Goal: Task Accomplishment & Management: Manage account settings

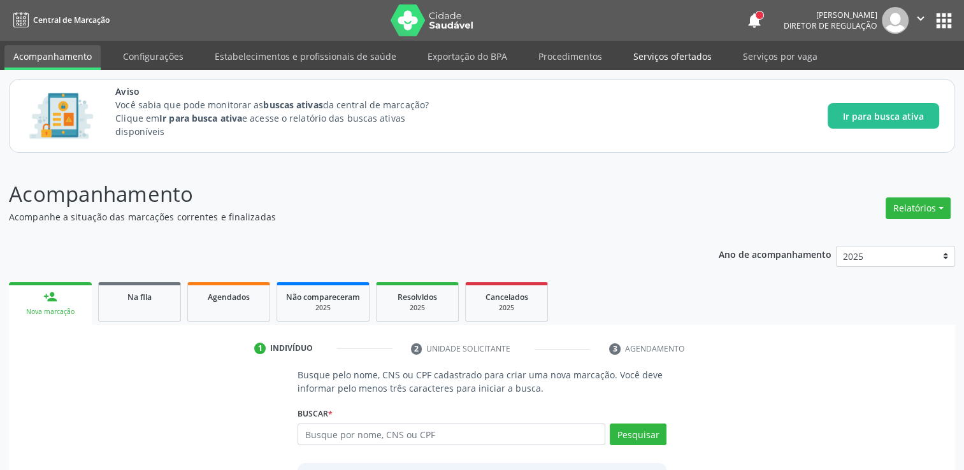
click at [649, 55] on link "Serviços ofertados" at bounding box center [672, 56] width 96 height 22
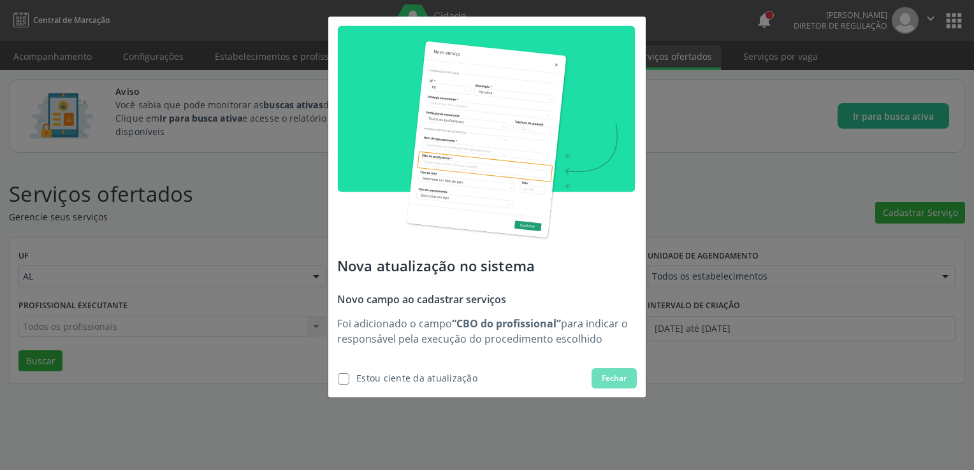
click at [370, 382] on div "Estou ciente da atualização" at bounding box center [416, 378] width 121 height 13
checkbox input "true"
click at [594, 381] on button "Fechar" at bounding box center [613, 378] width 45 height 20
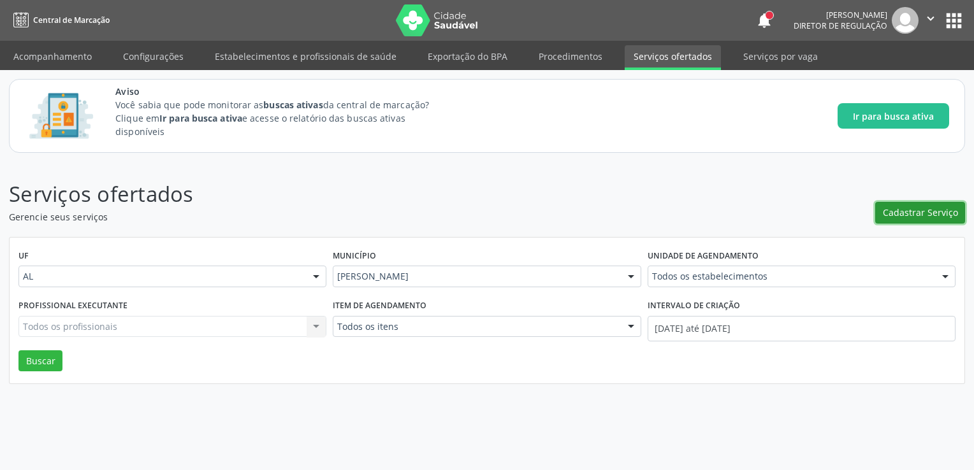
click at [949, 214] on span "Cadastrar Serviço" at bounding box center [920, 212] width 75 height 13
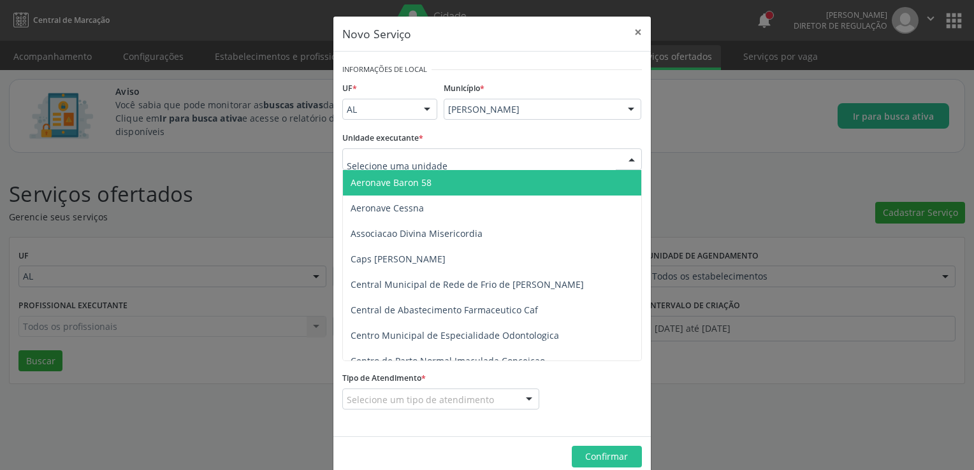
click at [456, 155] on div at bounding box center [492, 159] width 300 height 22
click at [453, 158] on input "text" at bounding box center [481, 165] width 269 height 25
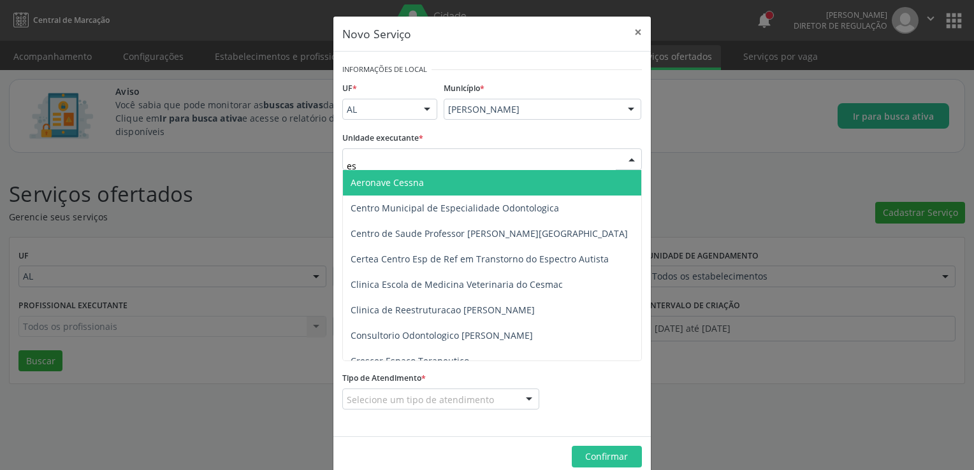
type input "est"
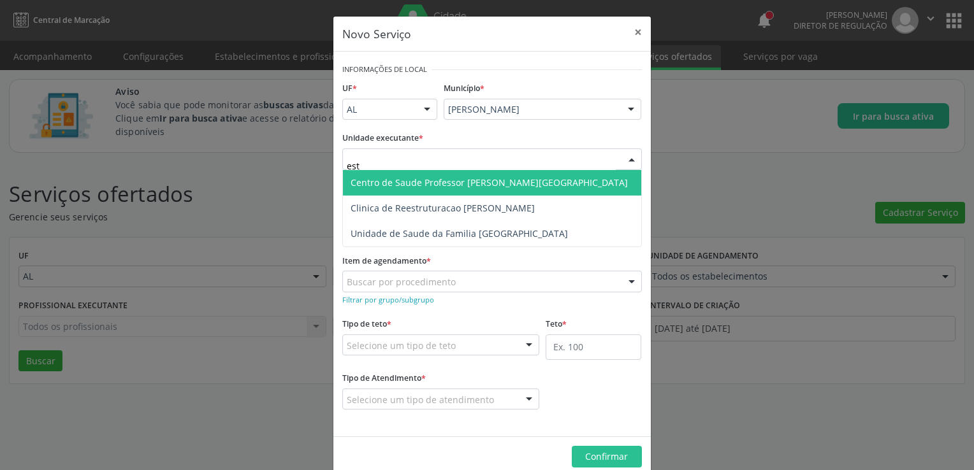
click at [458, 178] on span "Centro de Saude Professor [PERSON_NAME][GEOGRAPHIC_DATA]" at bounding box center [488, 183] width 277 height 12
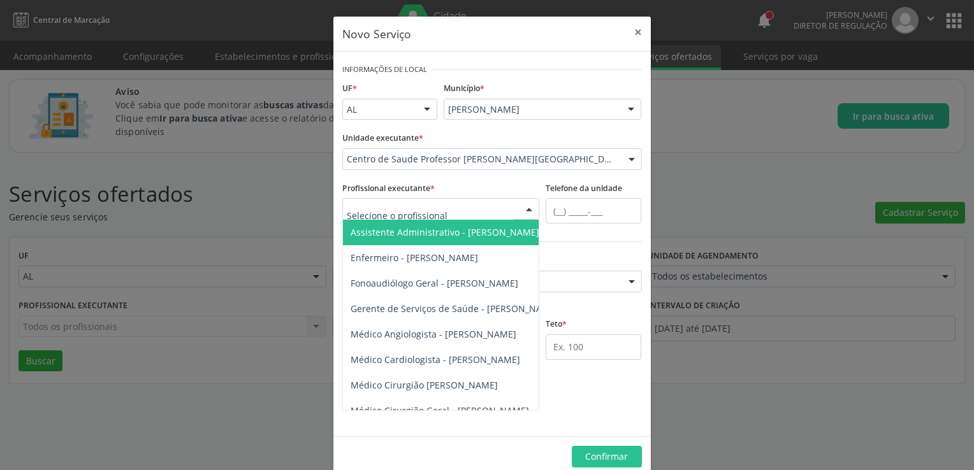
click at [530, 212] on div at bounding box center [528, 210] width 19 height 22
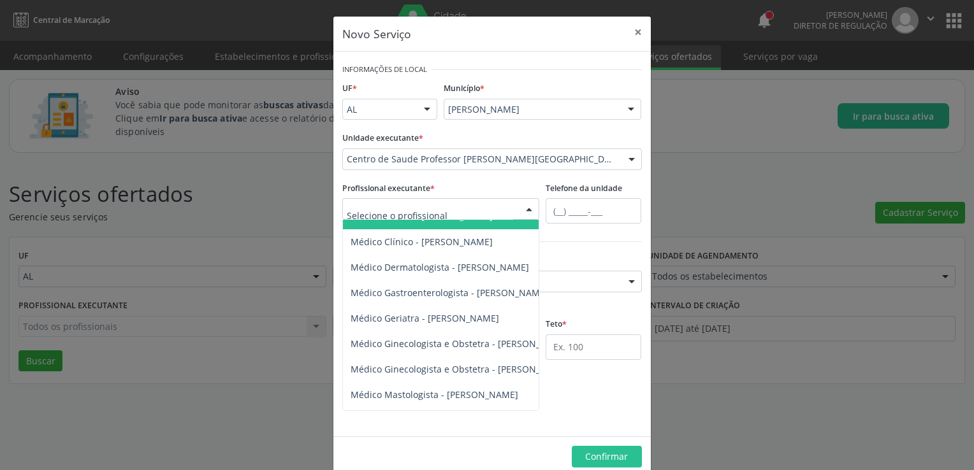
scroll to position [319, 0]
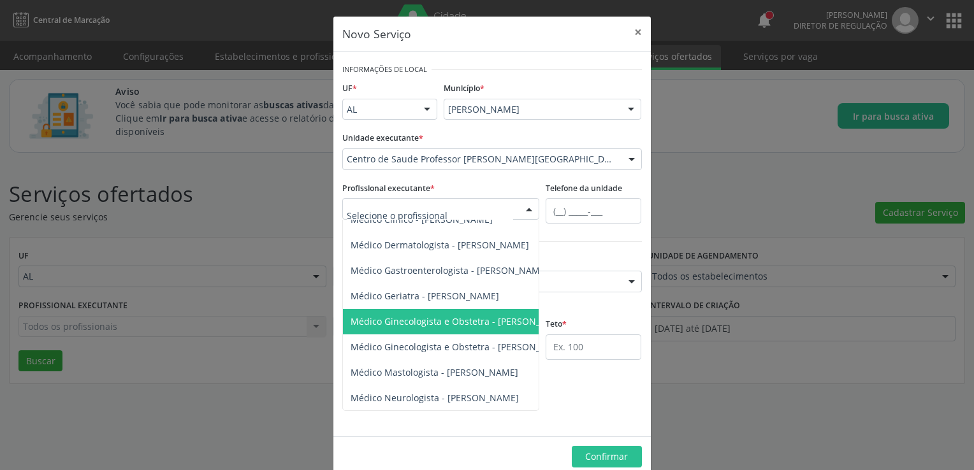
click at [451, 317] on span "Médico Ginecologista e Obstetra - Lycia Gama Martins" at bounding box center [459, 321] width 219 height 12
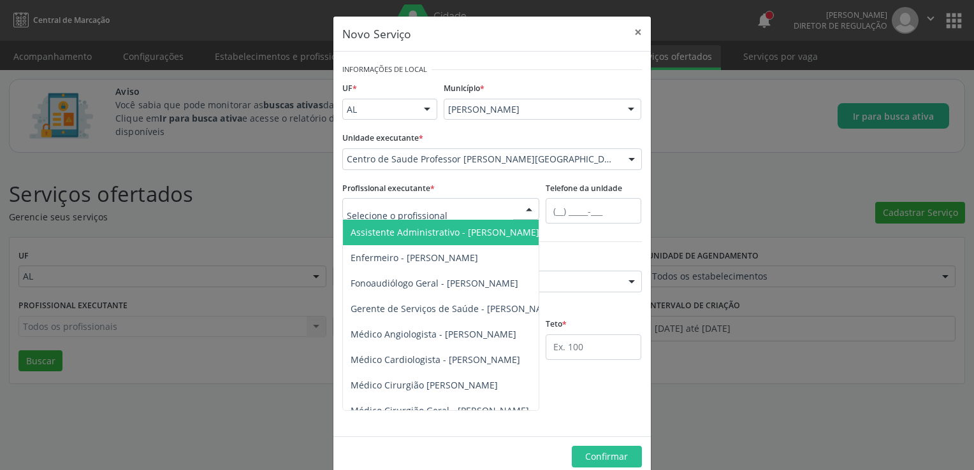
click at [519, 214] on div at bounding box center [528, 210] width 19 height 22
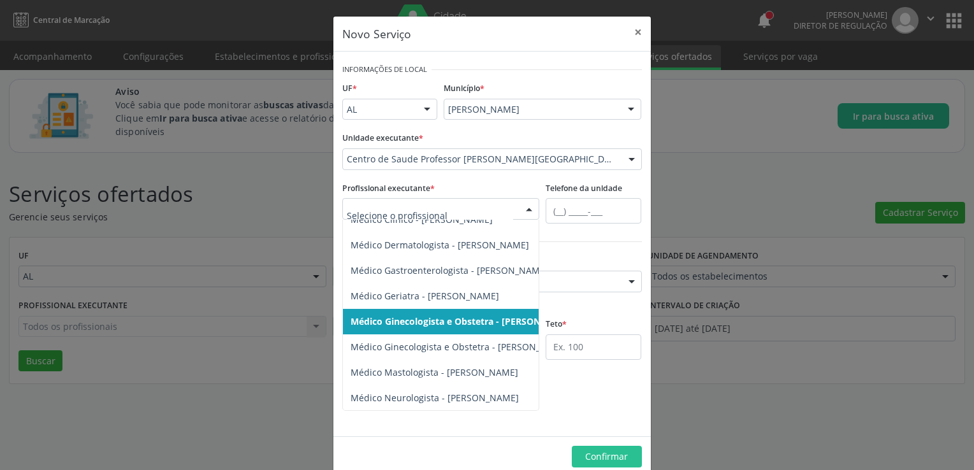
click at [466, 324] on span "Médico Ginecologista e Obstetra - Lycia Gama Martins" at bounding box center [462, 321] width 224 height 12
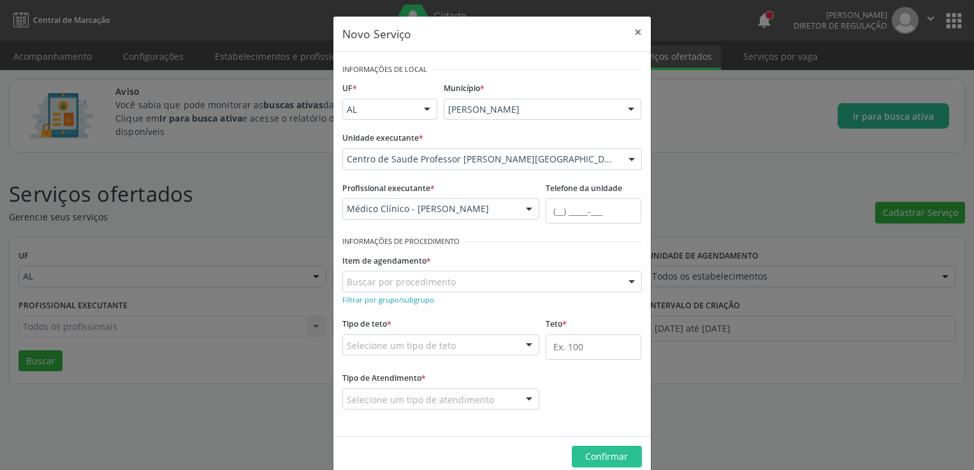
click at [502, 185] on div "Profissional executante * Médico Clínico - Lycia Gama Martins Assistente Admini…" at bounding box center [441, 199] width 198 height 41
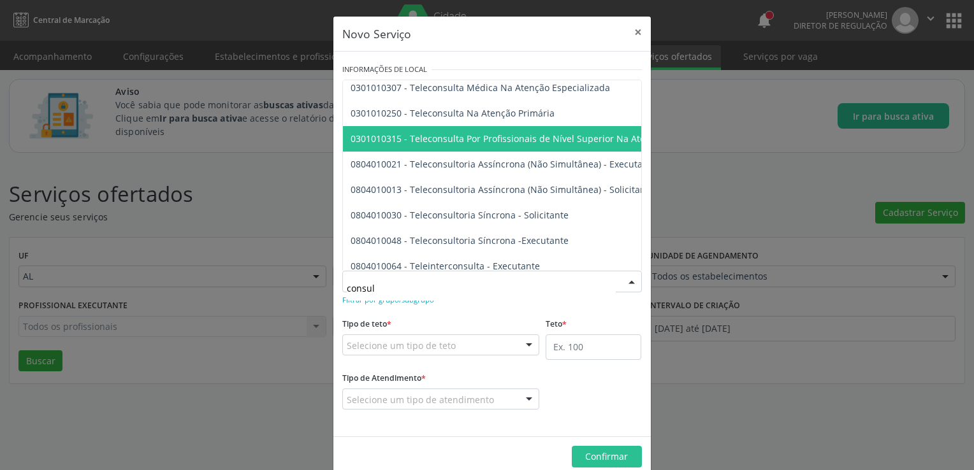
scroll to position [533, 0]
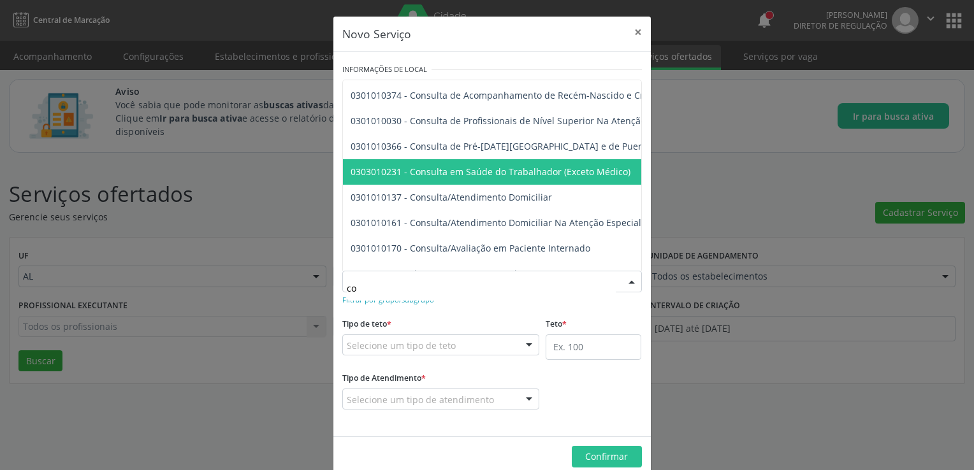
type input "c"
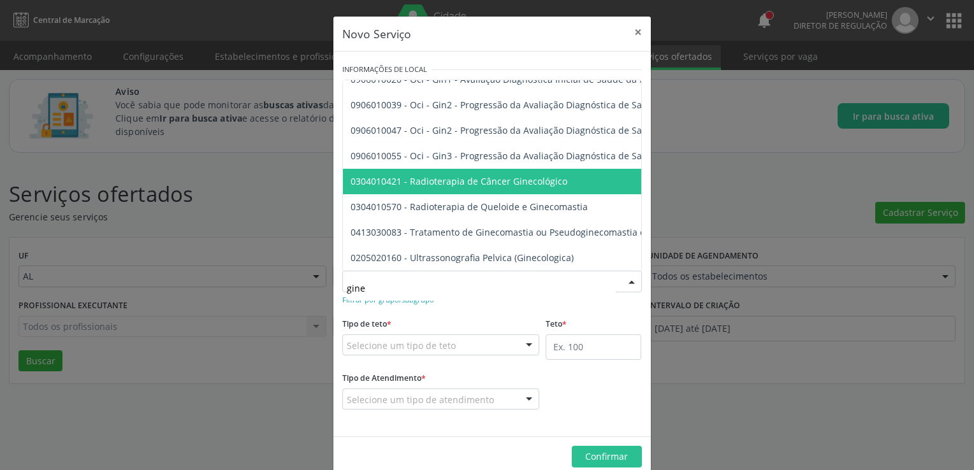
scroll to position [150, 0]
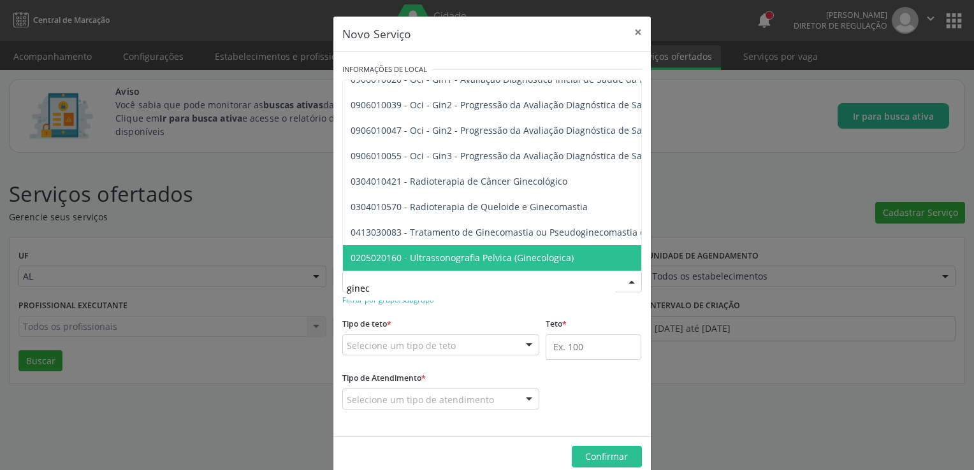
type input "gineco"
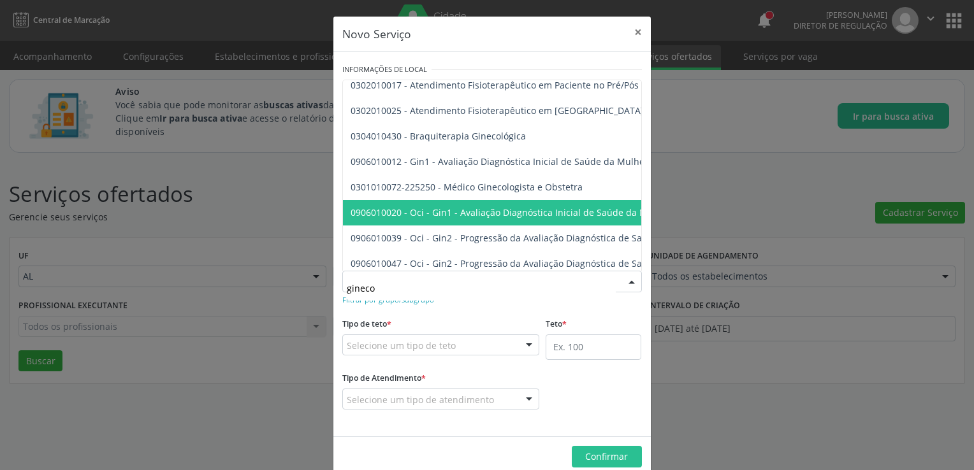
scroll to position [0, 0]
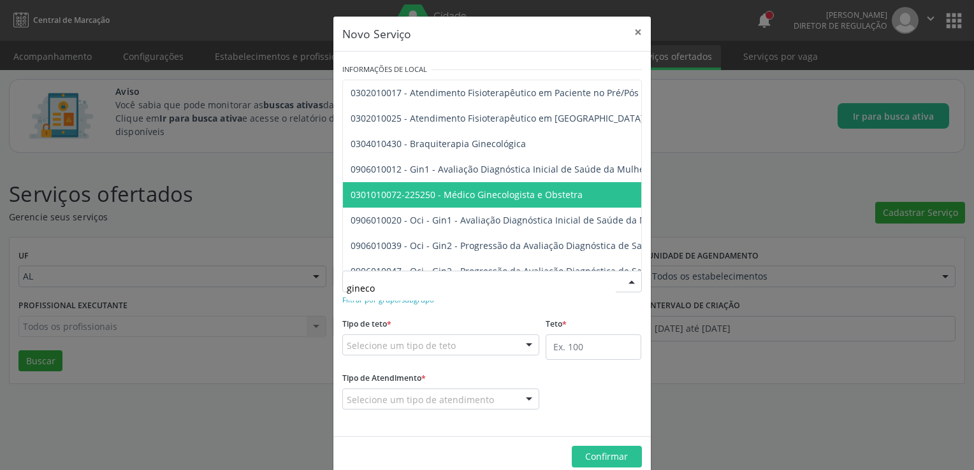
click at [504, 190] on span "0301010072-225250 - Médico Ginecologista e Obstetra" at bounding box center [466, 195] width 232 height 12
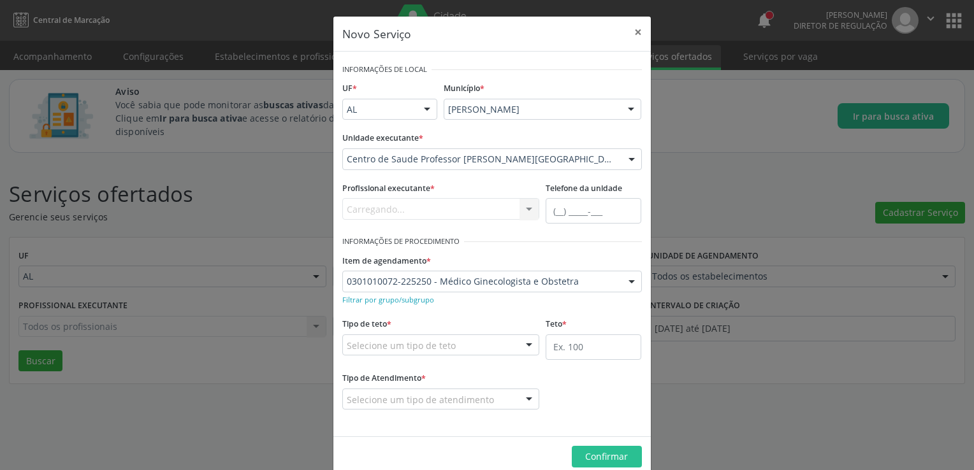
click at [520, 217] on div "Carregando... Nenhum resultado encontrado para: " " Não há nenhuma opção para s…" at bounding box center [441, 209] width 198 height 22
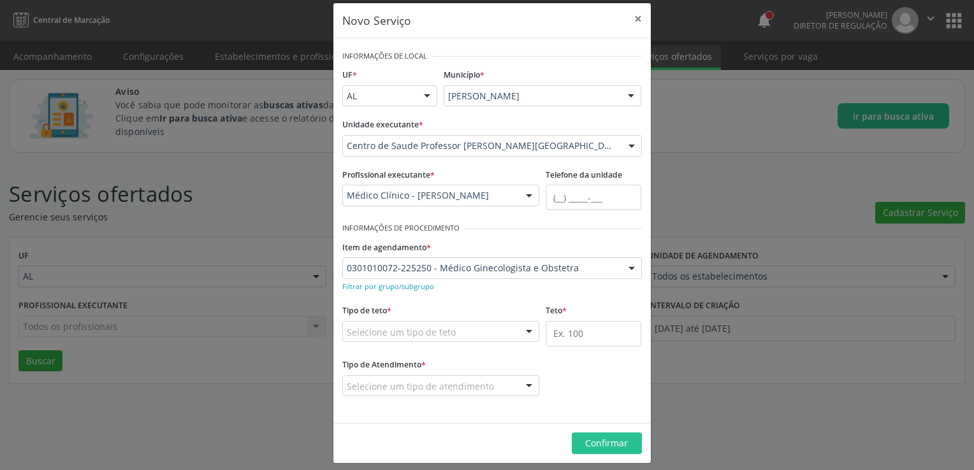
scroll to position [20, 0]
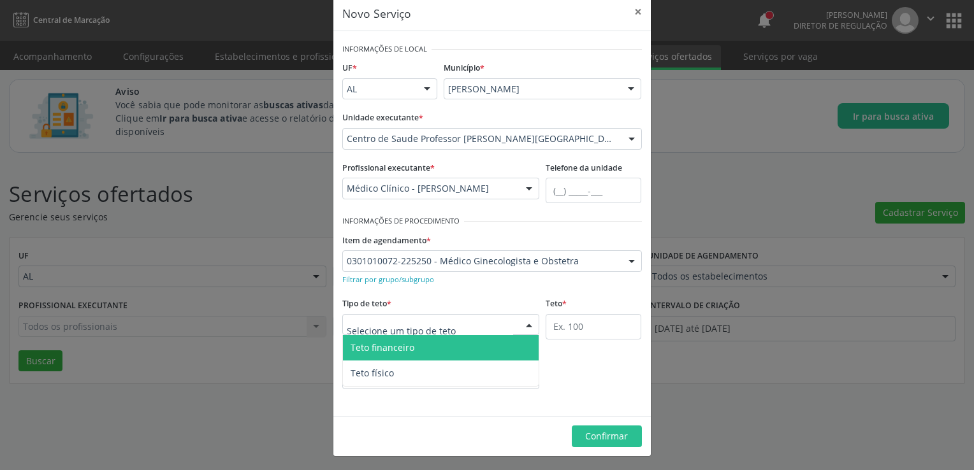
click at [470, 322] on div at bounding box center [441, 325] width 198 height 22
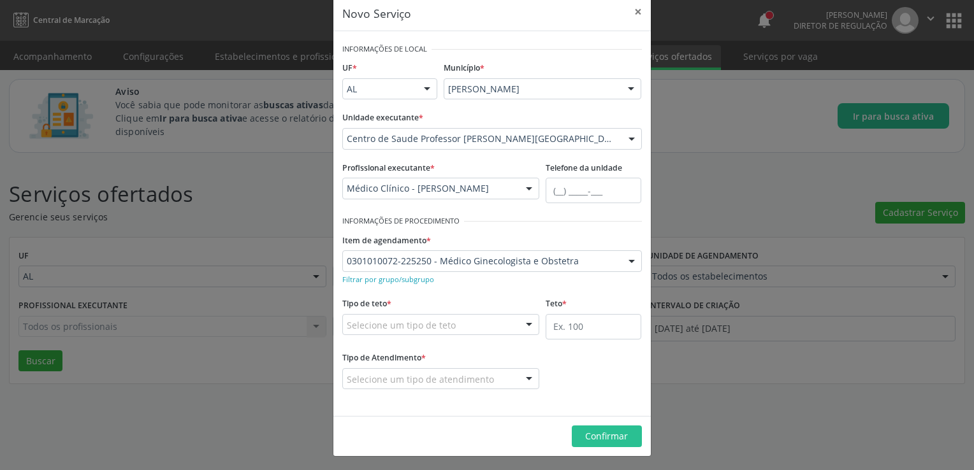
click at [495, 289] on form "Informações de Local UF * AL AL Nenhum resultado encontrado para: " " Não há ne…" at bounding box center [492, 223] width 300 height 367
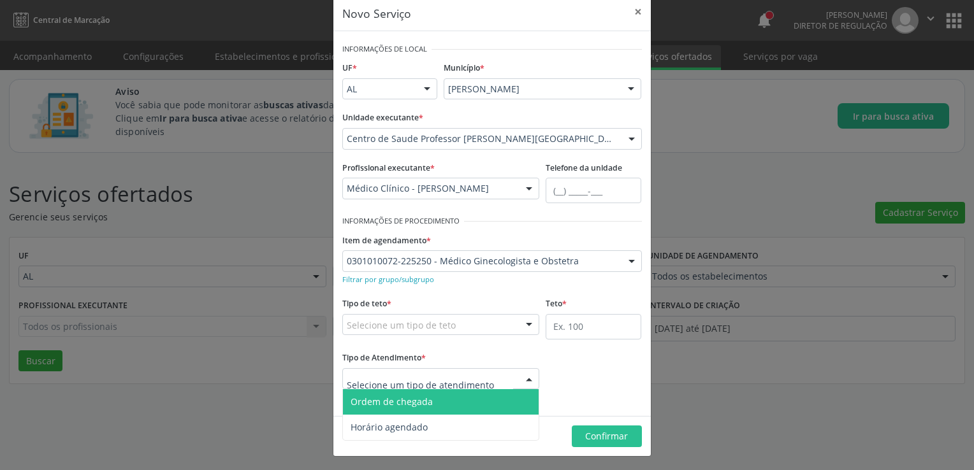
click at [484, 387] on div at bounding box center [441, 379] width 198 height 22
click at [556, 384] on div "Tipo de Atendimento * Ordem de chegada Horário agendado Nenhum resultado encont…" at bounding box center [492, 378] width 306 height 59
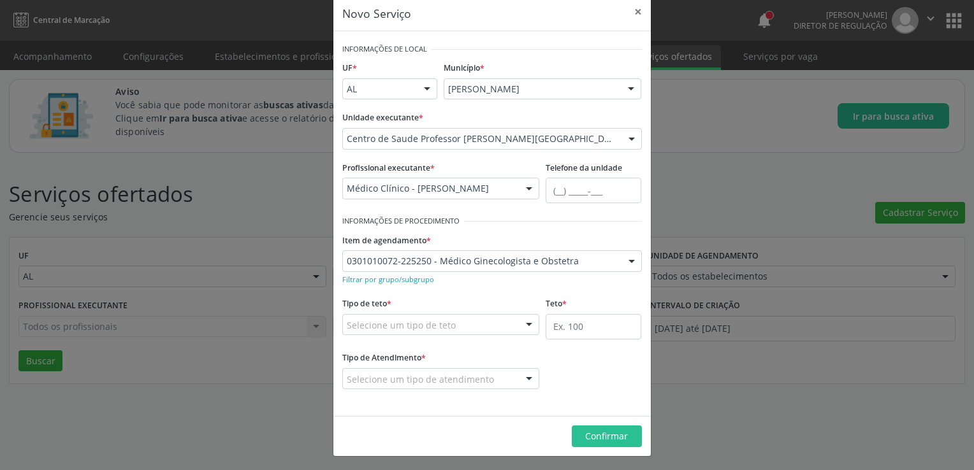
click at [524, 327] on div at bounding box center [528, 326] width 19 height 22
click at [531, 305] on div "Tipo de teto * Selecione um tipo de teto Teto financeiro Teto físico Nenhum res…" at bounding box center [441, 314] width 198 height 41
click at [632, 4] on button "×" at bounding box center [637, 11] width 25 height 31
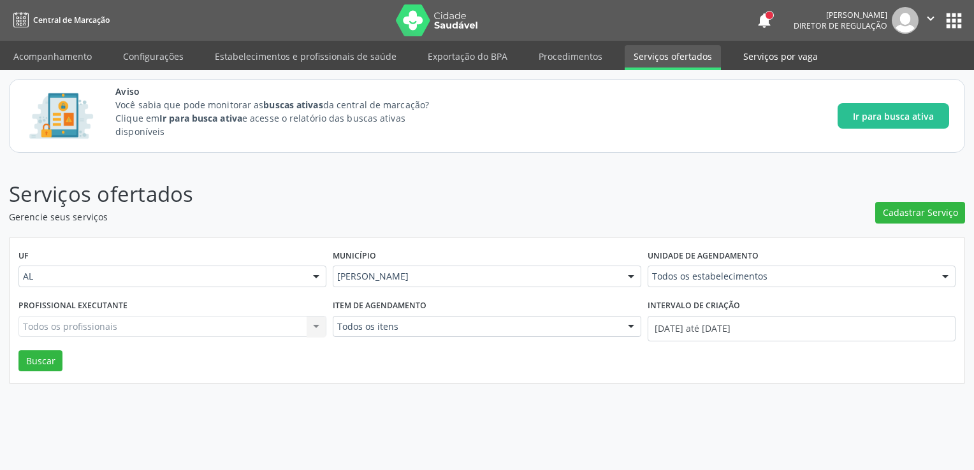
click at [763, 57] on link "Serviços por vaga" at bounding box center [780, 56] width 92 height 22
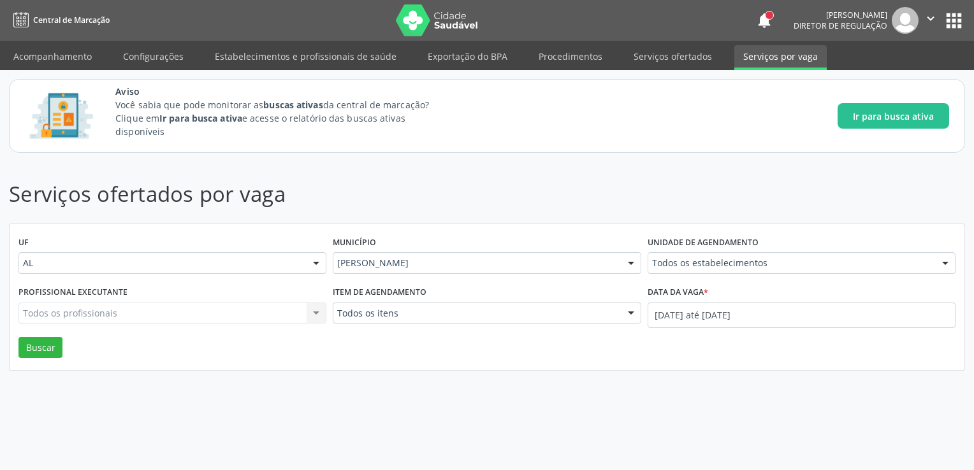
click at [862, 224] on div "UF AL AL Nenhum resultado encontrado para: " " Não há nenhuma opção para ser ex…" at bounding box center [487, 297] width 955 height 147
click at [723, 323] on input "[DATE] até [DATE]" at bounding box center [801, 315] width 308 height 25
click at [716, 340] on div "UF AL AL Nenhum resultado encontrado para: " " Não há nenhuma opção para ser ex…" at bounding box center [487, 297] width 955 height 147
click at [119, 317] on div "Todos os profissionais Todos os profissionais Nenhum resultado encontrado para:…" at bounding box center [172, 314] width 308 height 22
click at [17, 345] on div "UF AL AL Nenhum resultado encontrado para: " " Não há nenhuma opção para ser ex…" at bounding box center [487, 297] width 955 height 147
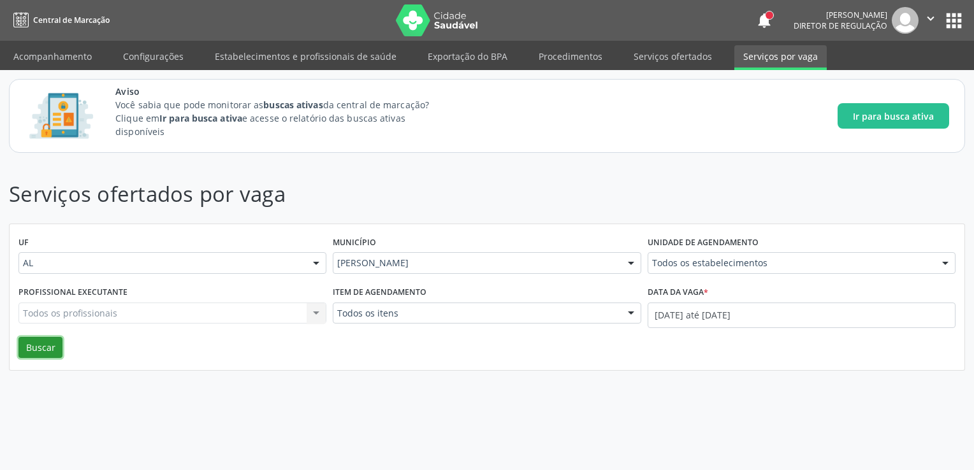
click at [45, 343] on button "Buscar" at bounding box center [40, 348] width 44 height 22
click at [653, 55] on link "Serviços ofertados" at bounding box center [672, 56] width 96 height 22
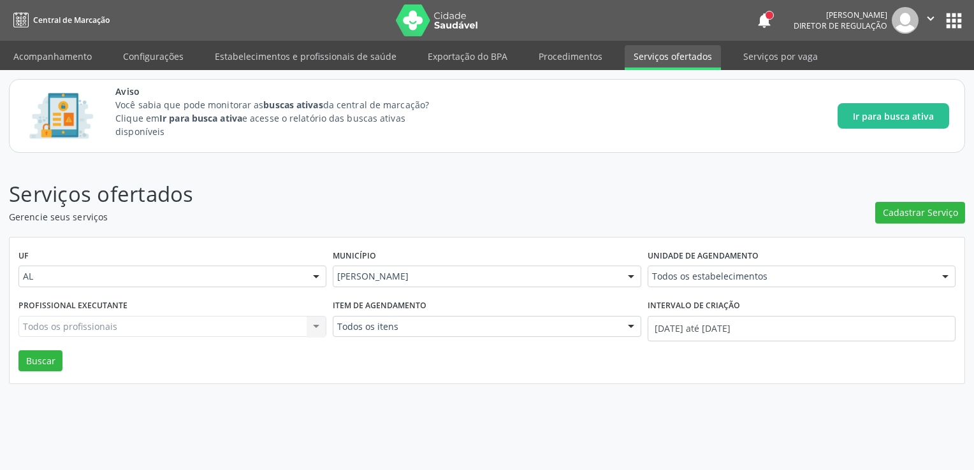
click at [962, 27] on button "apps" at bounding box center [953, 21] width 22 height 22
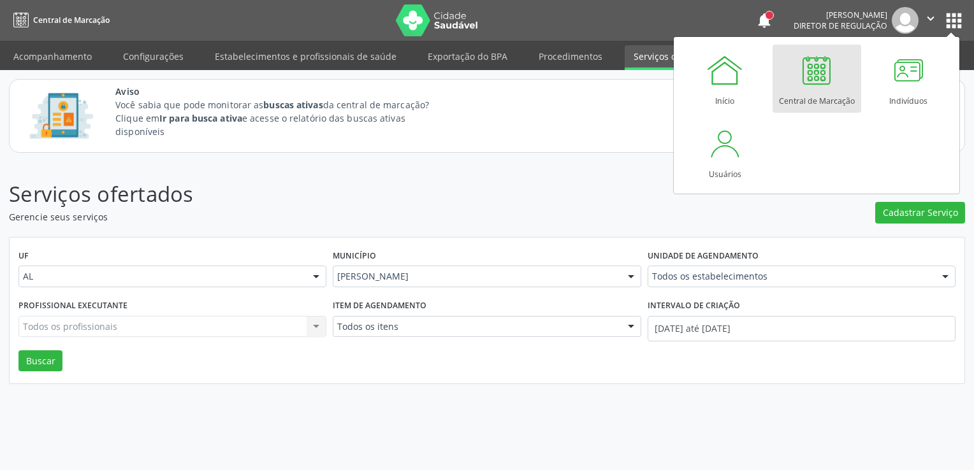
click at [856, 204] on header "Serviços ofertados Gerencie seus serviços Cadastrar Serviço" at bounding box center [487, 200] width 956 height 45
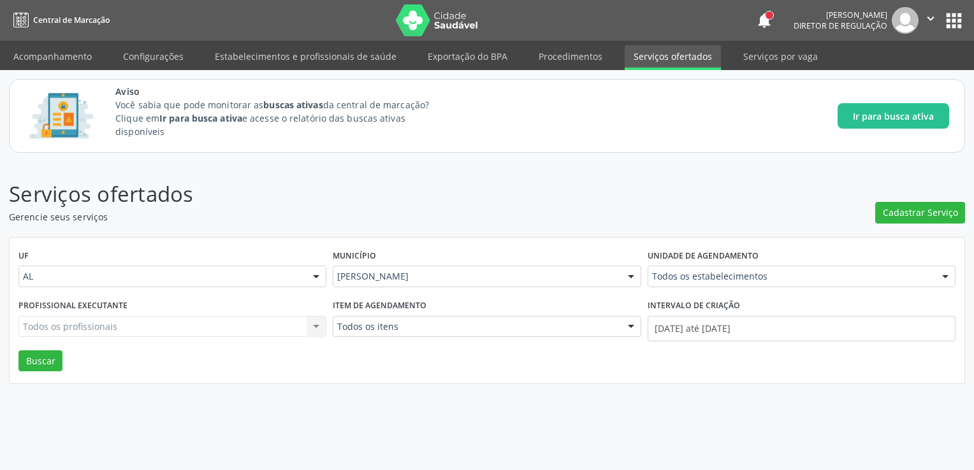
click at [869, 209] on header "Serviços ofertados Gerencie seus serviços Cadastrar Serviço" at bounding box center [487, 200] width 956 height 45
click at [881, 215] on button "Cadastrar Serviço" at bounding box center [920, 213] width 90 height 22
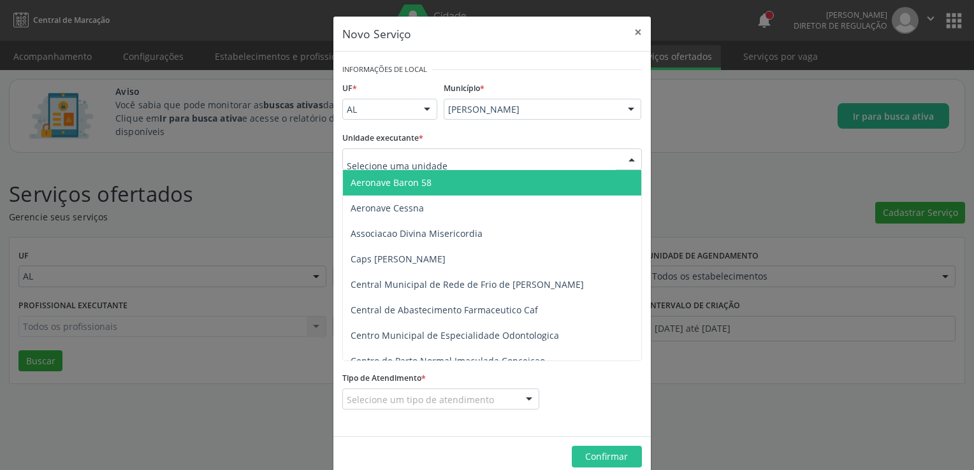
click at [429, 169] on div "Aeronave Baron 58 Aeronave Cessna Associacao Divina Misericordia Caps Maria Cel…" at bounding box center [492, 159] width 300 height 22
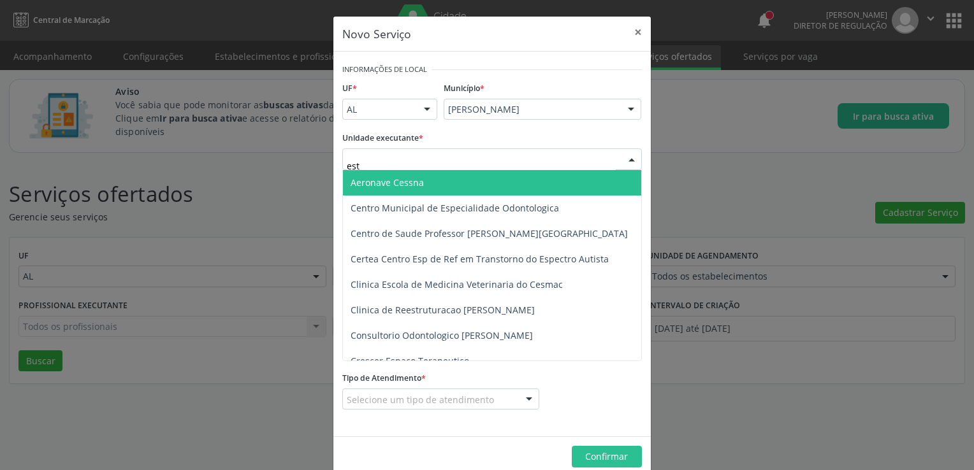
type input "esta"
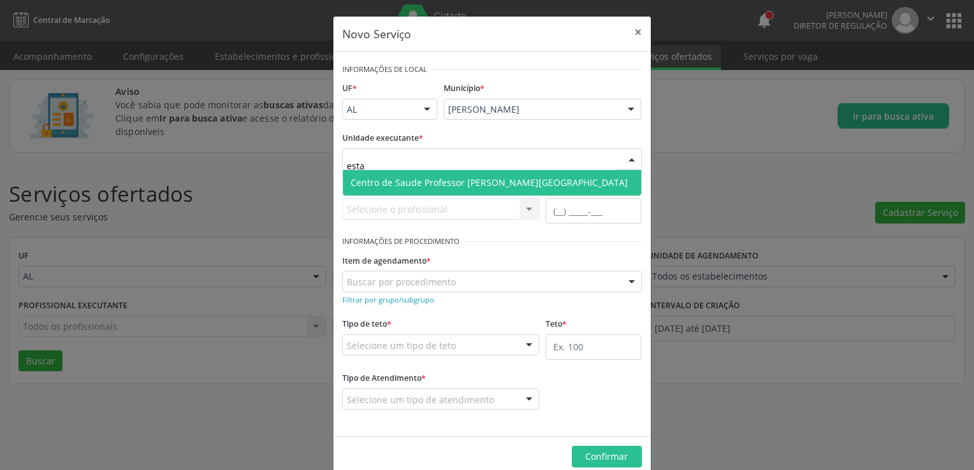
click at [460, 190] on span "Centro de Saude Professor [PERSON_NAME][GEOGRAPHIC_DATA]" at bounding box center [492, 182] width 298 height 25
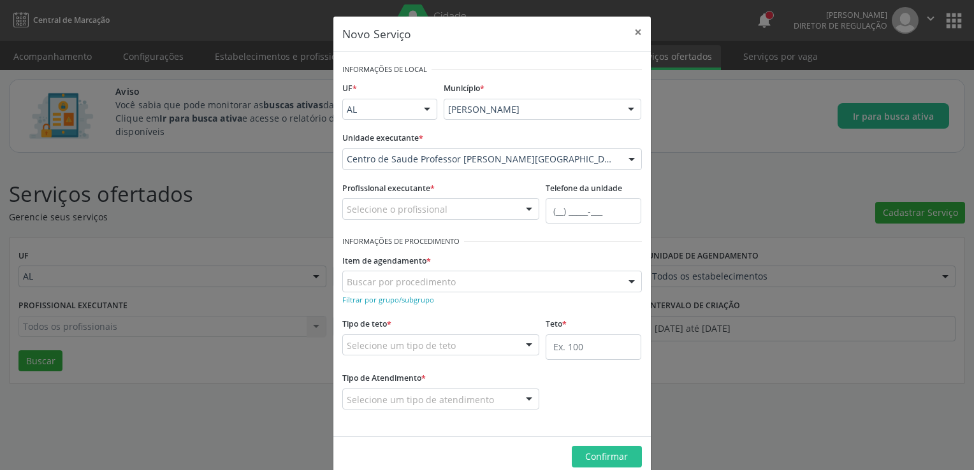
click at [513, 212] on div "Selecione o profissional Assistente Administrativo - Juliana Alves Lima da Silv…" at bounding box center [441, 209] width 198 height 22
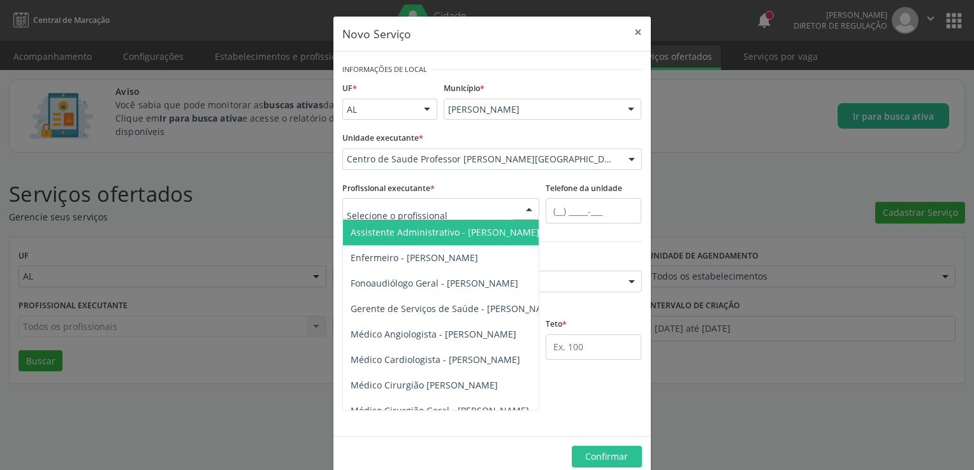
click at [525, 212] on div at bounding box center [528, 210] width 19 height 22
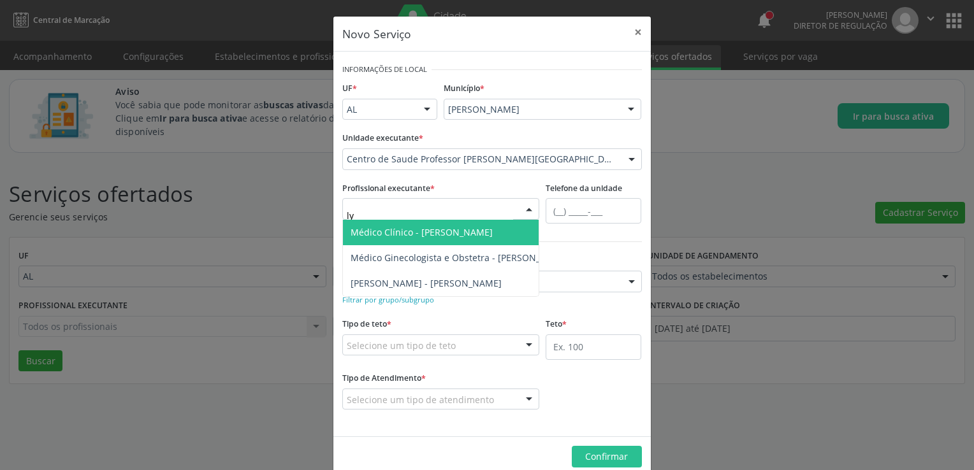
type input "lyc"
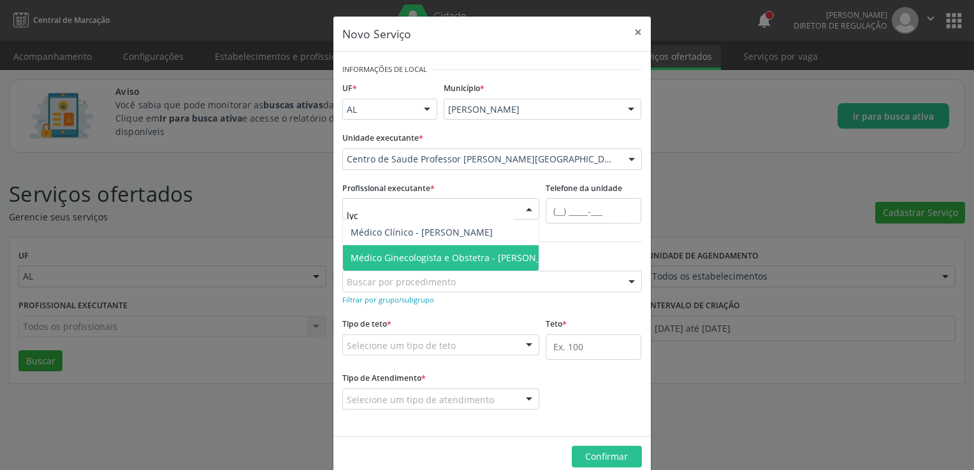
click at [478, 249] on span "Médico Ginecologista e Obstetra - Lycia Gama Martins" at bounding box center [460, 257] width 234 height 25
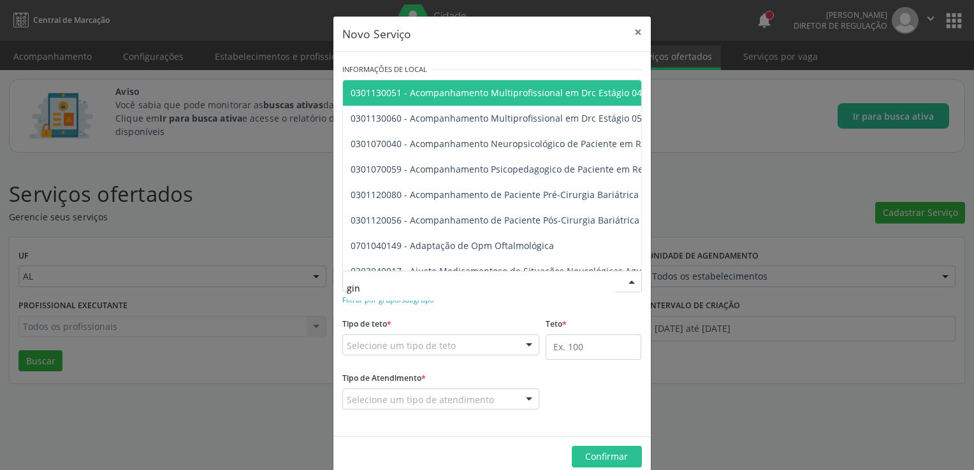
type input "gine"
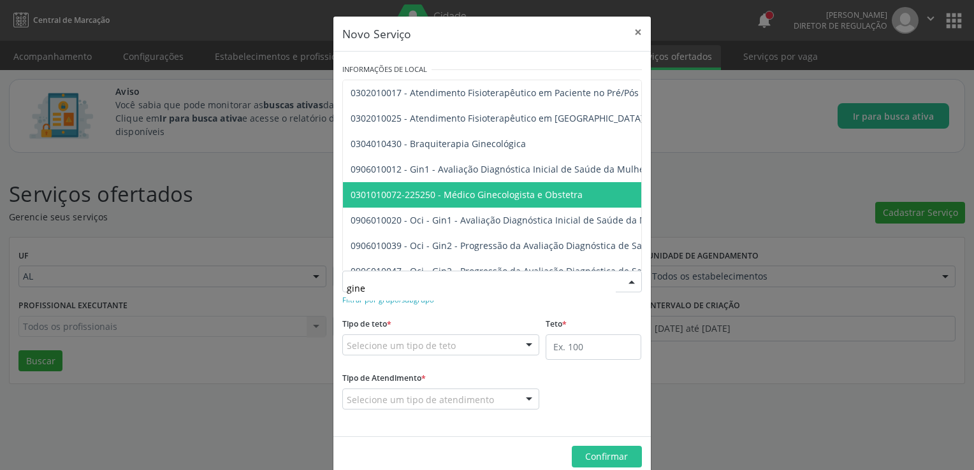
click at [495, 184] on span "0301010072-225250 - Médico Ginecologista e Obstetra" at bounding box center [704, 194] width 722 height 25
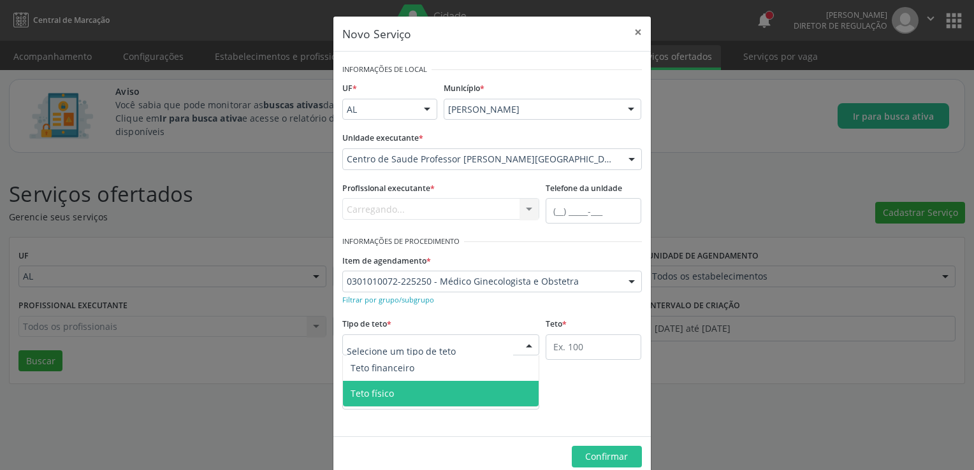
click at [398, 403] on span "Teto físico" at bounding box center [441, 393] width 196 height 25
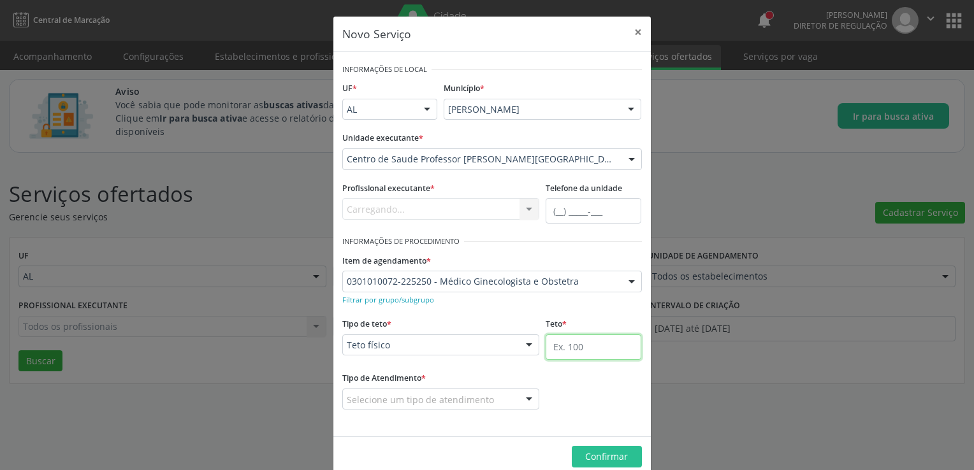
click at [549, 358] on input "text" at bounding box center [593, 347] width 96 height 25
type input "15"
click at [521, 390] on div at bounding box center [528, 400] width 19 height 22
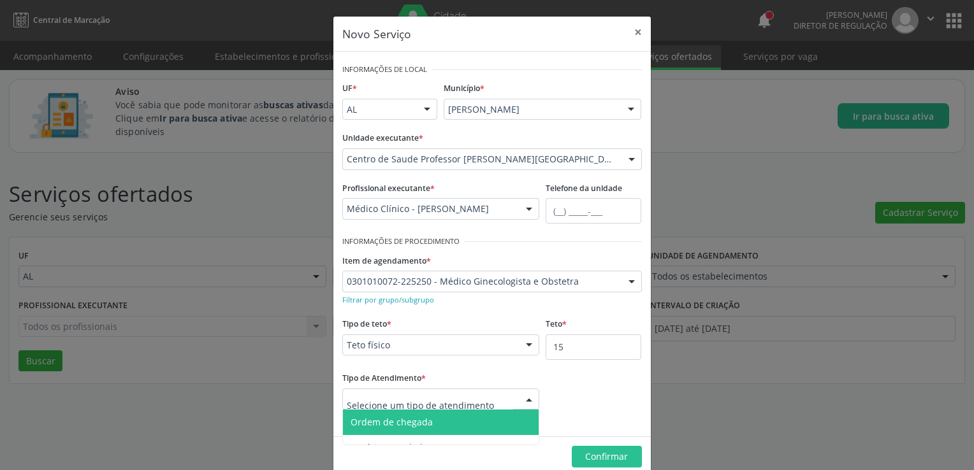
click at [443, 421] on span "Ordem de chegada" at bounding box center [441, 422] width 196 height 25
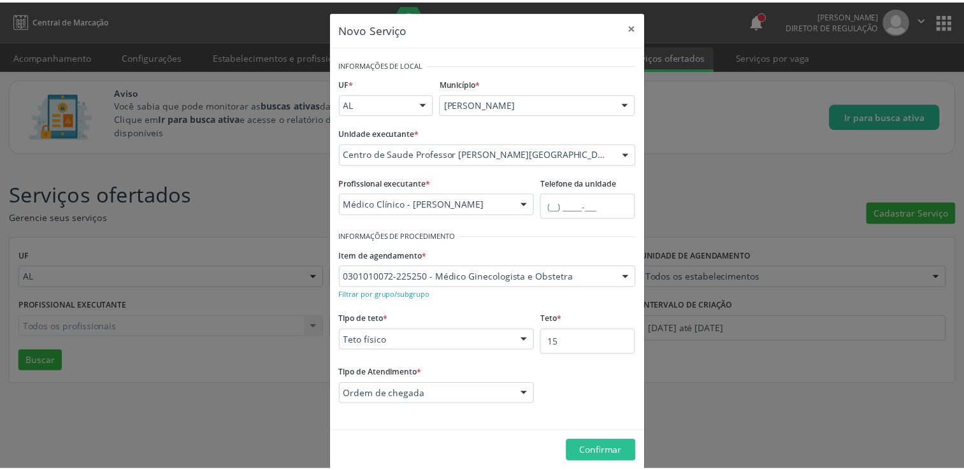
scroll to position [20, 0]
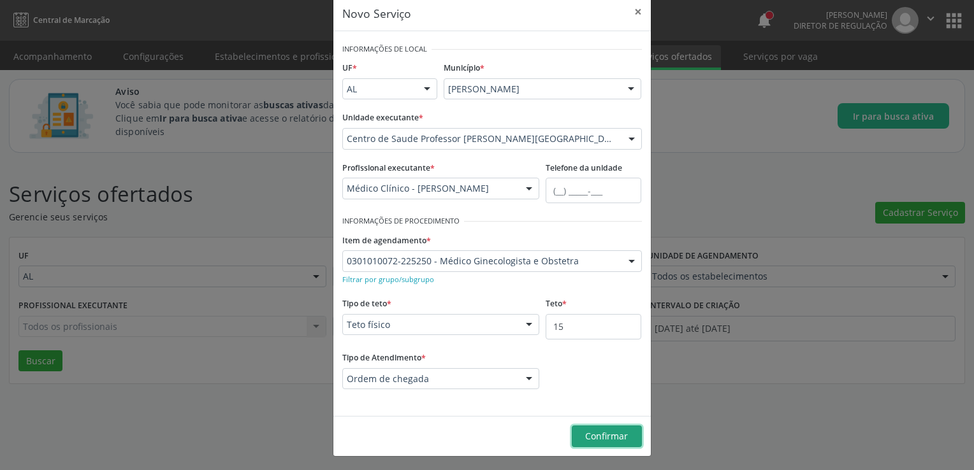
click at [603, 434] on span "Confirmar" at bounding box center [606, 436] width 43 height 12
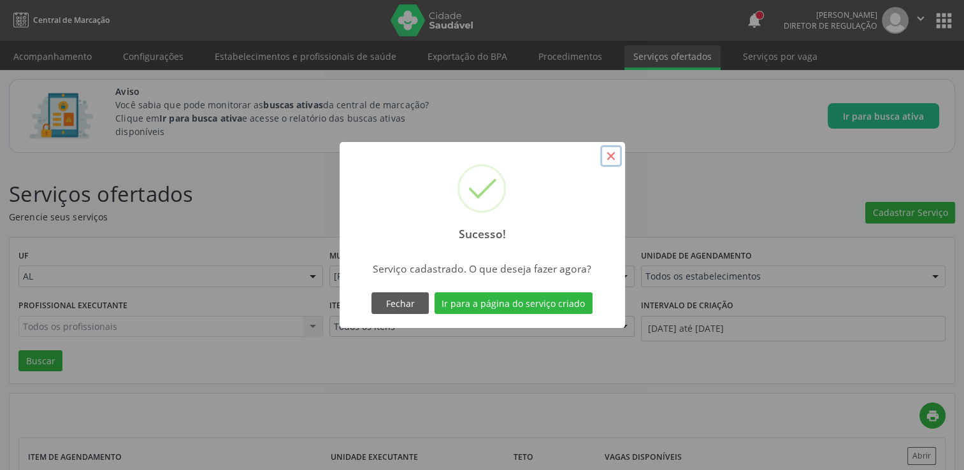
click at [607, 157] on button "×" at bounding box center [611, 156] width 22 height 22
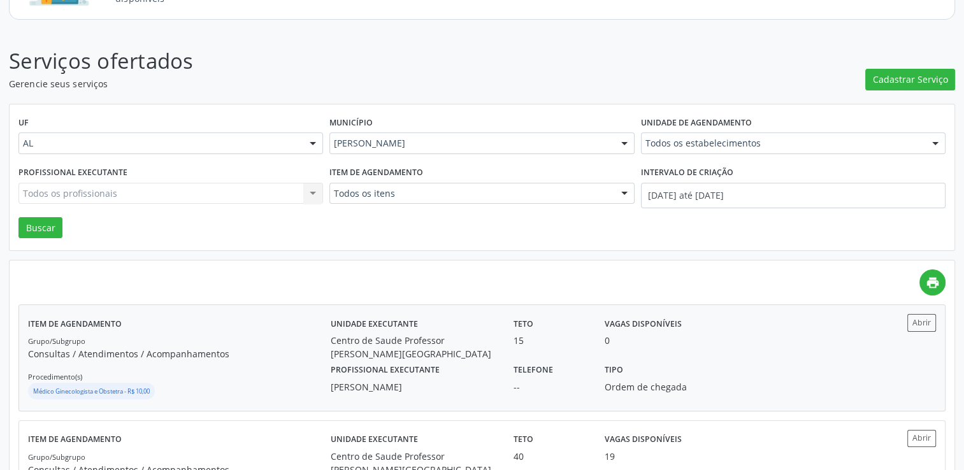
scroll to position [127, 0]
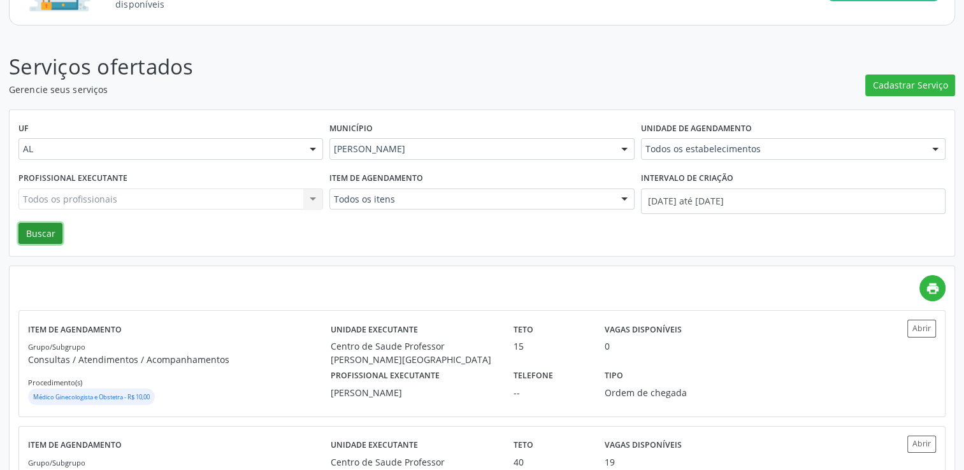
click at [42, 238] on button "Buscar" at bounding box center [40, 234] width 44 height 22
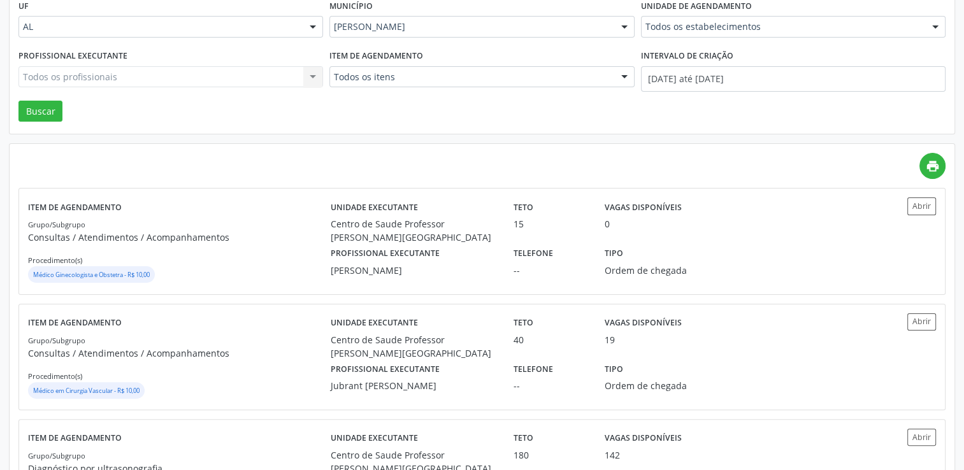
scroll to position [245, 0]
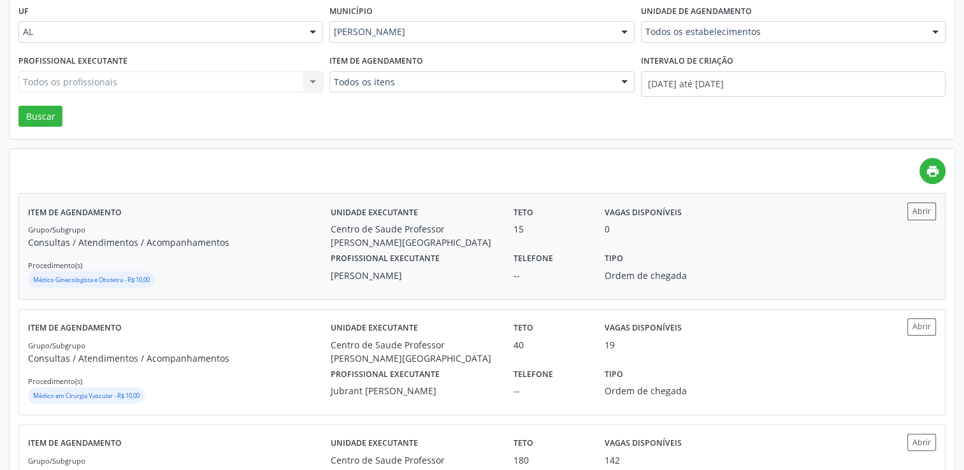
click at [273, 266] on div "Grupo/Subgrupo Consultas / Atendimentos / Acompanhamentos Procedimento(s) Médic…" at bounding box center [179, 256] width 303 height 68
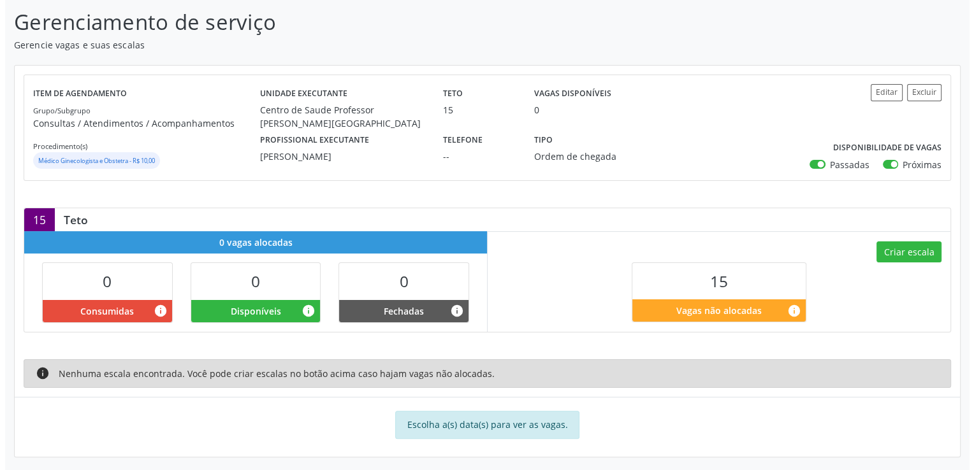
scroll to position [201, 0]
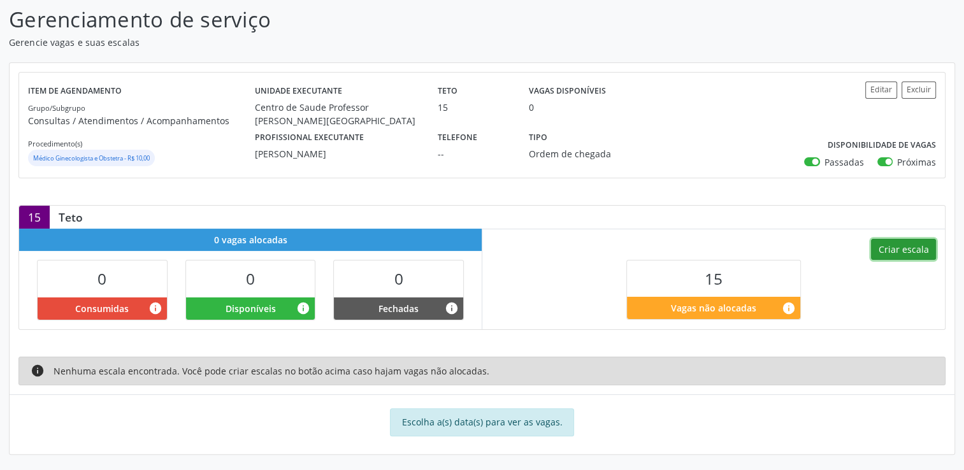
click at [918, 248] on button "Criar escala" at bounding box center [903, 250] width 65 height 22
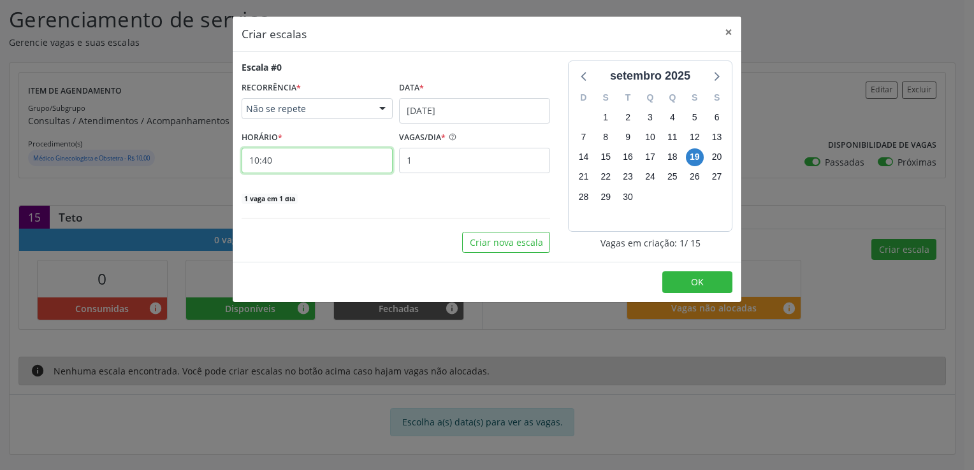
click at [340, 167] on input "10:40" at bounding box center [317, 160] width 151 height 25
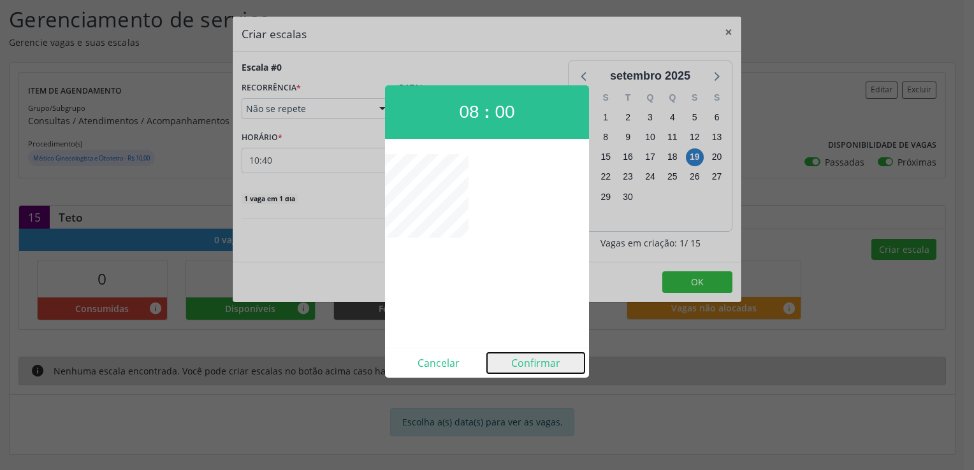
click at [537, 361] on button "Confirmar" at bounding box center [535, 363] width 97 height 20
type input "08:00"
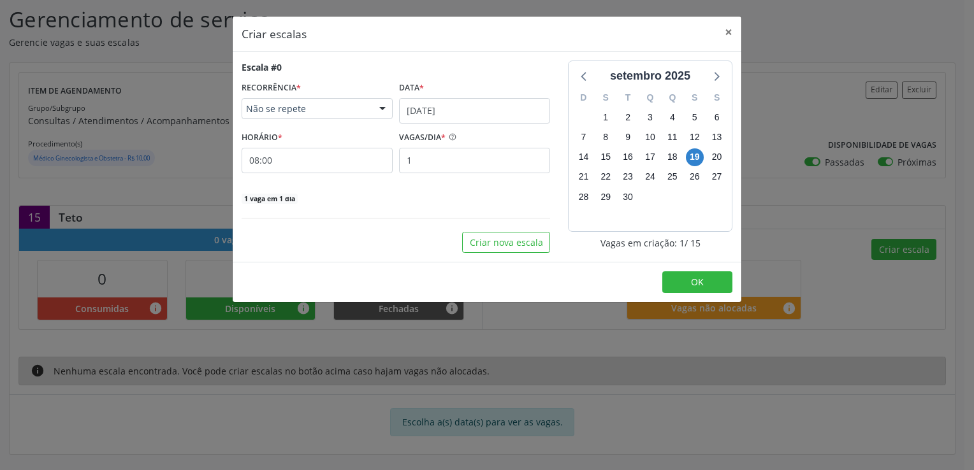
click at [423, 173] on div "Escala #0 RECORRÊNCIA * Não se repete Não se repete Diário/Semanal Mensal Nenhu…" at bounding box center [396, 133] width 308 height 144
click at [429, 159] on input "1" at bounding box center [474, 160] width 151 height 25
type input "15"
click at [528, 249] on button "Criar nova escala" at bounding box center [506, 243] width 88 height 22
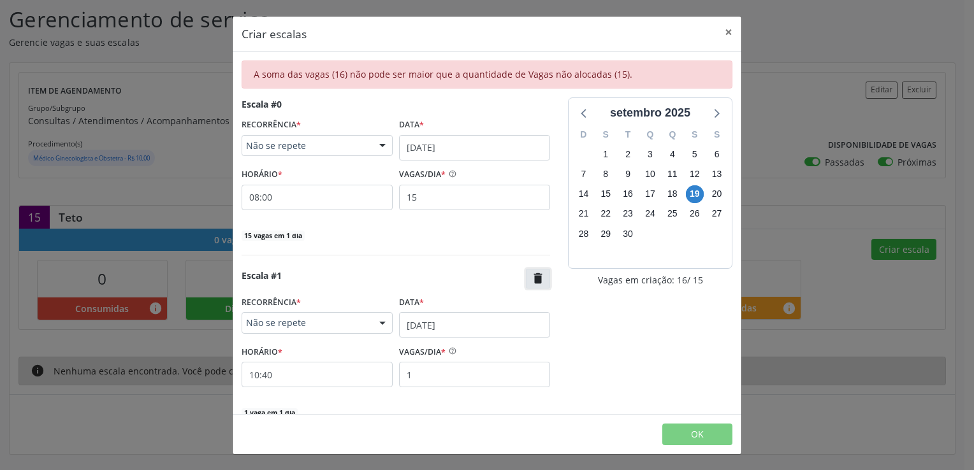
click at [531, 271] on icon "" at bounding box center [538, 278] width 14 height 14
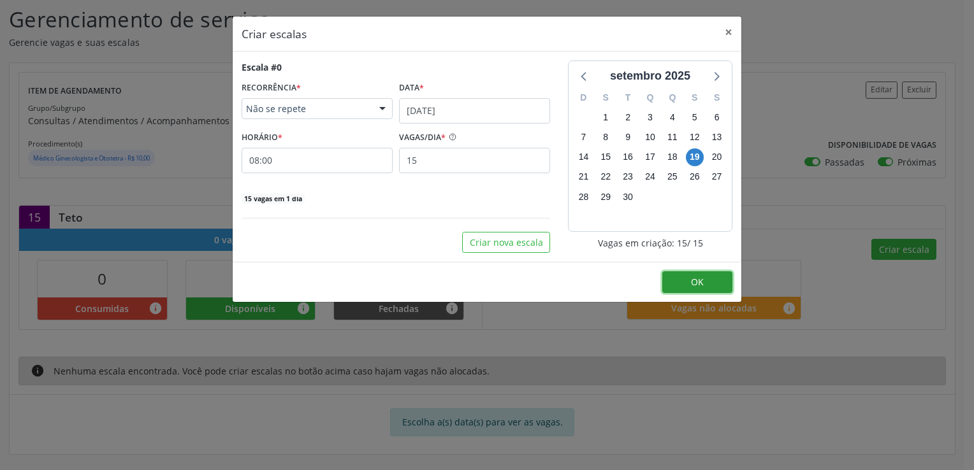
click at [693, 286] on span "OK" at bounding box center [697, 282] width 13 height 12
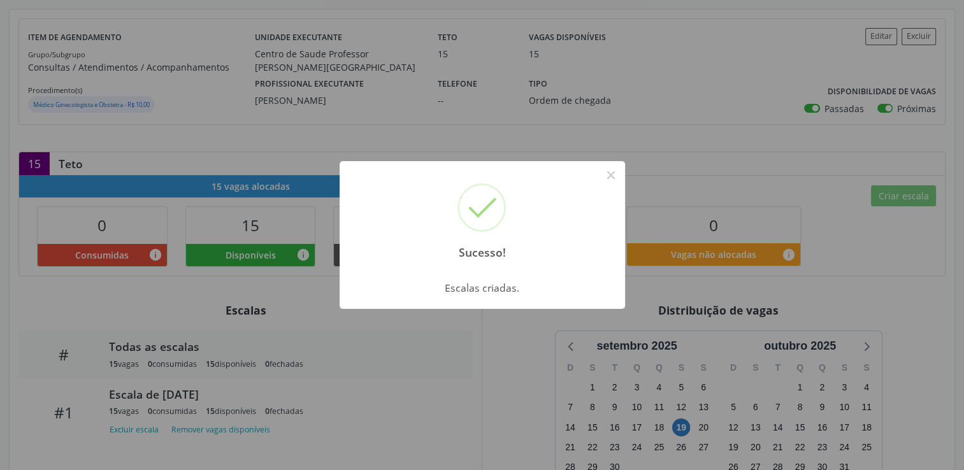
scroll to position [319, 0]
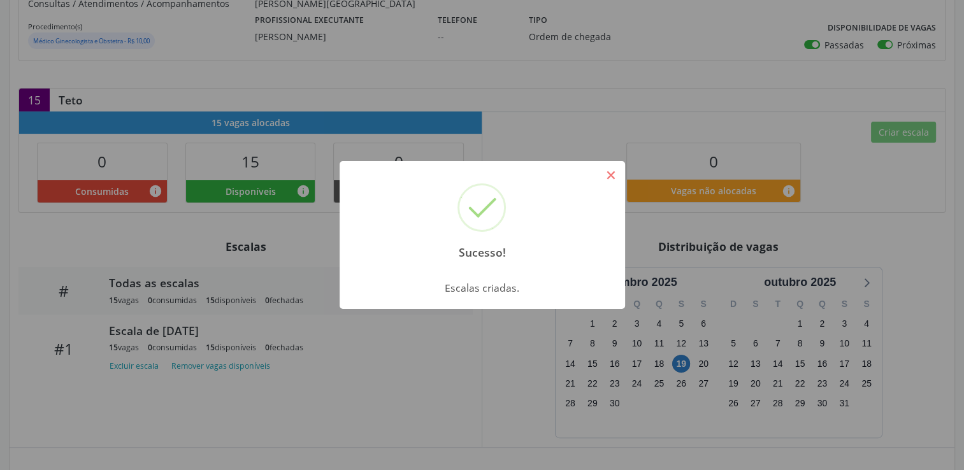
click at [611, 178] on button "×" at bounding box center [611, 175] width 22 height 22
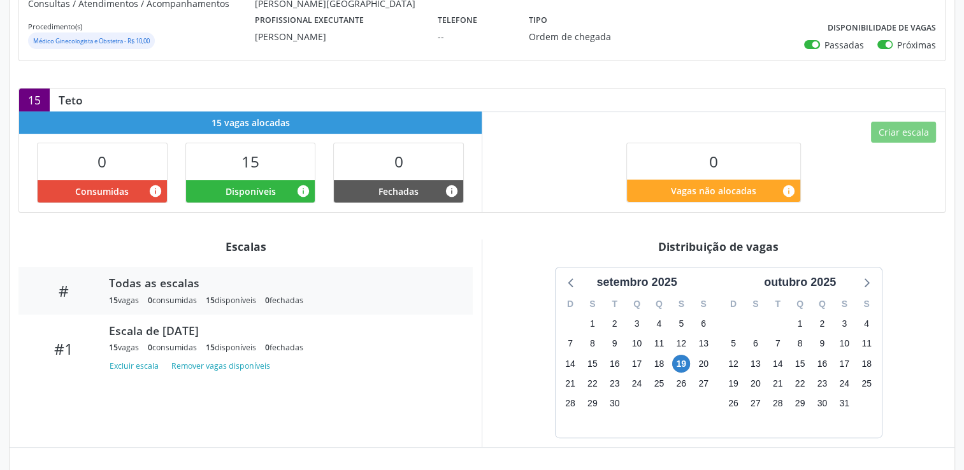
click at [257, 176] on div "15" at bounding box center [250, 161] width 129 height 36
click at [259, 180] on div "Disponíveis info" at bounding box center [250, 191] width 129 height 22
click at [259, 185] on span "Disponíveis" at bounding box center [250, 191] width 50 height 13
click at [251, 157] on span "15" at bounding box center [251, 161] width 18 height 21
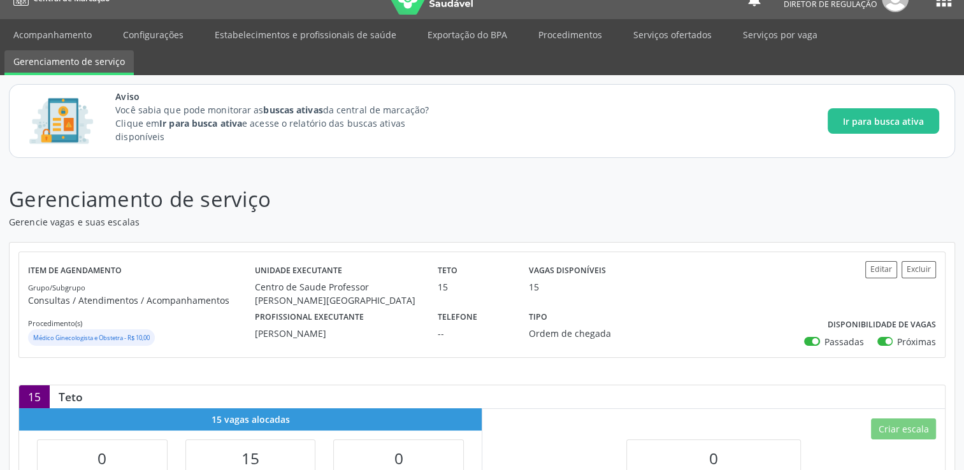
scroll to position [0, 0]
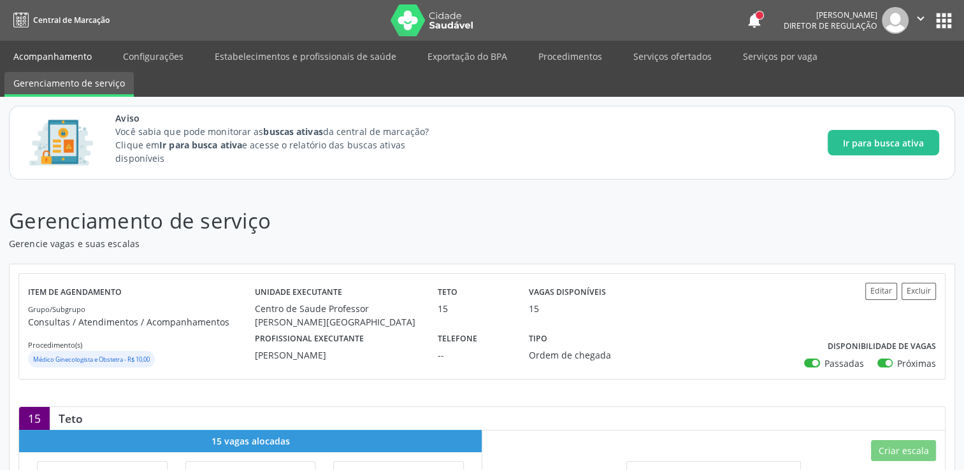
click at [66, 61] on link "Acompanhamento" at bounding box center [52, 56] width 96 height 22
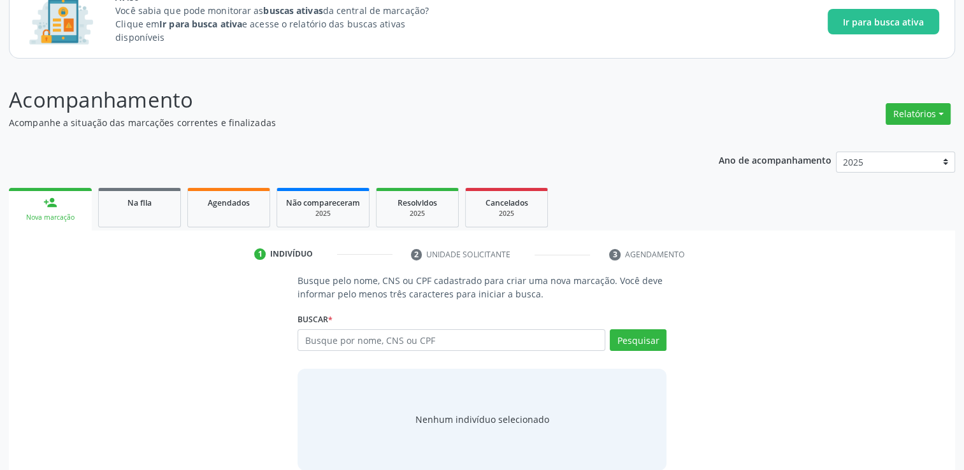
scroll to position [112, 0]
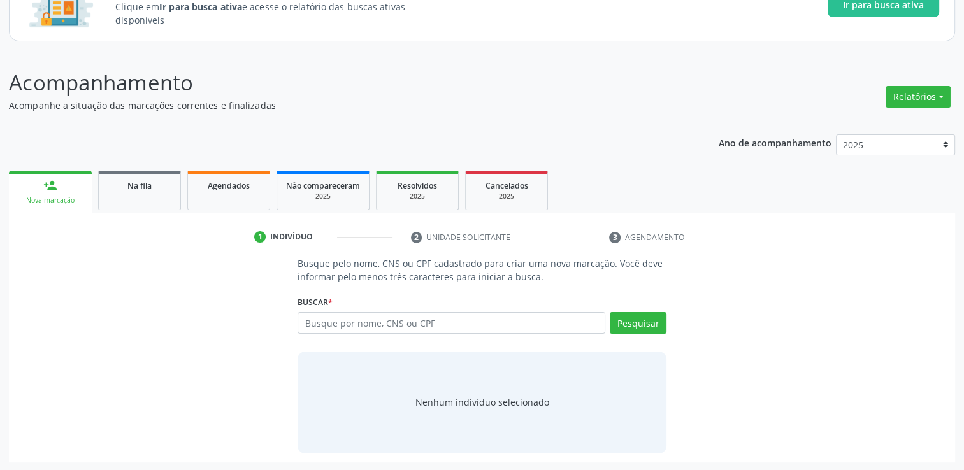
click at [322, 315] on input "text" at bounding box center [452, 323] width 308 height 22
click at [158, 205] on link "Na fila" at bounding box center [139, 191] width 83 height 40
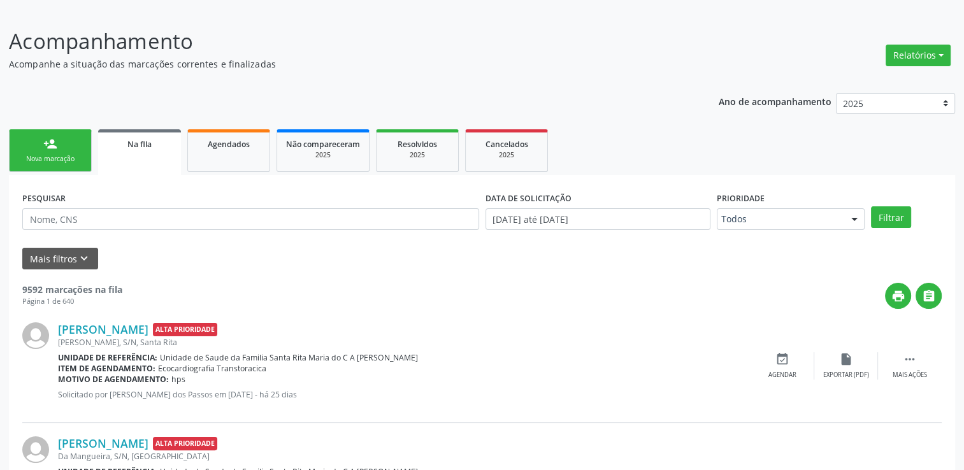
scroll to position [175, 0]
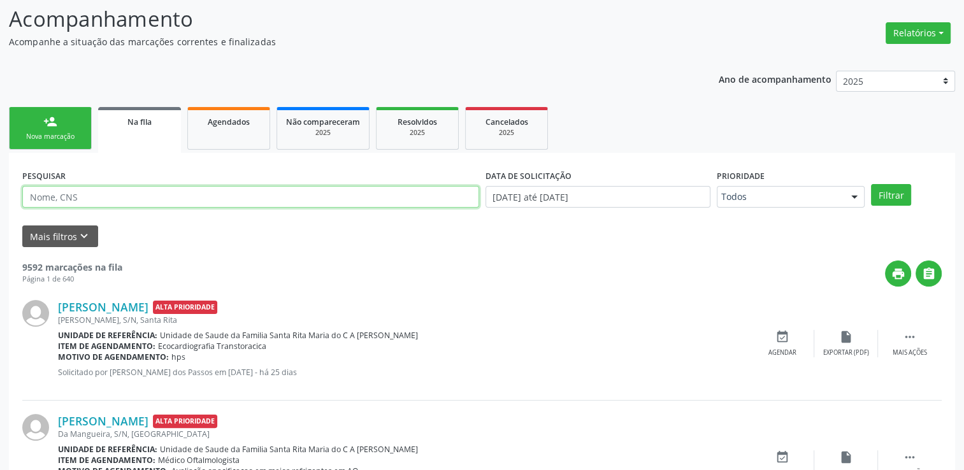
click at [98, 198] on input "text" at bounding box center [250, 197] width 457 height 22
click at [871, 184] on button "Filtrar" at bounding box center [891, 195] width 40 height 22
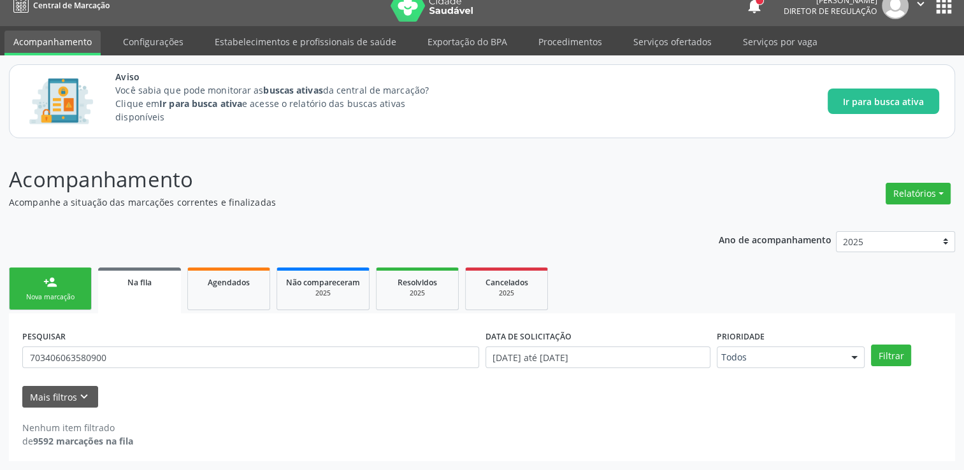
scroll to position [13, 0]
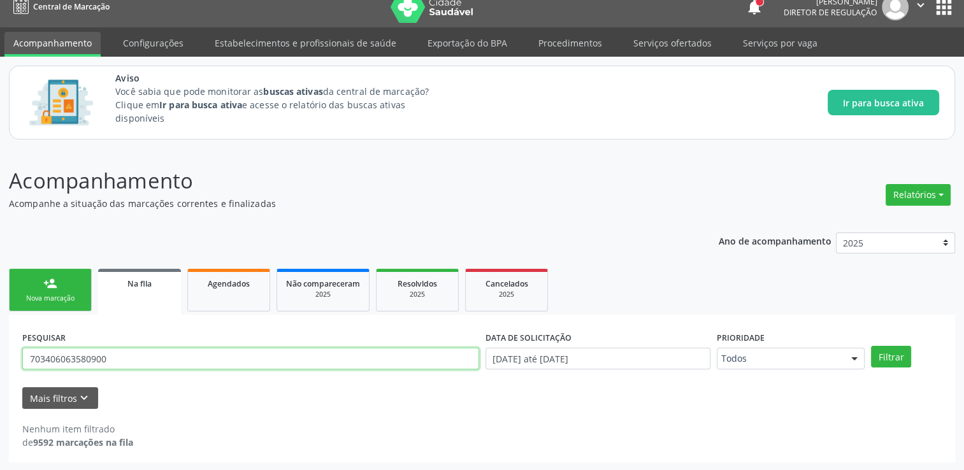
click at [186, 357] on input "703406063580900" at bounding box center [250, 359] width 457 height 22
type input "7"
click at [871, 346] on button "Filtrar" at bounding box center [891, 357] width 40 height 22
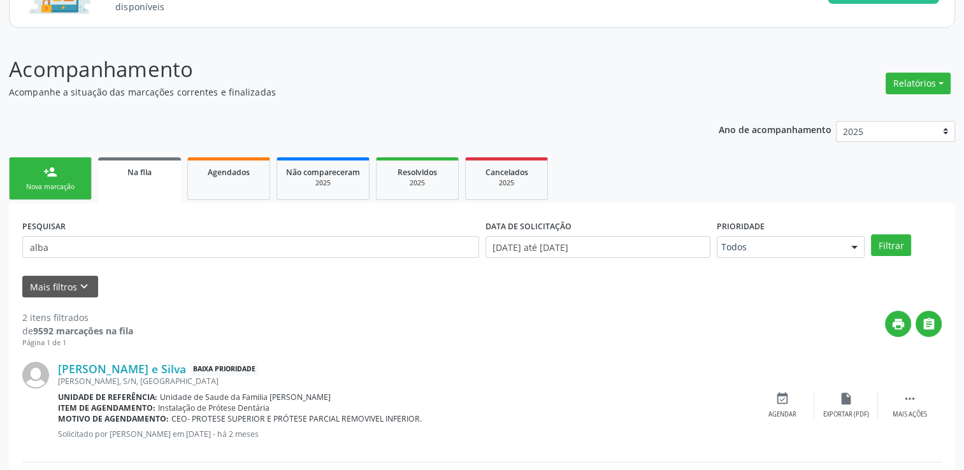
scroll to position [124, 0]
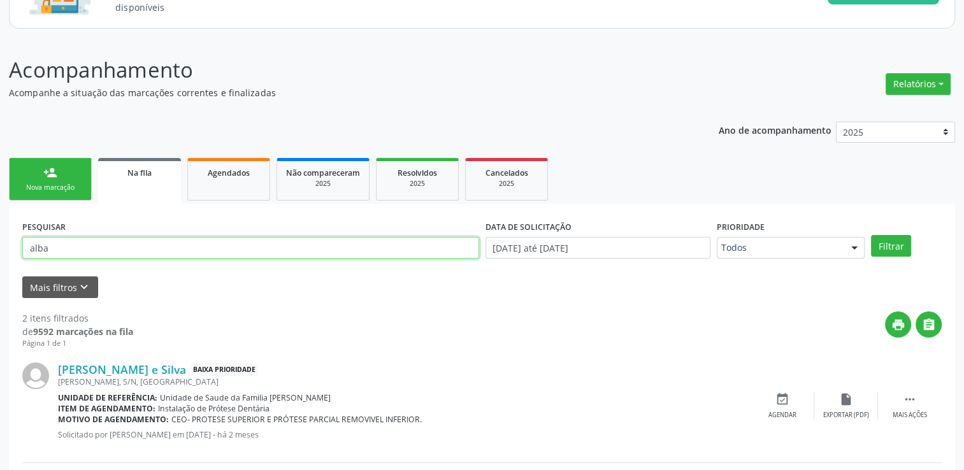
drag, startPoint x: 85, startPoint y: 241, endPoint x: 53, endPoint y: 243, distance: 32.6
click at [59, 242] on input "alba" at bounding box center [250, 248] width 457 height 22
type input "a"
type input "maria gabrie"
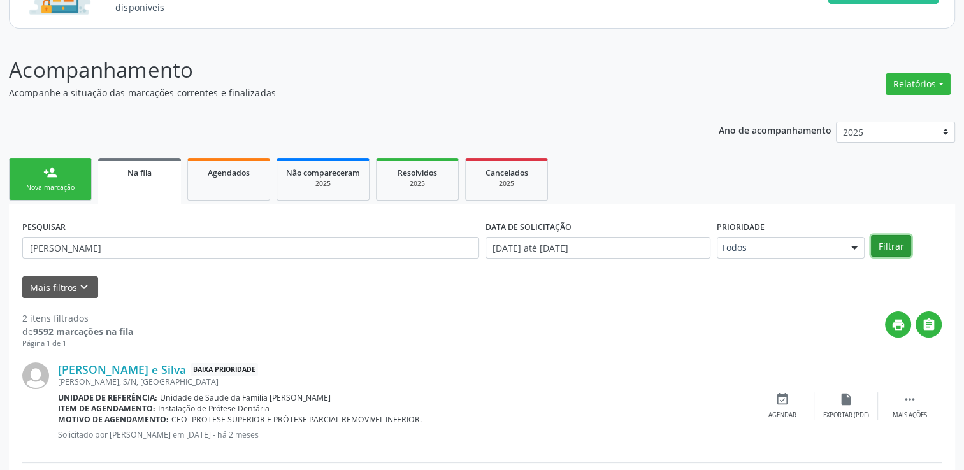
click at [887, 241] on button "Filtrar" at bounding box center [891, 246] width 40 height 22
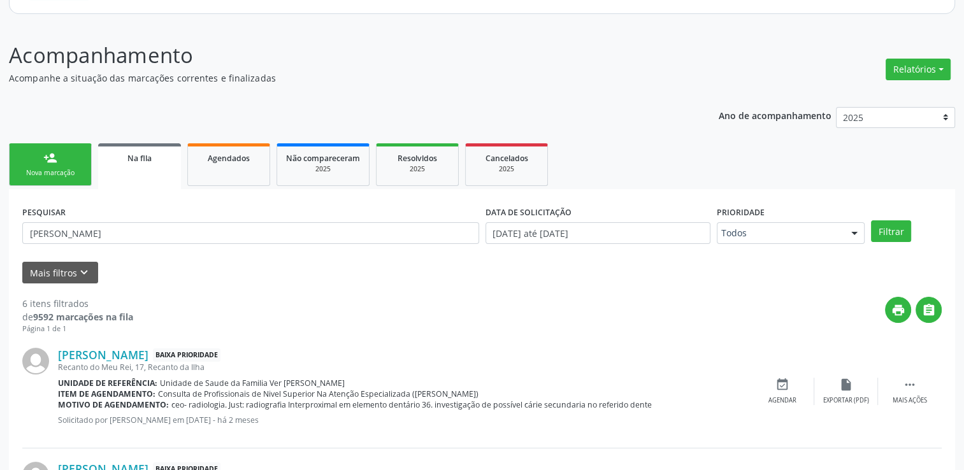
scroll to position [7, 0]
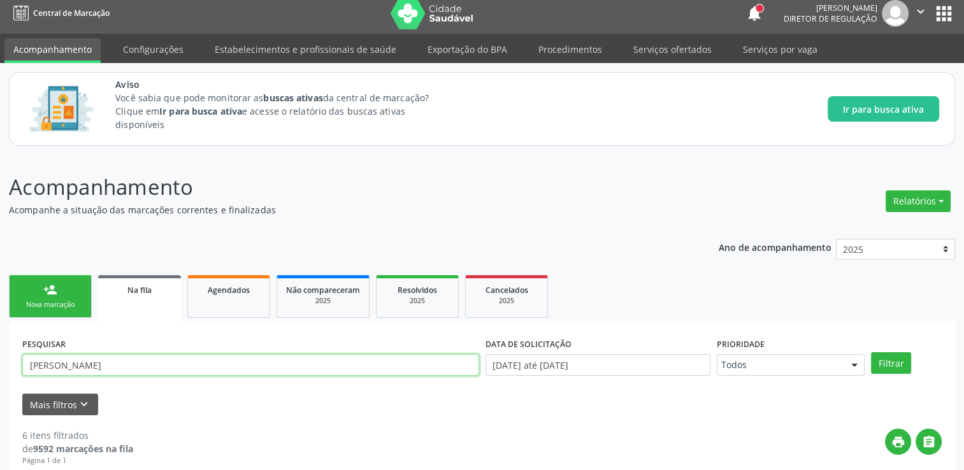
drag, startPoint x: 151, startPoint y: 366, endPoint x: 18, endPoint y: 372, distance: 132.7
click at [19, 372] on div "PESQUISAR maria gabrie" at bounding box center [250, 360] width 463 height 50
click at [871, 352] on button "Filtrar" at bounding box center [891, 363] width 40 height 22
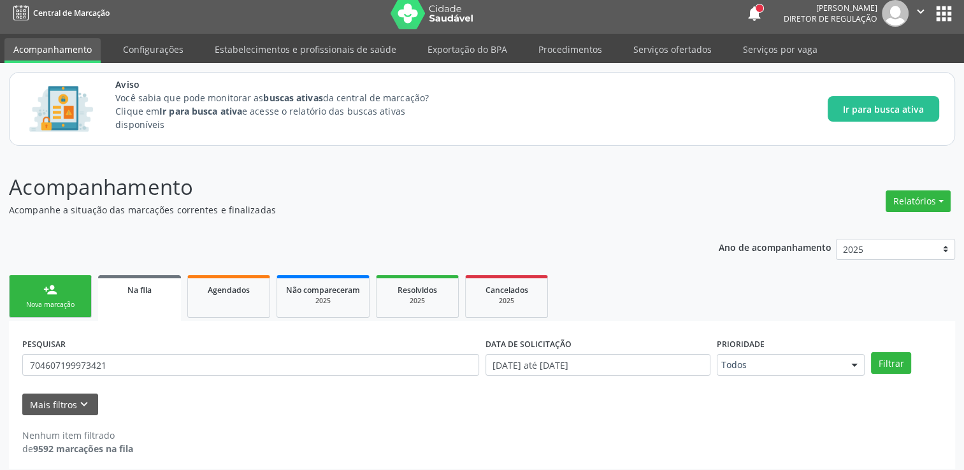
scroll to position [13, 0]
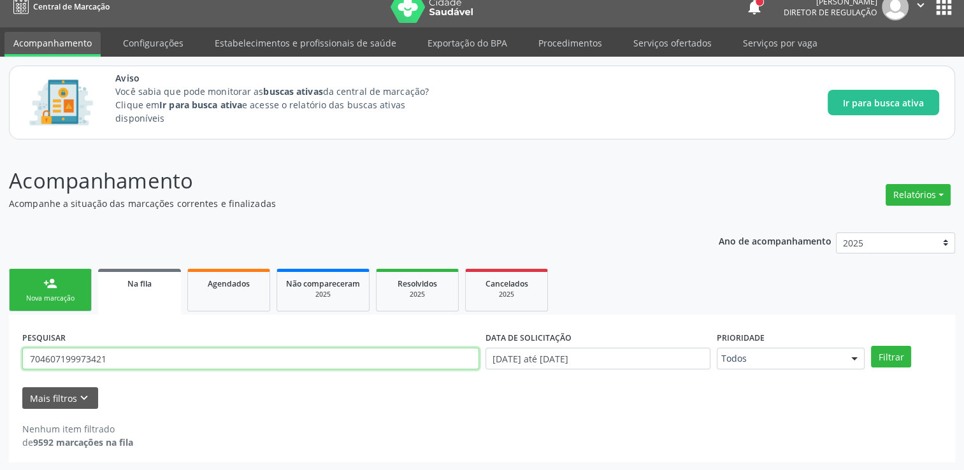
click at [328, 356] on input "704607199973421" at bounding box center [250, 359] width 457 height 22
type input "7"
click at [871, 346] on button "Filtrar" at bounding box center [891, 357] width 40 height 22
click at [284, 331] on div "PESQUISAR 706805272822222" at bounding box center [250, 353] width 463 height 50
click at [347, 358] on input "706805272822222" at bounding box center [250, 359] width 457 height 22
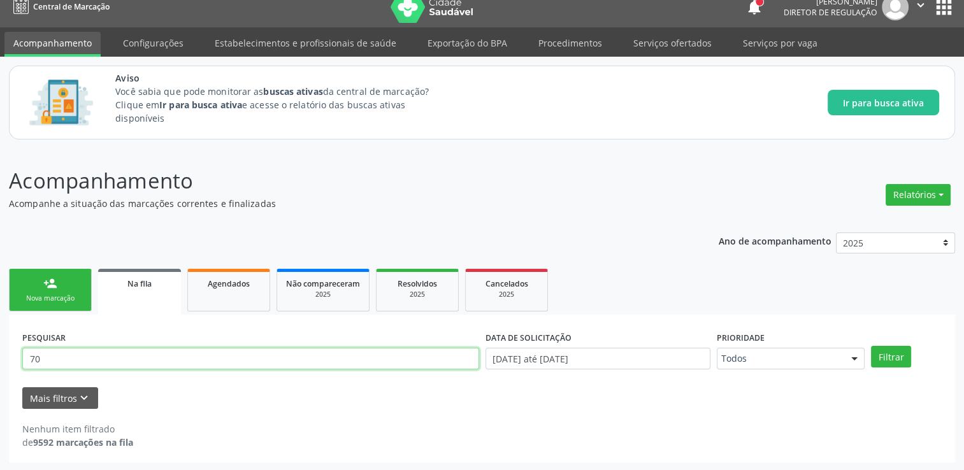
type input "7"
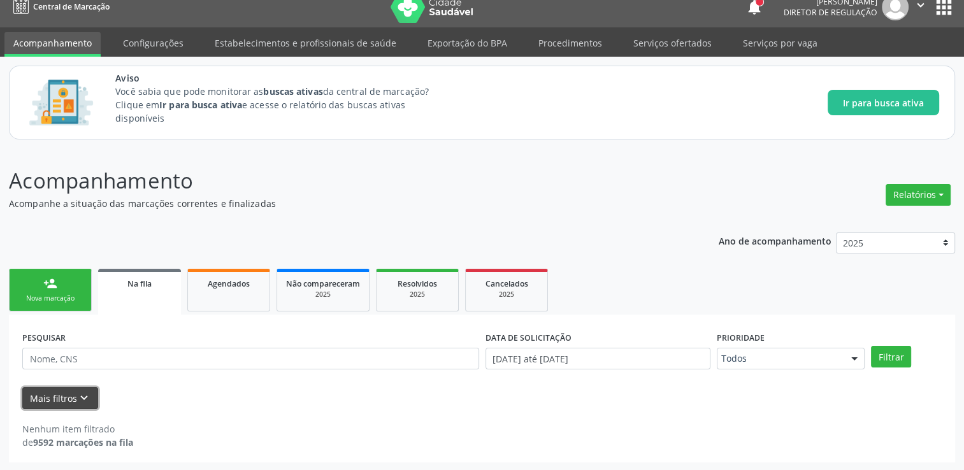
click at [73, 403] on button "Mais filtros keyboard_arrow_down" at bounding box center [60, 398] width 76 height 22
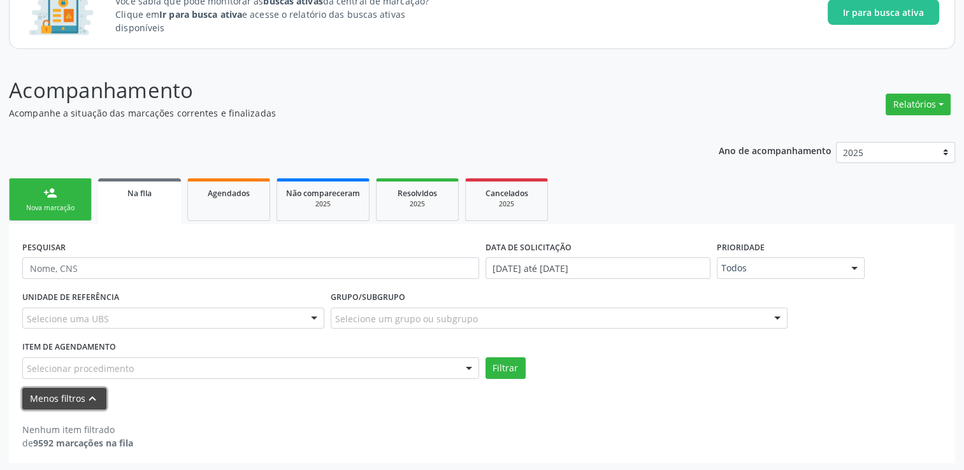
scroll to position [105, 0]
click at [156, 368] on div "Selecionar procedimento" at bounding box center [250, 368] width 457 height 22
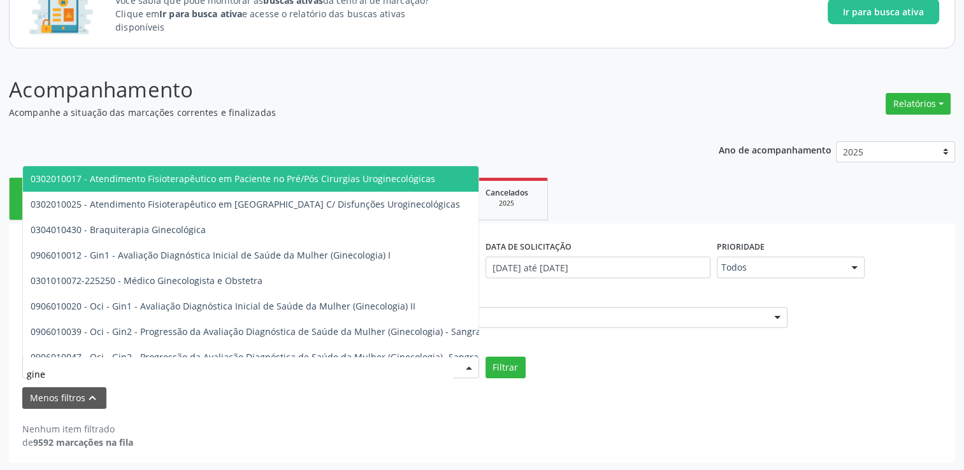
type input "ginec"
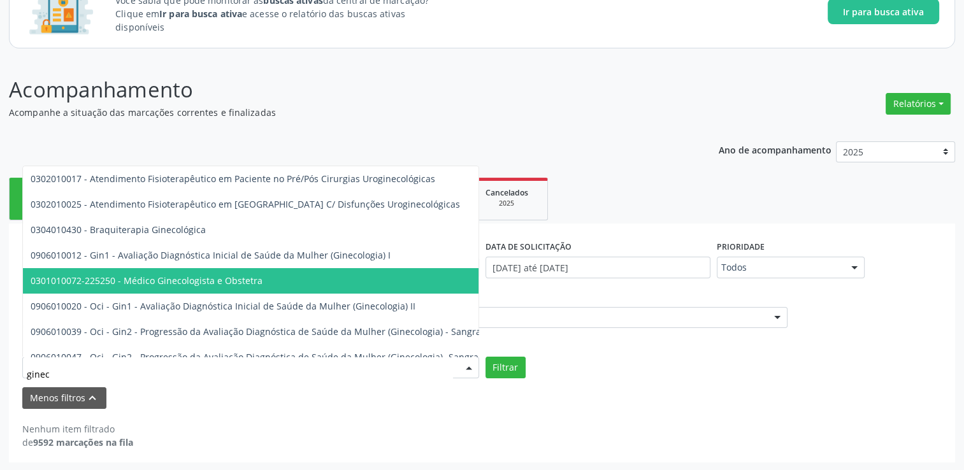
click at [206, 275] on span "0301010072-225250 - Médico Ginecologista e Obstetra" at bounding box center [147, 281] width 232 height 12
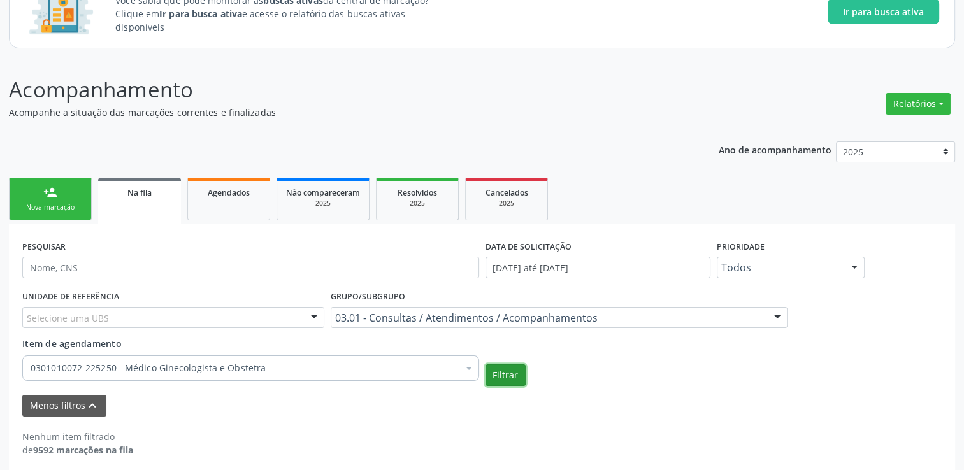
click at [507, 370] on button "Filtrar" at bounding box center [506, 376] width 40 height 22
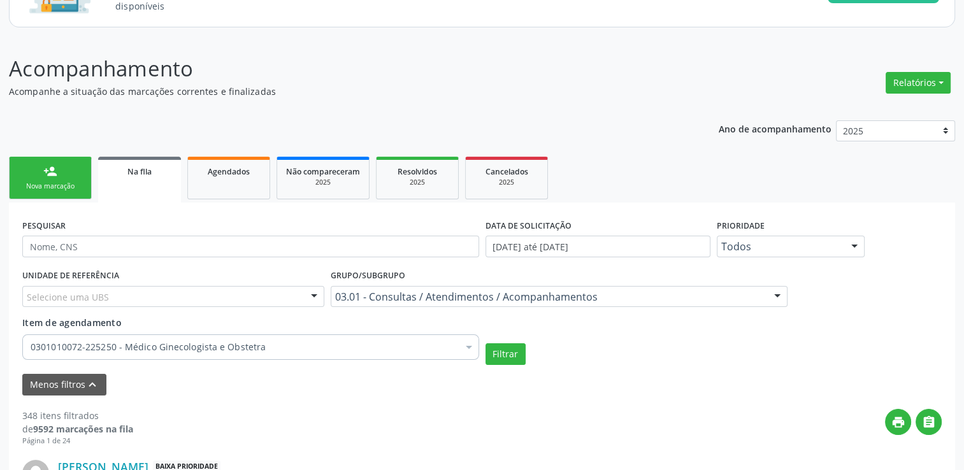
scroll to position [127, 0]
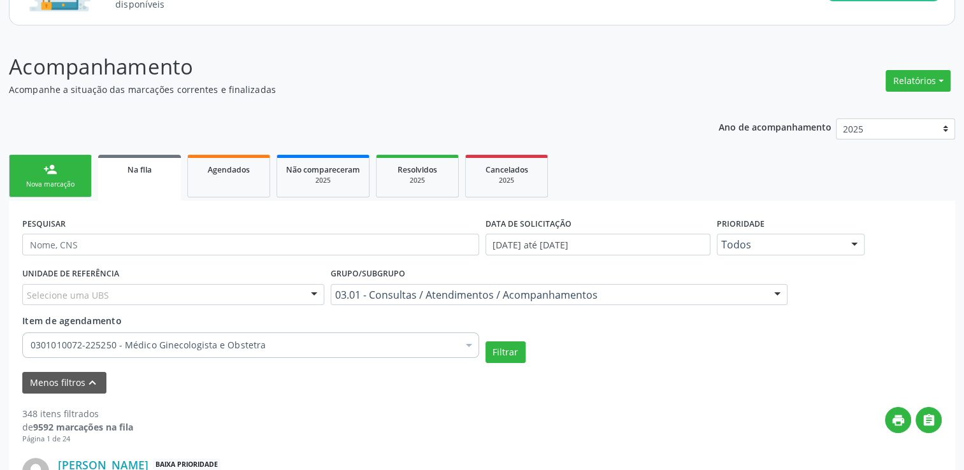
click at [234, 299] on div "Selecione uma UBS" at bounding box center [173, 295] width 302 height 22
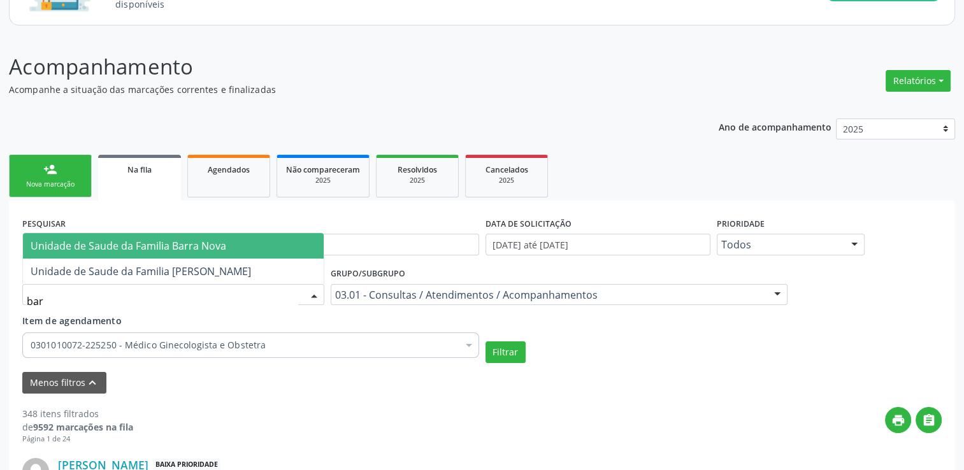
type input "barr"
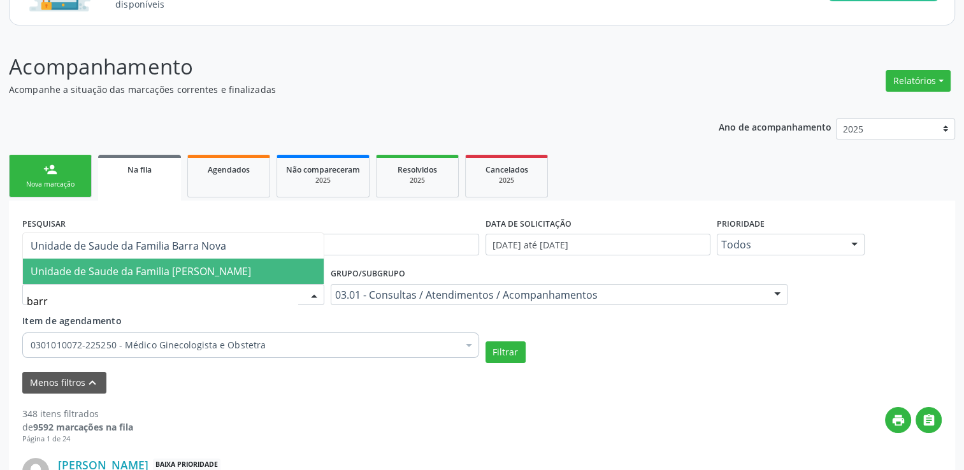
click at [217, 264] on span "Unidade de Saude da Familia [PERSON_NAME]" at bounding box center [141, 271] width 220 height 14
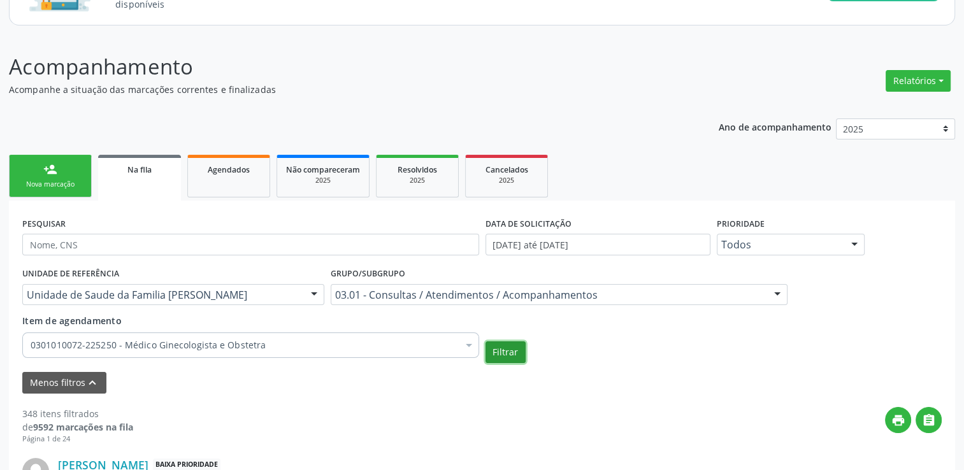
click at [517, 360] on button "Filtrar" at bounding box center [506, 353] width 40 height 22
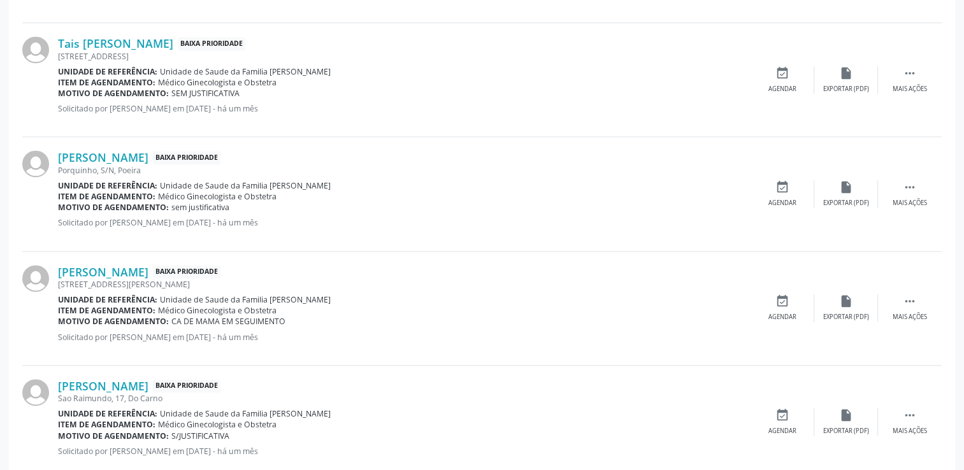
scroll to position [1880, 0]
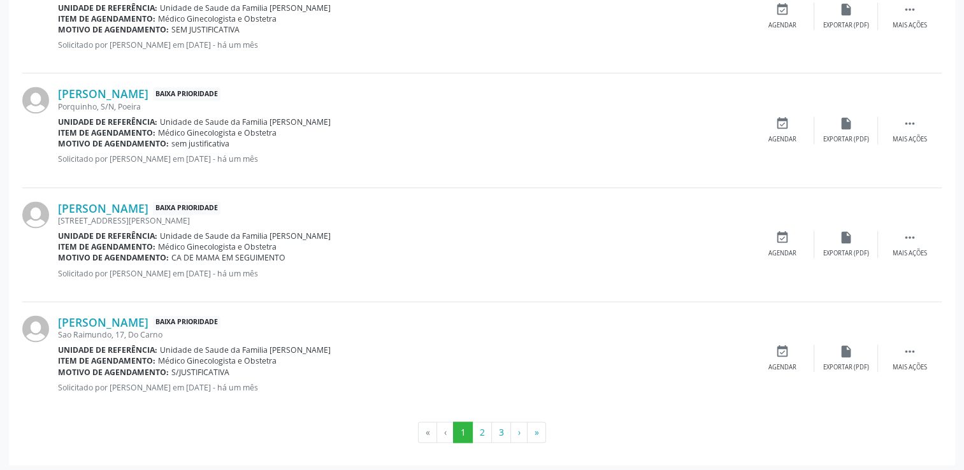
click at [357, 242] on div "Item de agendamento: Médico Ginecologista e Obstetra" at bounding box center [404, 247] width 693 height 11
click at [80, 208] on link "Paula Maria da Silva" at bounding box center [103, 208] width 90 height 14
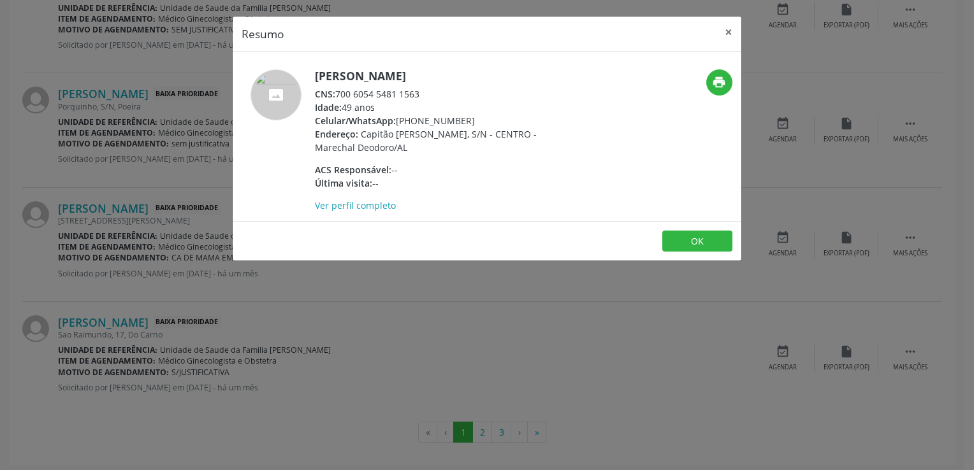
drag, startPoint x: 339, startPoint y: 94, endPoint x: 422, endPoint y: 90, distance: 83.5
click at [422, 90] on div "CNS: 700 6054 5481 1563" at bounding box center [439, 93] width 248 height 13
copy div "700 6054 5481 1563"
click at [709, 244] on button "OK" at bounding box center [697, 242] width 70 height 22
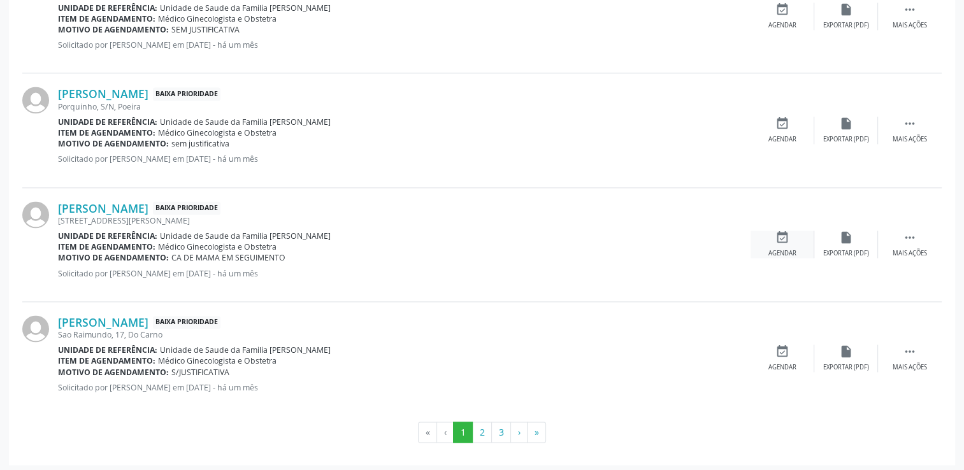
click at [774, 231] on div "event_available Agendar" at bounding box center [783, 244] width 64 height 27
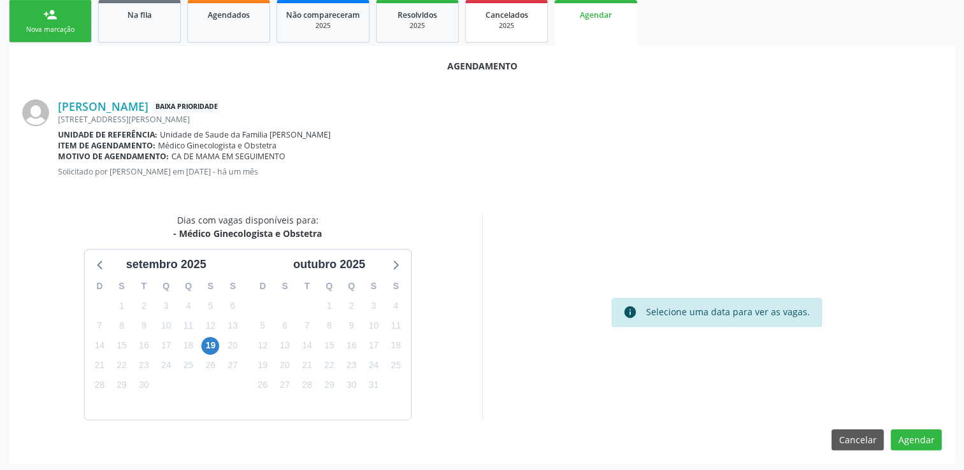
scroll to position [283, 0]
click at [210, 343] on span "19" at bounding box center [210, 345] width 18 height 18
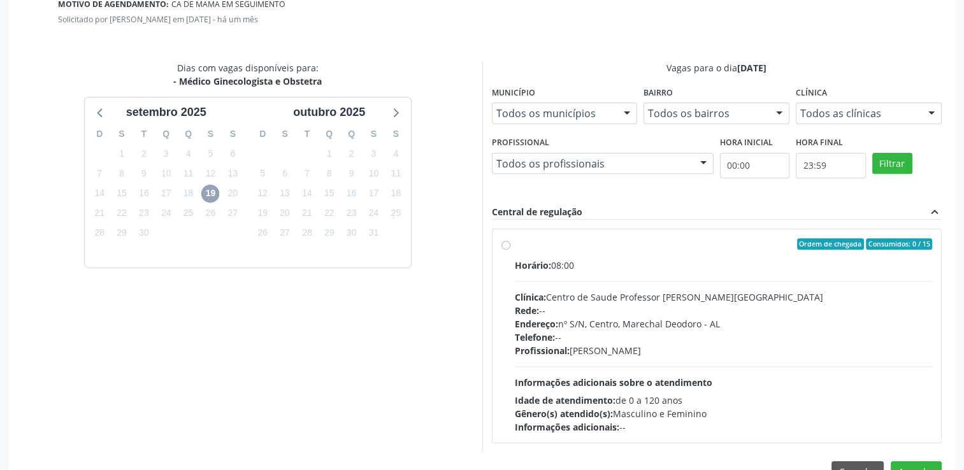
scroll to position [467, 0]
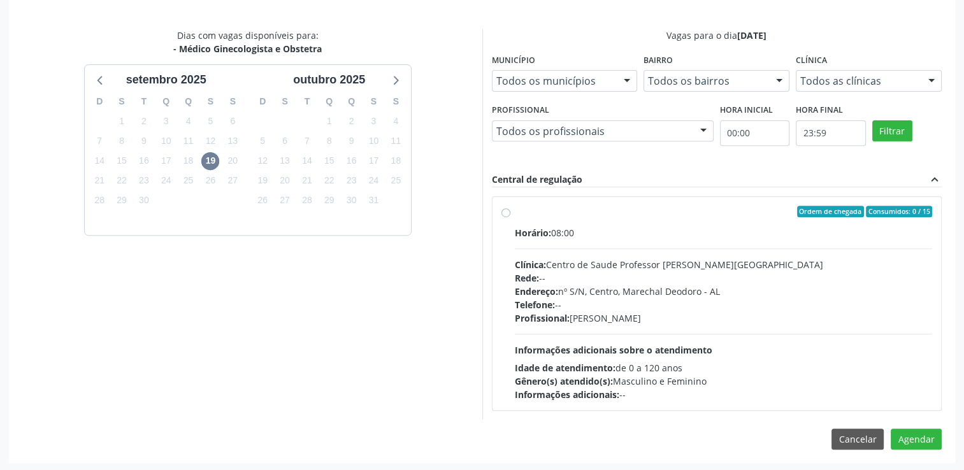
click at [512, 215] on div "Ordem de chegada Consumidos: 0 / 15 Horário: 08:00 Clínica: Centro de Saude Pro…" at bounding box center [717, 304] width 431 height 196
radio input "true"
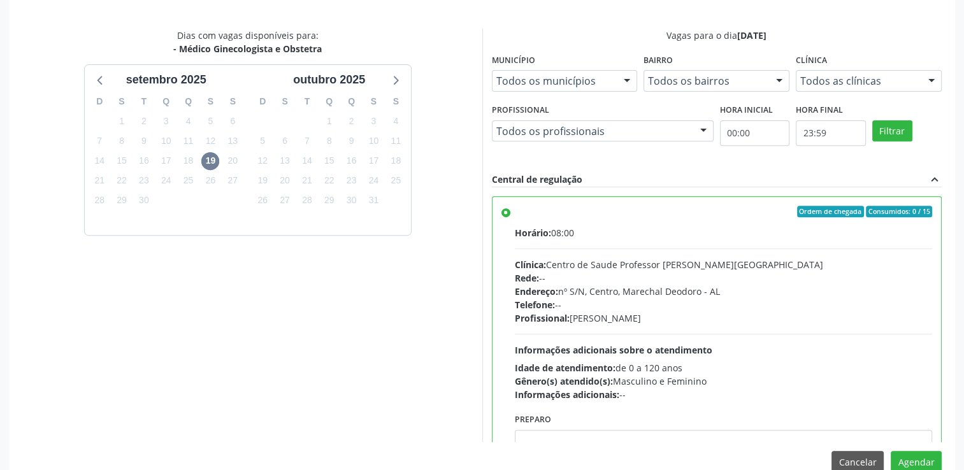
scroll to position [62, 0]
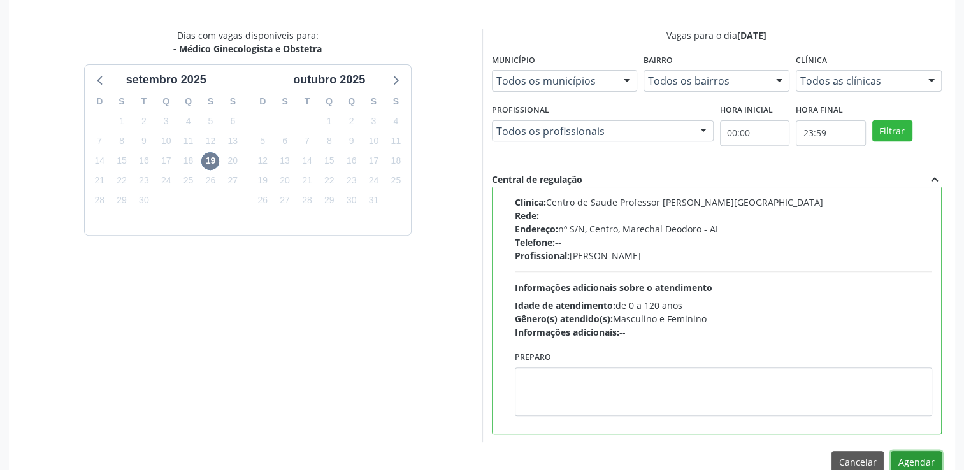
click at [921, 460] on button "Agendar" at bounding box center [916, 462] width 51 height 22
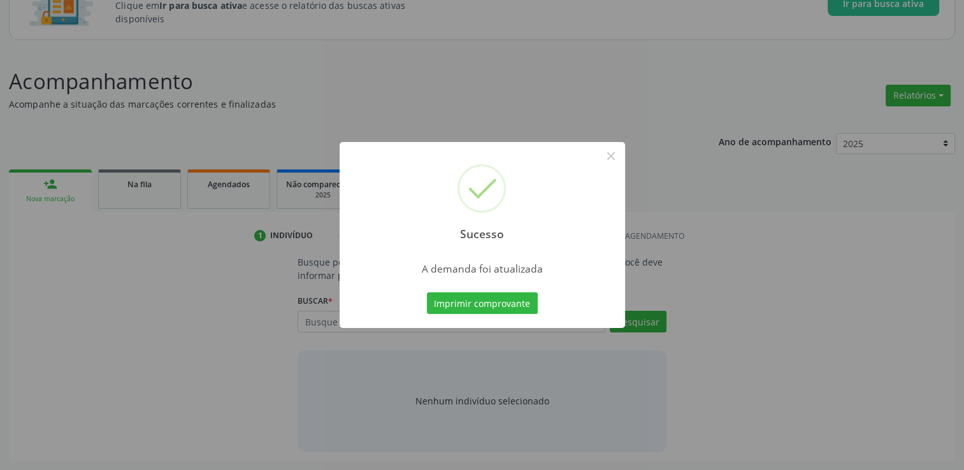
scroll to position [112, 0]
click at [610, 156] on button "×" at bounding box center [611, 156] width 22 height 22
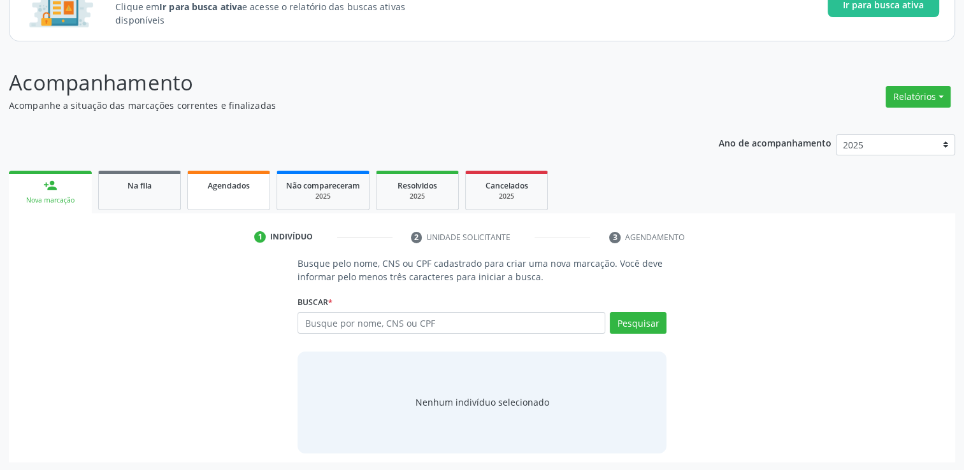
click at [240, 180] on span "Agendados" at bounding box center [229, 185] width 42 height 11
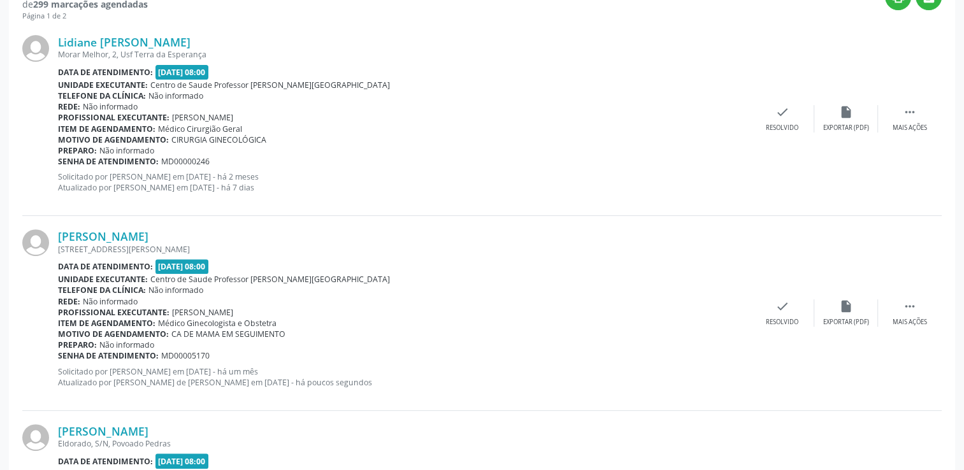
scroll to position [494, 0]
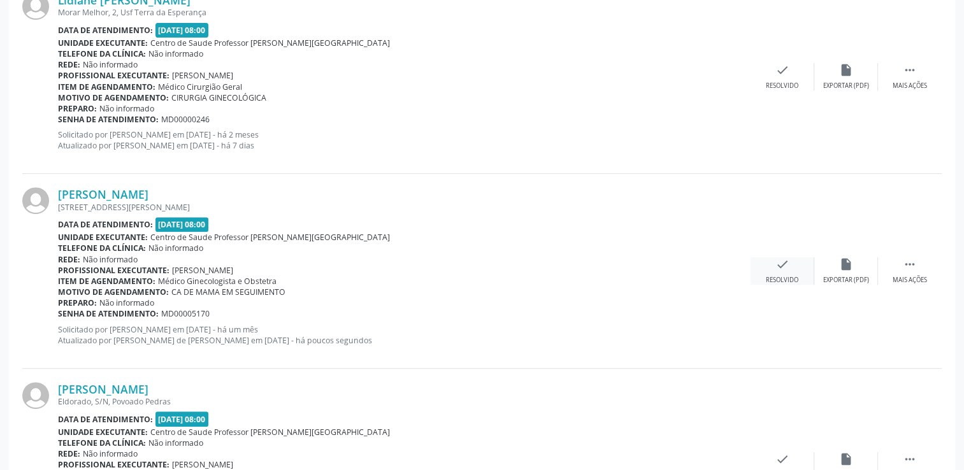
click at [770, 264] on div "check Resolvido" at bounding box center [783, 270] width 64 height 27
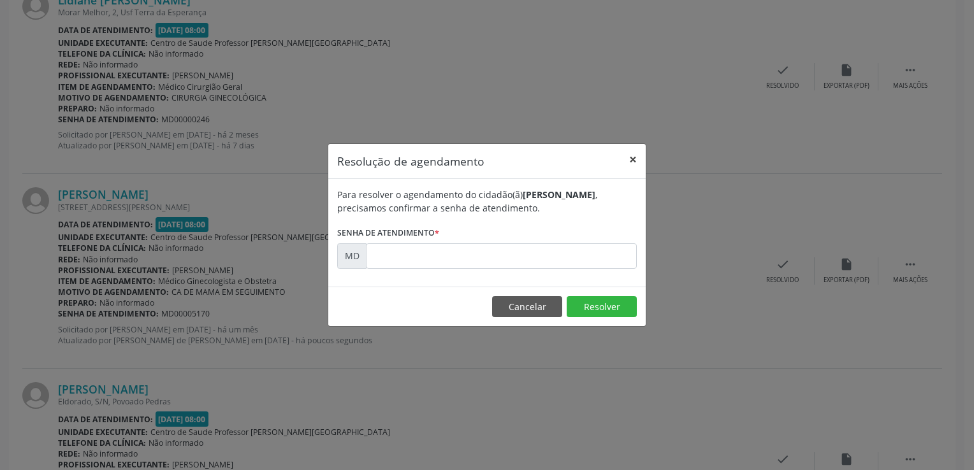
click at [636, 159] on button "×" at bounding box center [632, 159] width 25 height 31
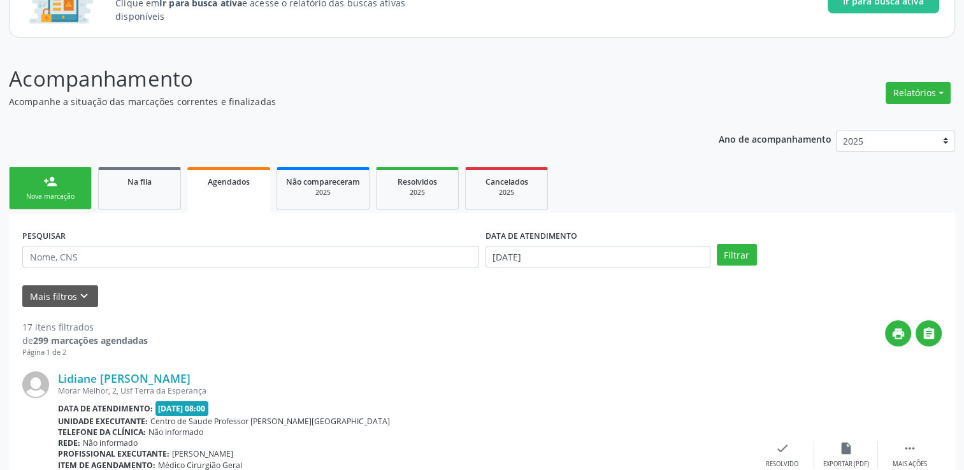
scroll to position [112, 0]
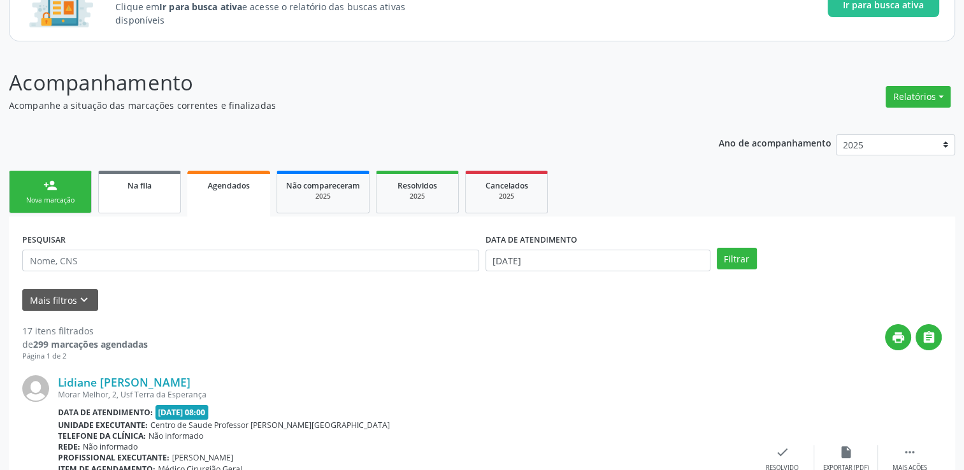
click at [152, 199] on link "Na fila" at bounding box center [139, 192] width 83 height 43
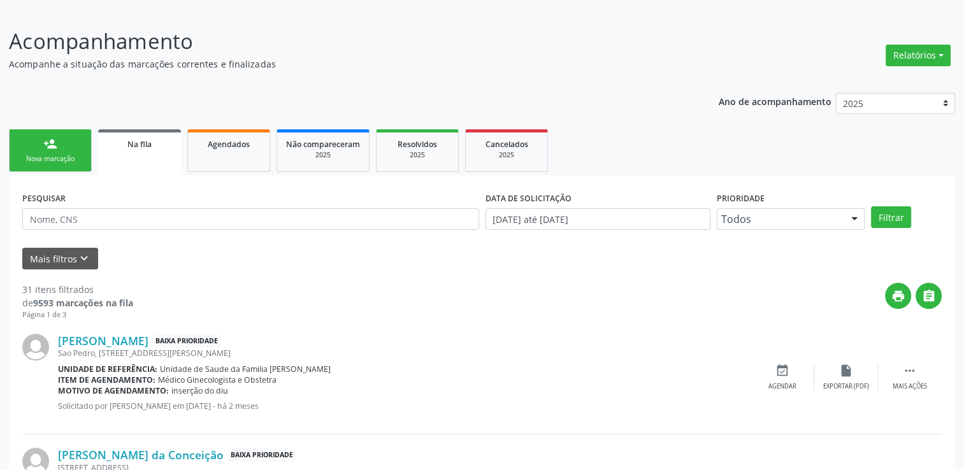
scroll to position [175, 0]
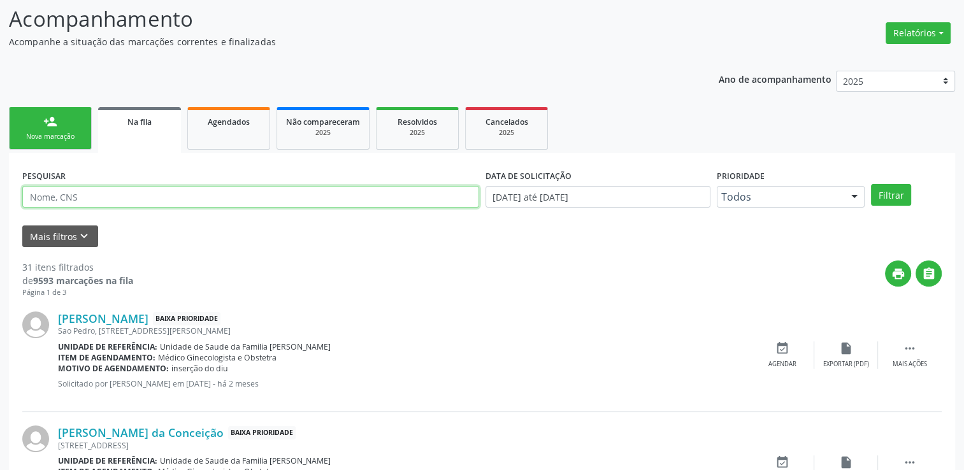
click at [217, 200] on input "text" at bounding box center [250, 197] width 457 height 22
click at [55, 199] on input "text" at bounding box center [250, 197] width 457 height 22
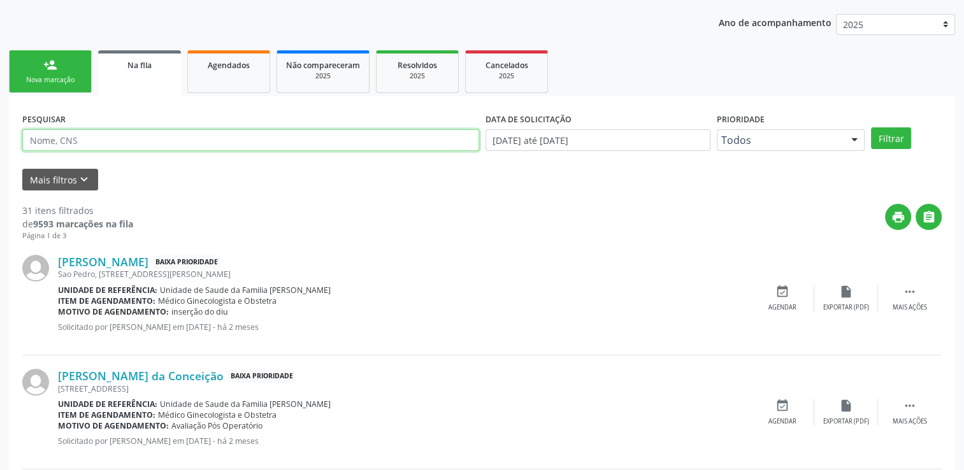
scroll to position [255, 0]
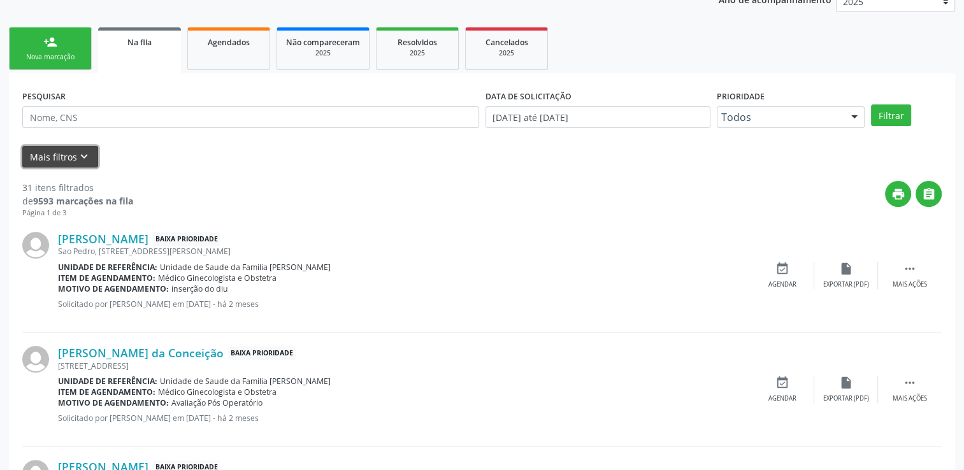
click at [77, 159] on icon "keyboard_arrow_down" at bounding box center [84, 157] width 14 height 14
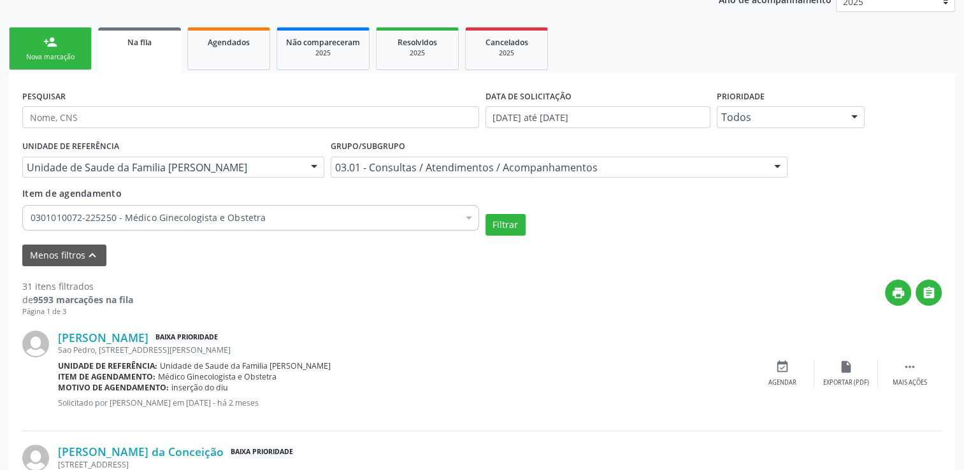
click at [133, 280] on div "31 itens filtrados" at bounding box center [77, 286] width 111 height 13
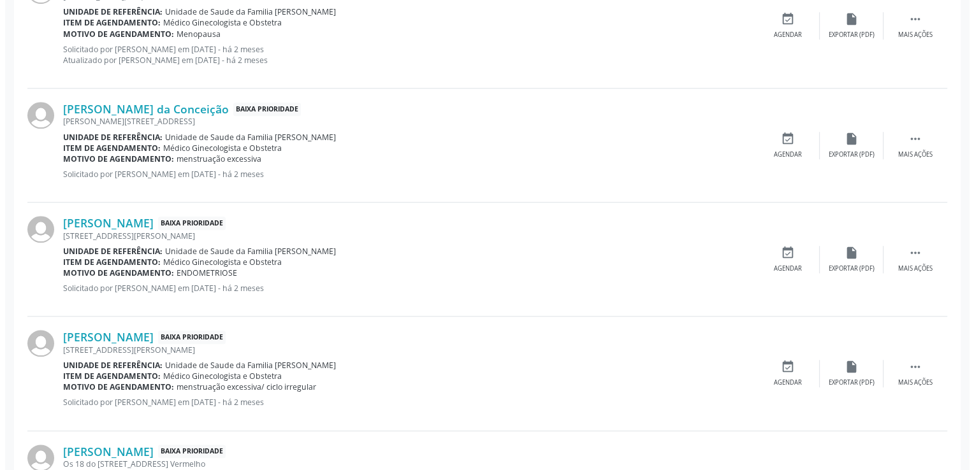
scroll to position [1083, 0]
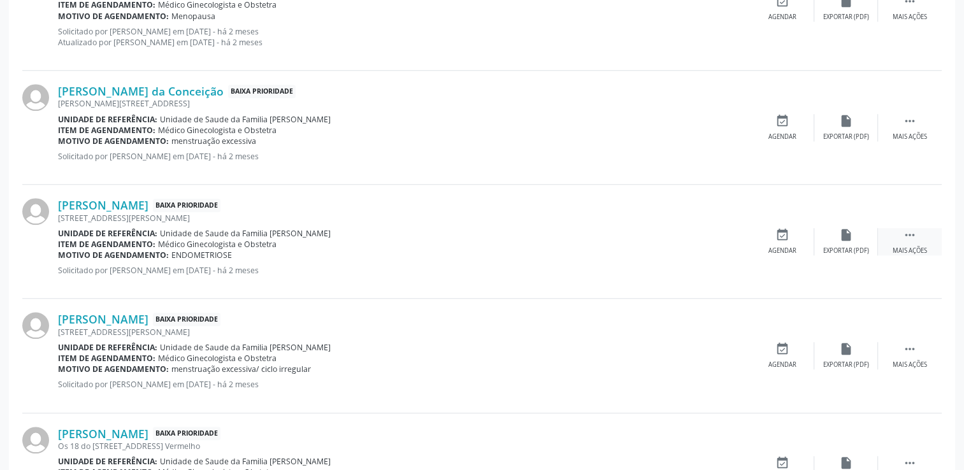
click at [924, 233] on div " Mais ações" at bounding box center [910, 241] width 64 height 27
click at [797, 235] on div "cancel Cancelar" at bounding box center [783, 241] width 64 height 27
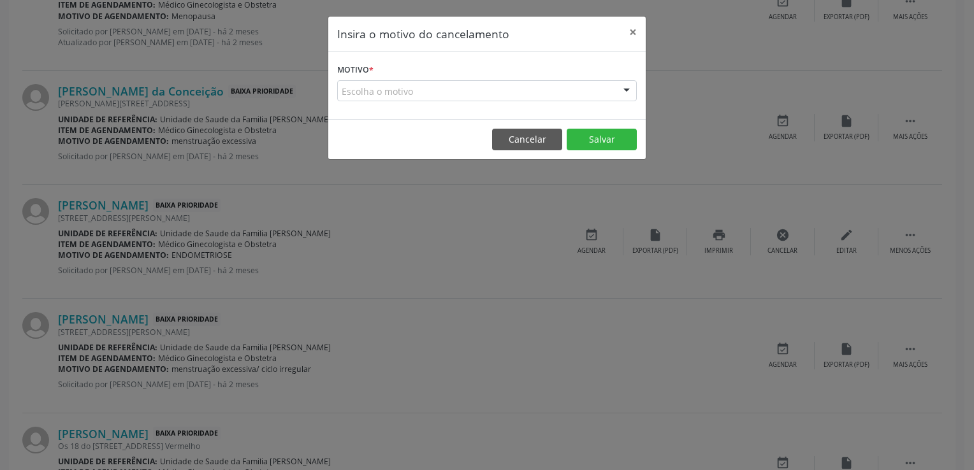
click at [627, 90] on div at bounding box center [626, 92] width 19 height 22
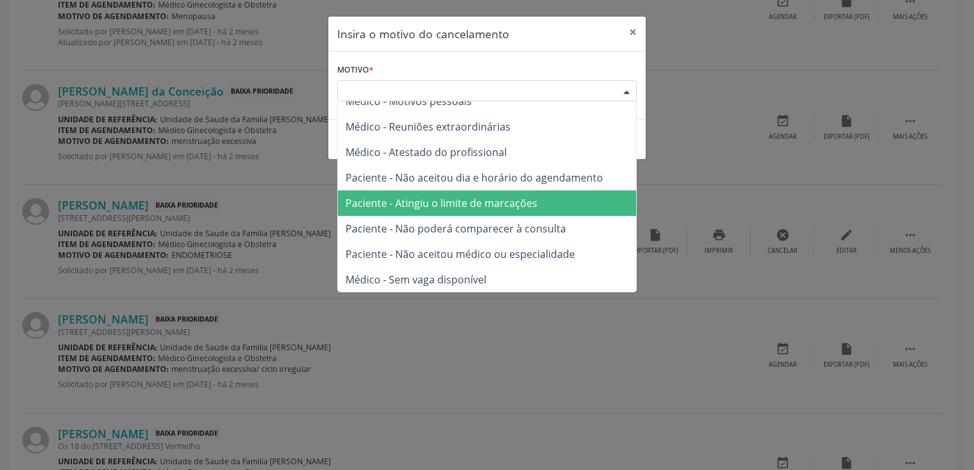
scroll to position [0, 0]
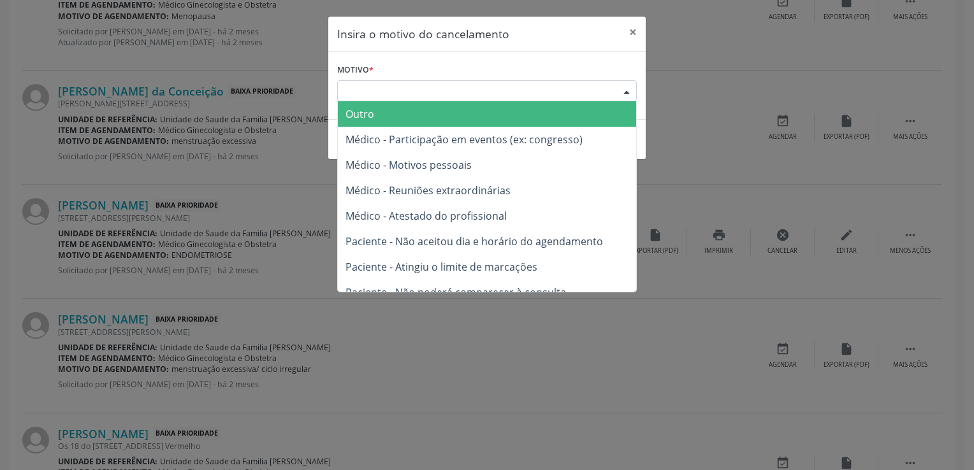
click at [512, 112] on span "Outro" at bounding box center [487, 113] width 298 height 25
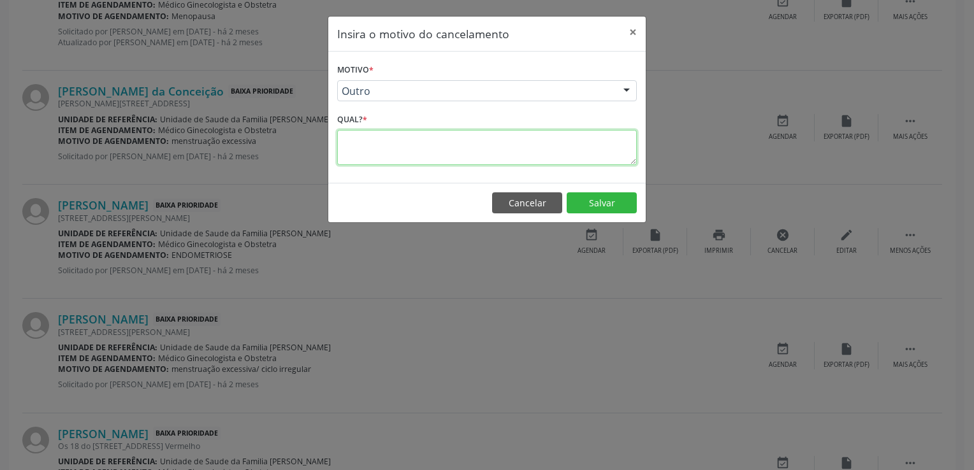
click at [505, 150] on textarea at bounding box center [487, 147] width 300 height 35
type textarea "Marcada em outra solicitação"
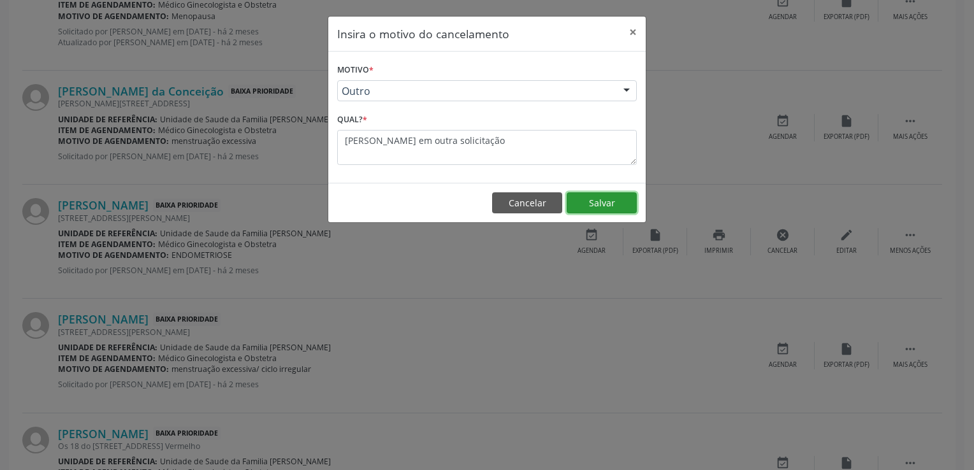
click at [577, 211] on button "Salvar" at bounding box center [602, 203] width 70 height 22
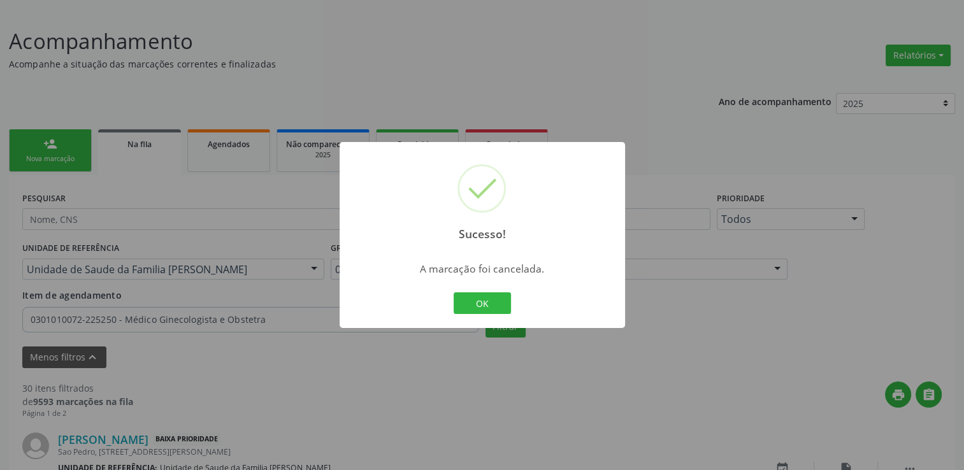
scroll to position [1083, 0]
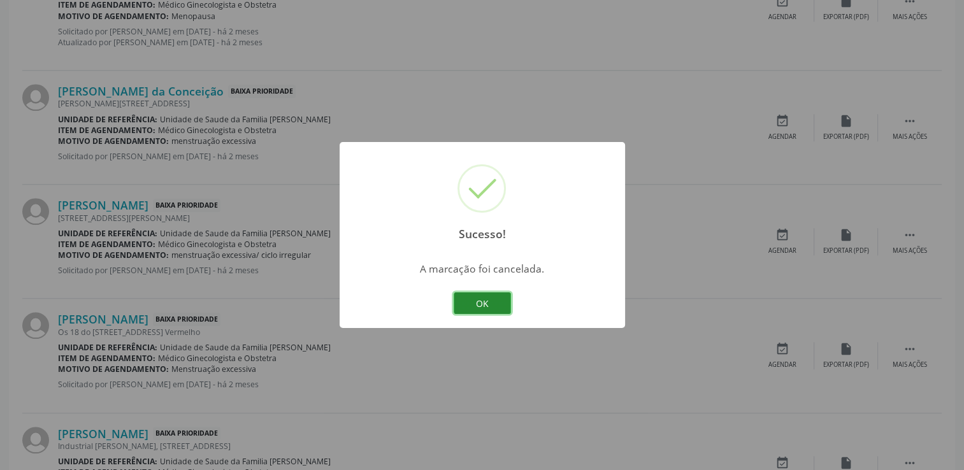
click at [504, 305] on button "OK" at bounding box center [482, 303] width 57 height 22
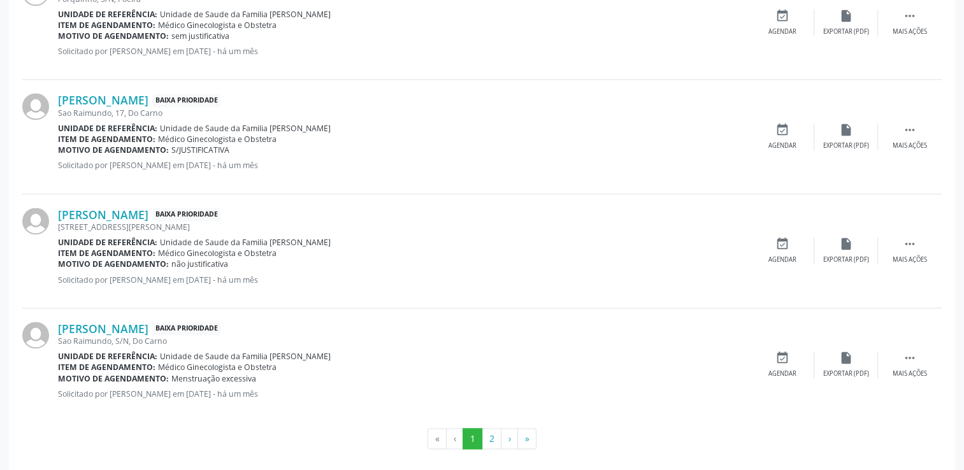
scroll to position [1880, 0]
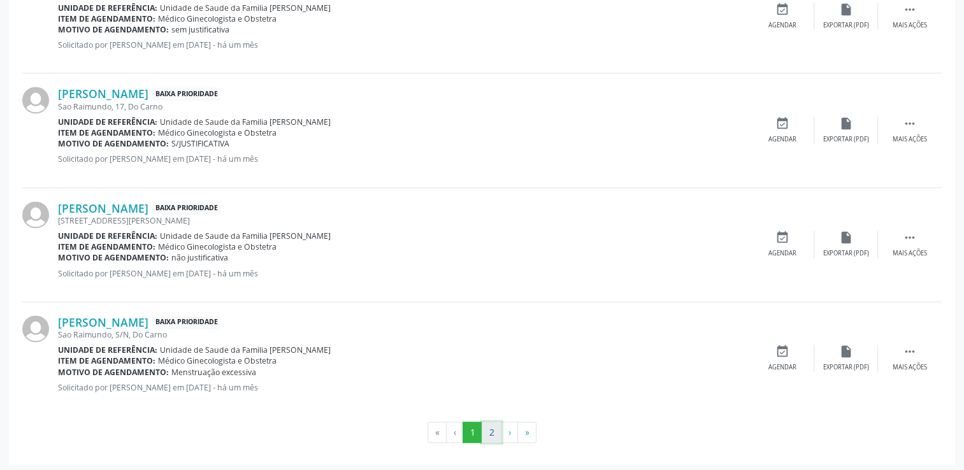
click at [489, 432] on button "2" at bounding box center [492, 433] width 20 height 22
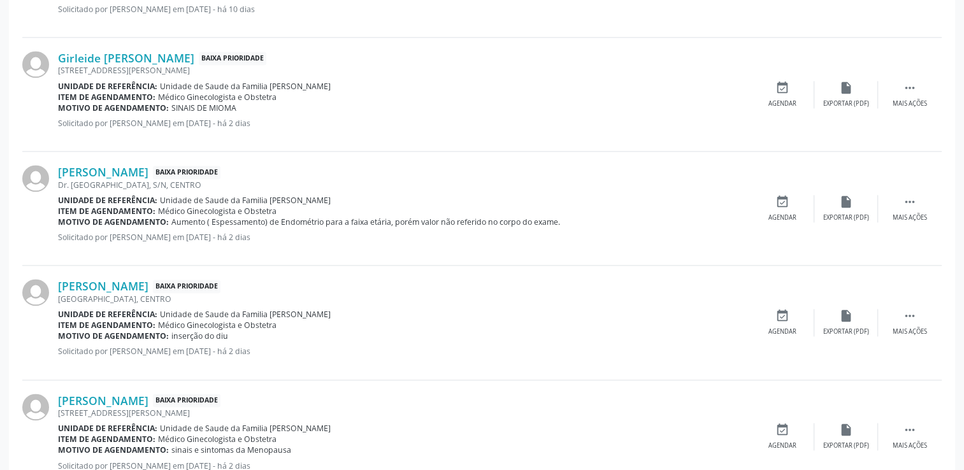
scroll to position [1869, 0]
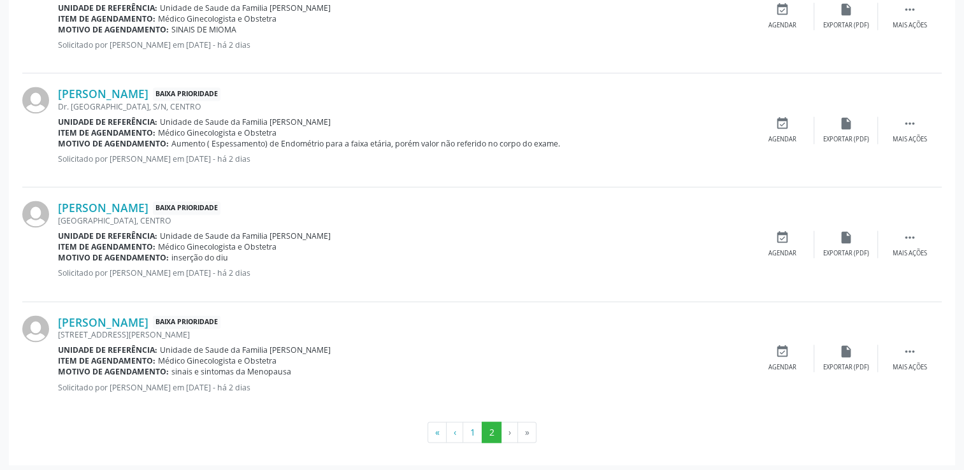
click at [503, 426] on li "›" at bounding box center [510, 433] width 17 height 22
click at [507, 427] on li "›" at bounding box center [510, 433] width 17 height 22
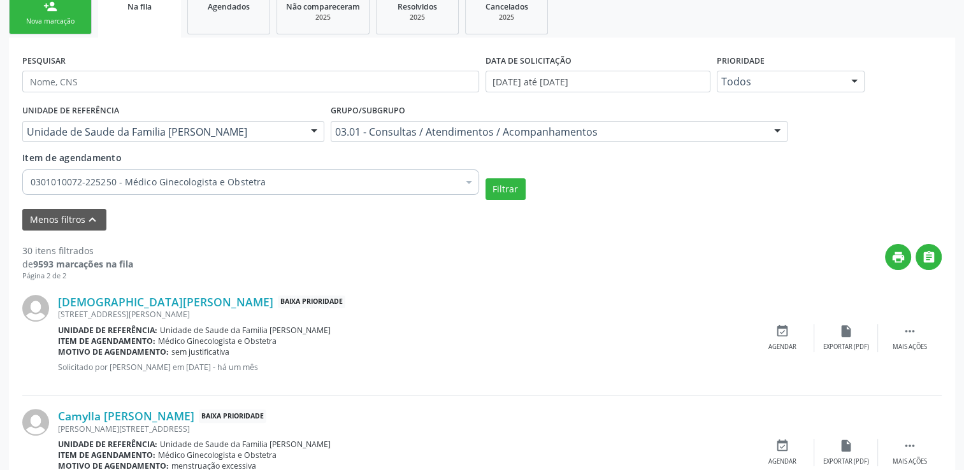
scroll to position [276, 0]
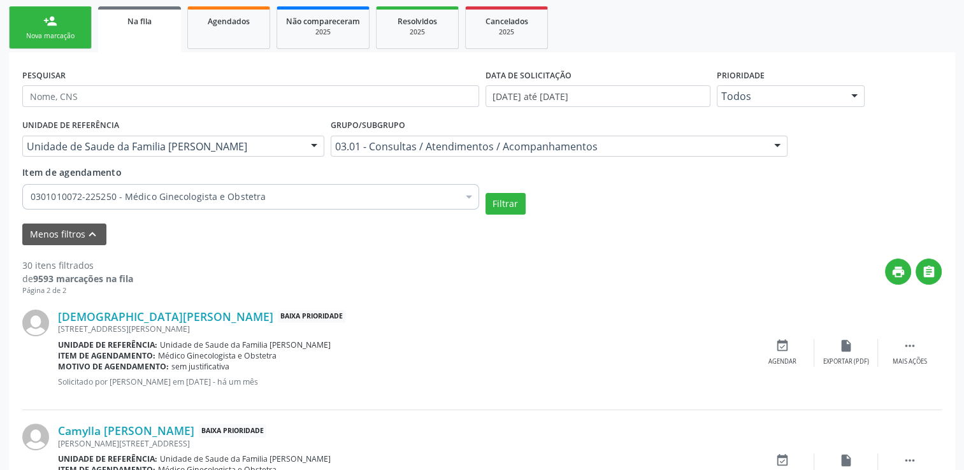
click at [308, 150] on div at bounding box center [314, 147] width 19 height 22
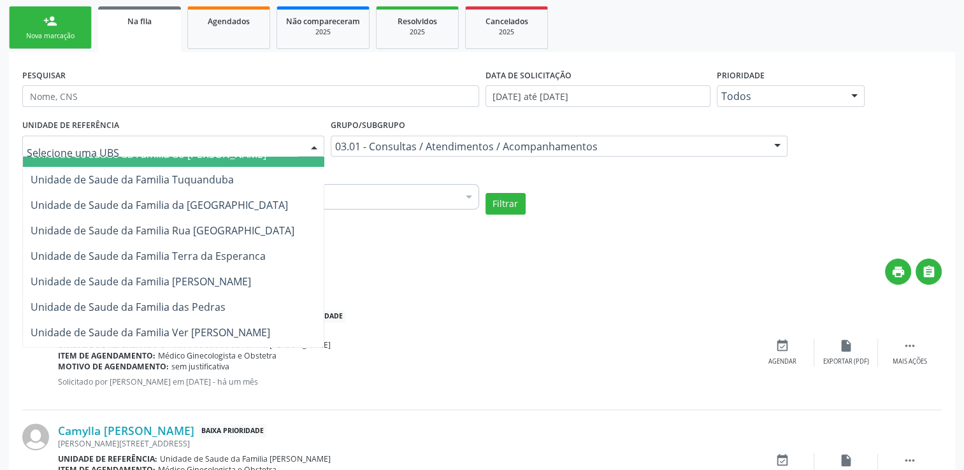
scroll to position [319, 0]
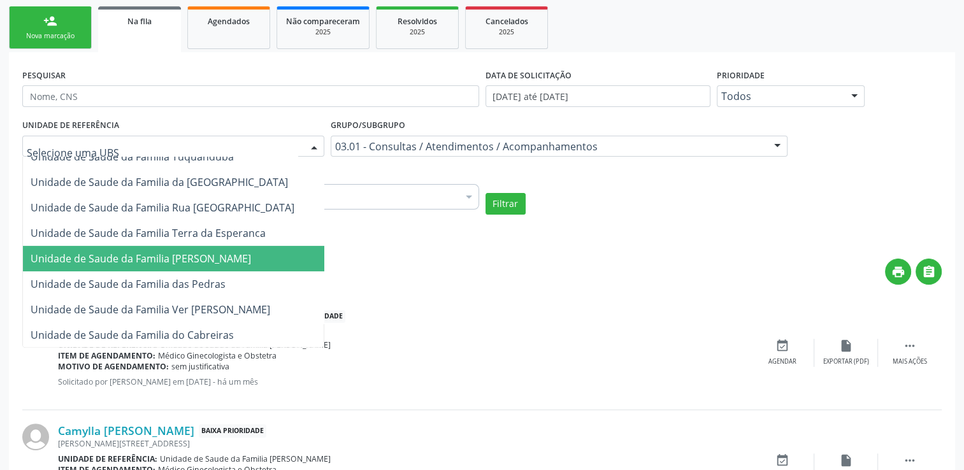
click at [243, 265] on span "Unidade de Saude da Familia [PERSON_NAME]" at bounding box center [198, 258] width 350 height 25
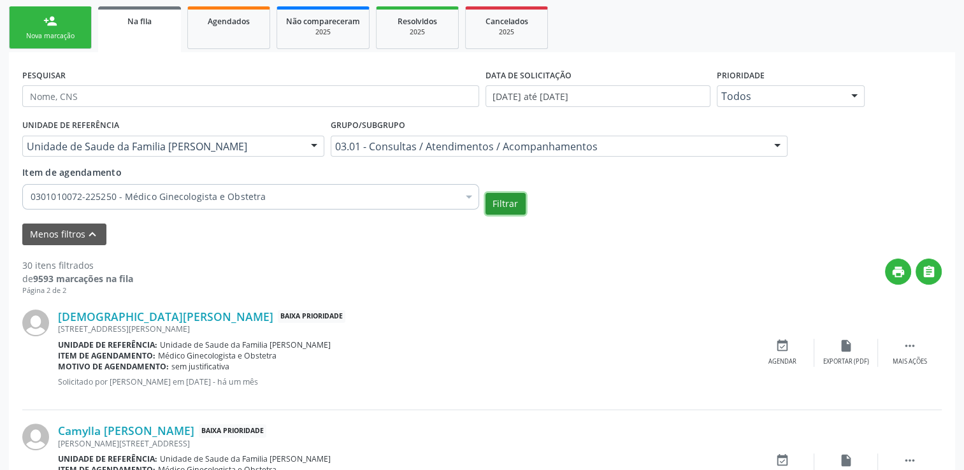
click at [490, 197] on button "Filtrar" at bounding box center [506, 204] width 40 height 22
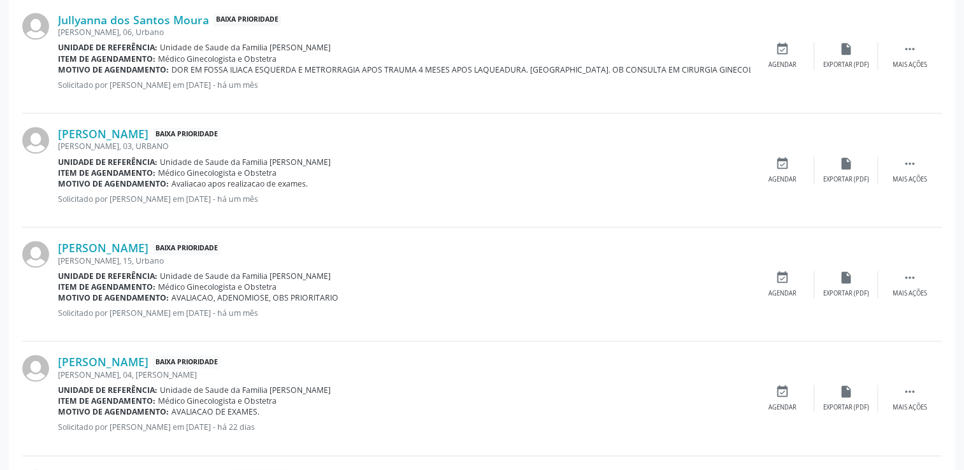
scroll to position [1742, 0]
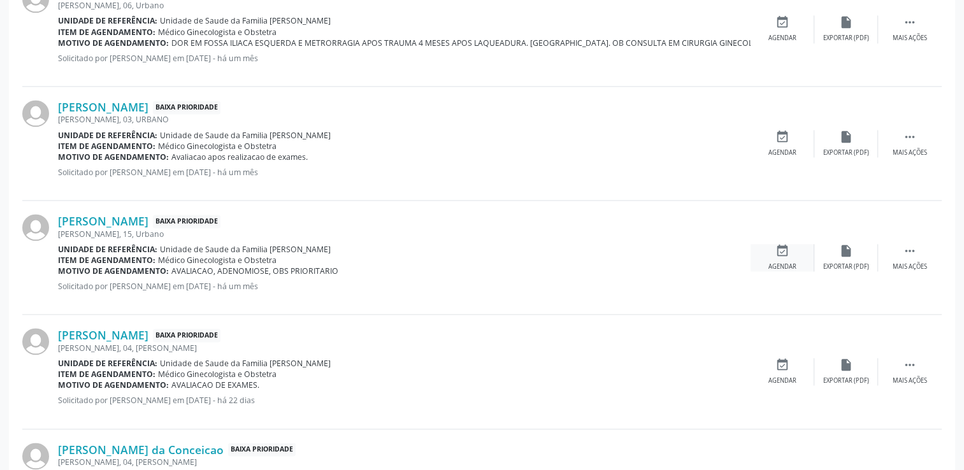
click at [772, 244] on div "event_available Agendar" at bounding box center [783, 257] width 64 height 27
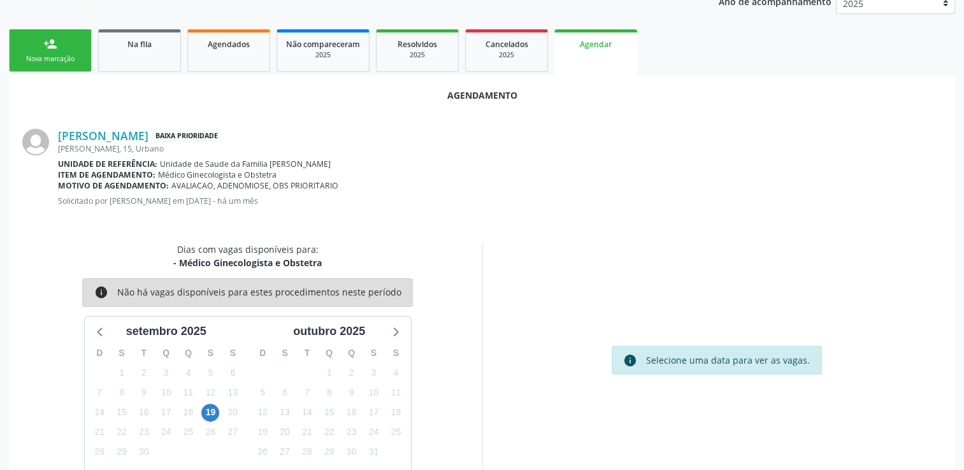
scroll to position [283, 0]
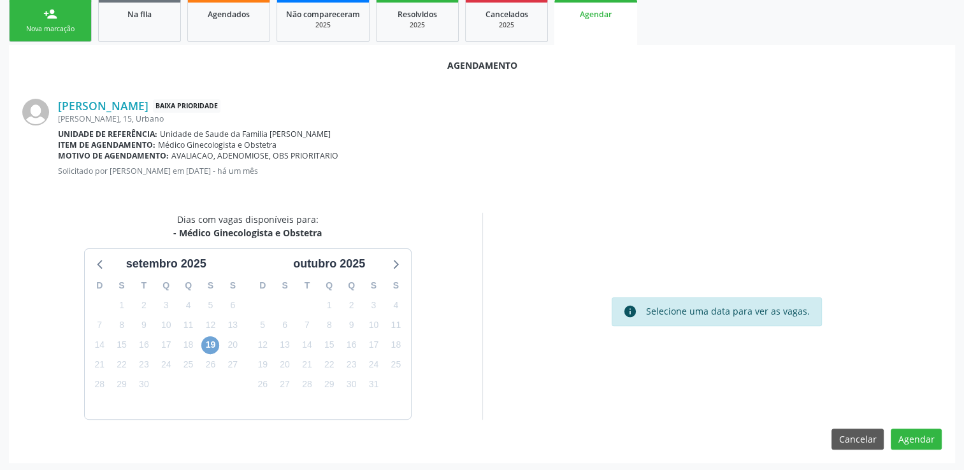
click at [215, 348] on span "19" at bounding box center [210, 345] width 18 height 18
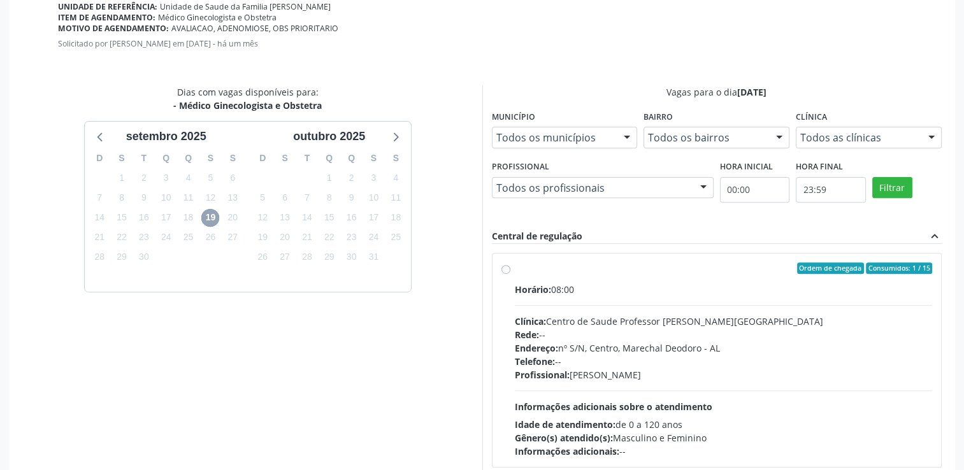
scroll to position [410, 0]
click at [581, 287] on div "Horário: 08:00" at bounding box center [724, 289] width 418 height 13
click at [510, 274] on input "Ordem de chegada Consumidos: 1 / 15 Horário: 08:00 Clínica: Centro de Saude Pro…" at bounding box center [506, 268] width 9 height 11
radio input "true"
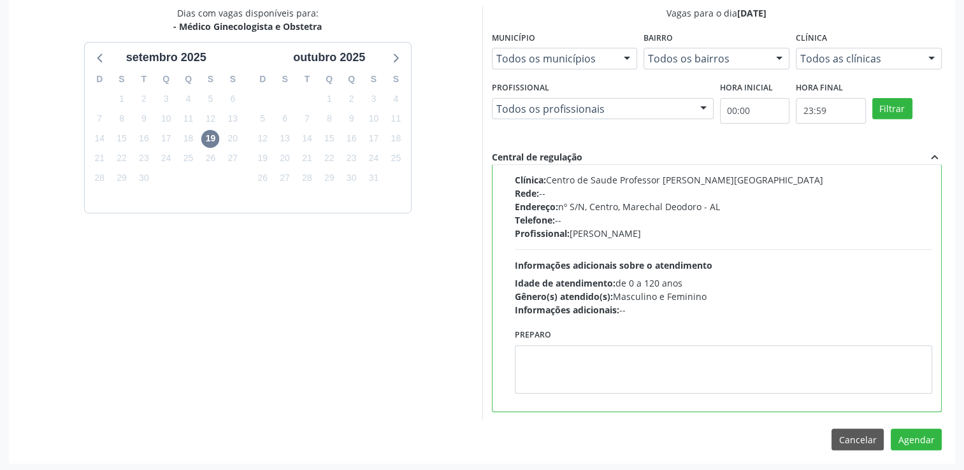
scroll to position [490, 0]
click at [928, 438] on button "Agendar" at bounding box center [916, 439] width 51 height 22
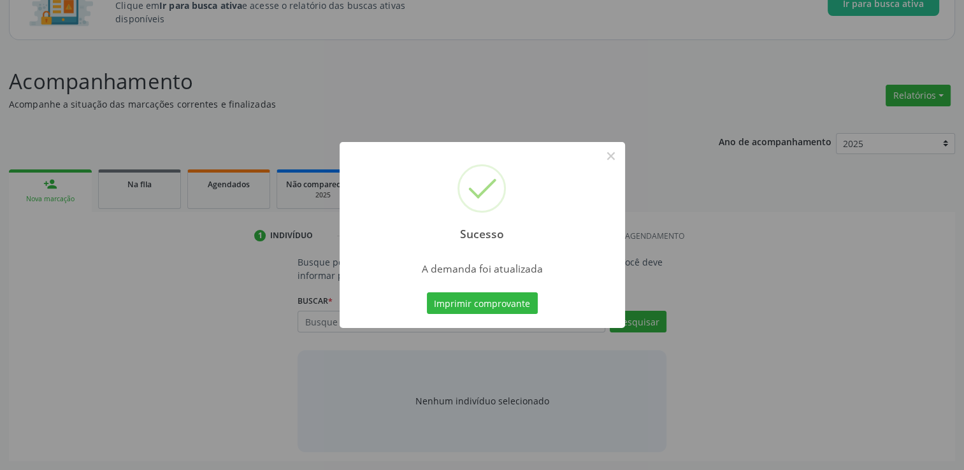
scroll to position [112, 0]
click at [611, 154] on button "×" at bounding box center [611, 156] width 22 height 22
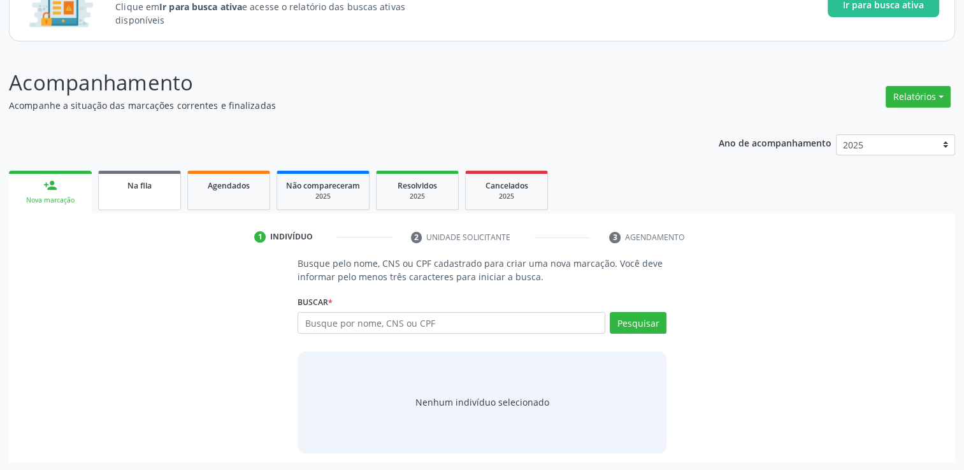
click at [143, 171] on link "Na fila" at bounding box center [139, 191] width 83 height 40
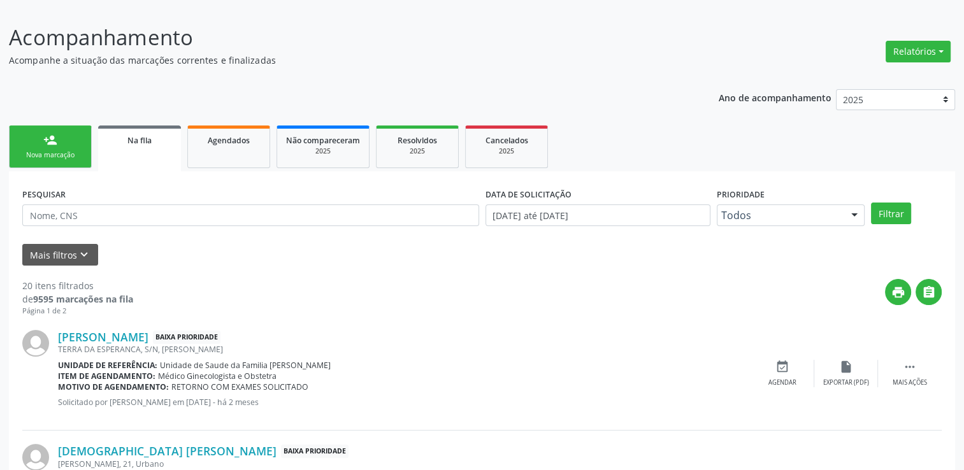
scroll to position [239, 0]
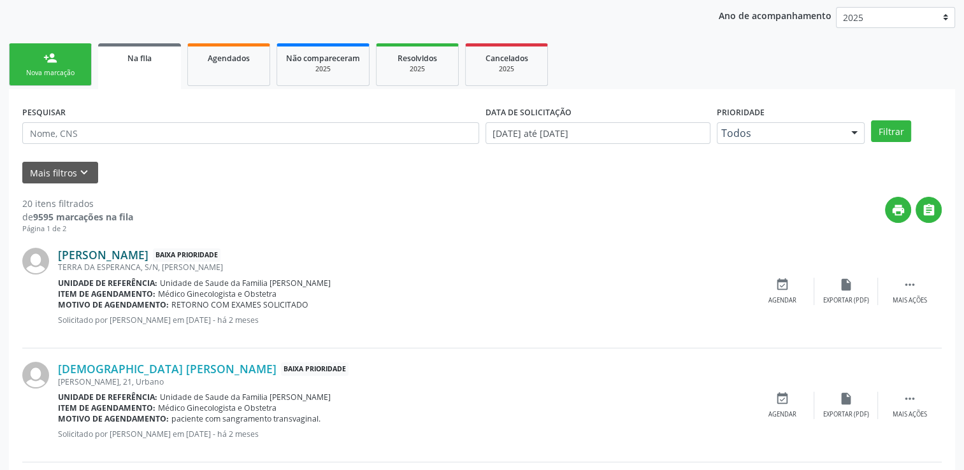
click at [145, 251] on link "Ana Clara Santos de Oliveira" at bounding box center [103, 255] width 90 height 14
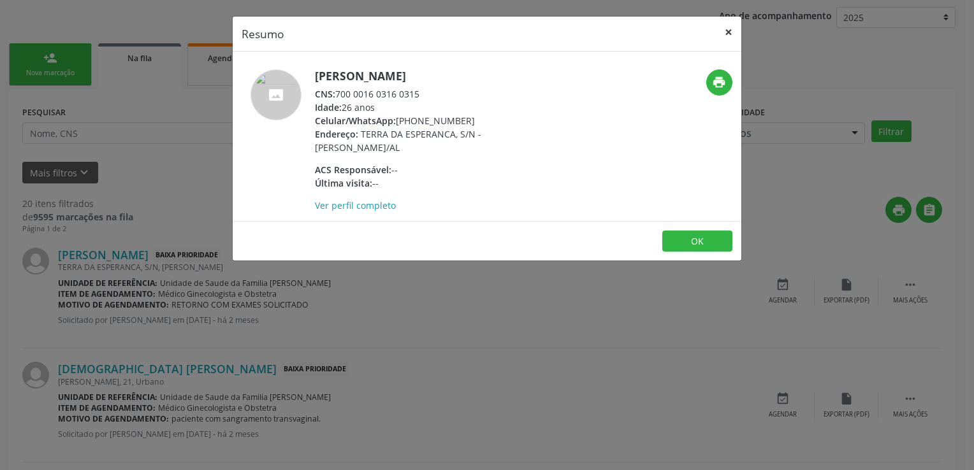
click at [728, 34] on button "×" at bounding box center [728, 32] width 25 height 31
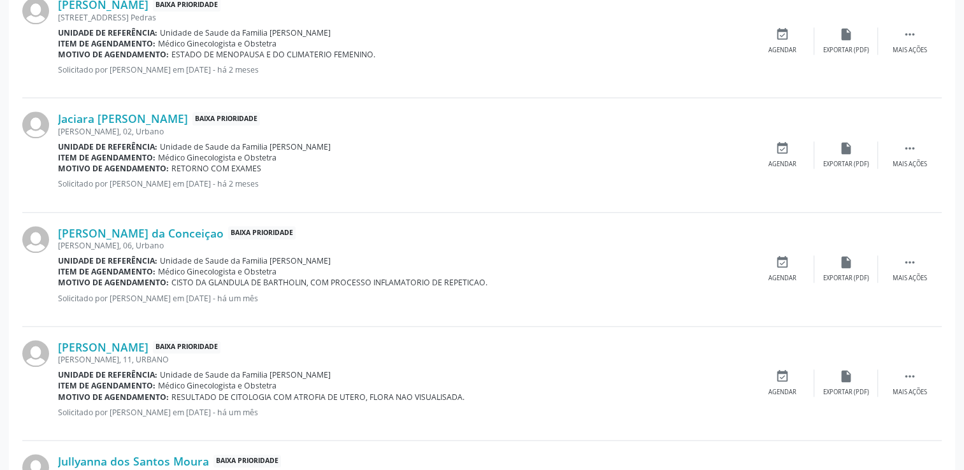
scroll to position [1195, 0]
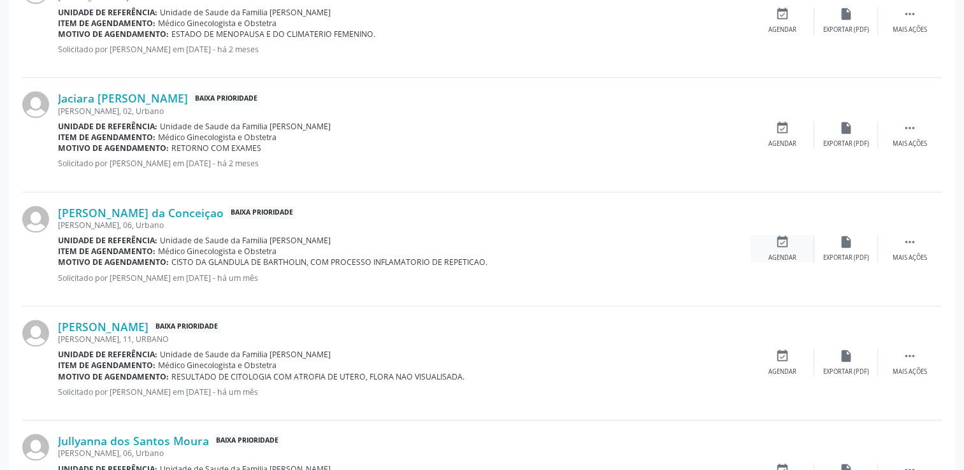
click at [777, 243] on icon "event_available" at bounding box center [783, 242] width 14 height 14
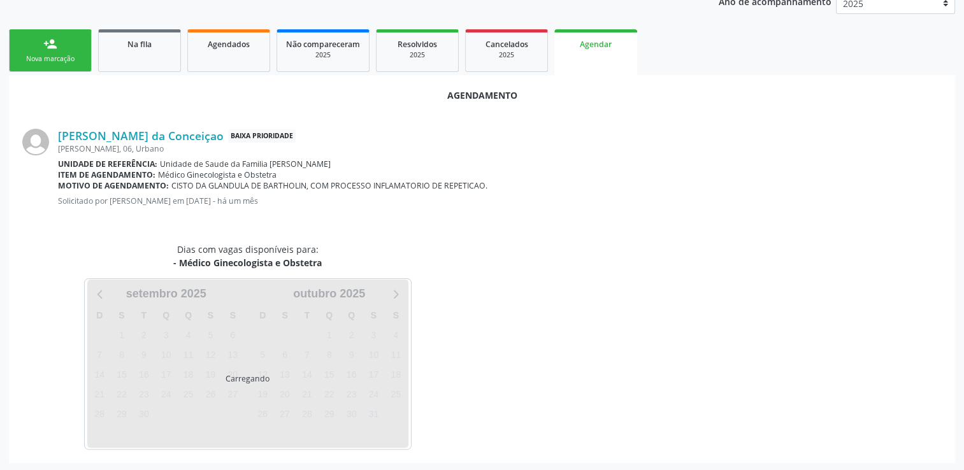
scroll to position [283, 0]
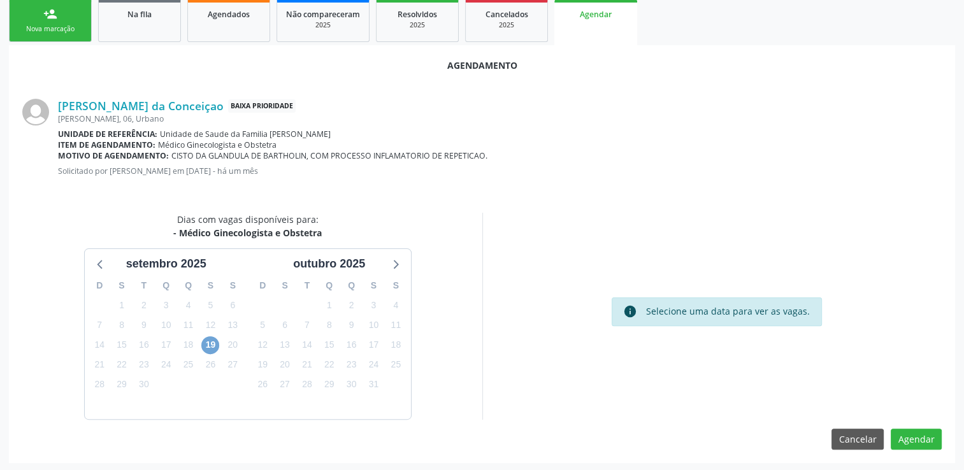
click at [215, 341] on span "19" at bounding box center [210, 345] width 18 height 18
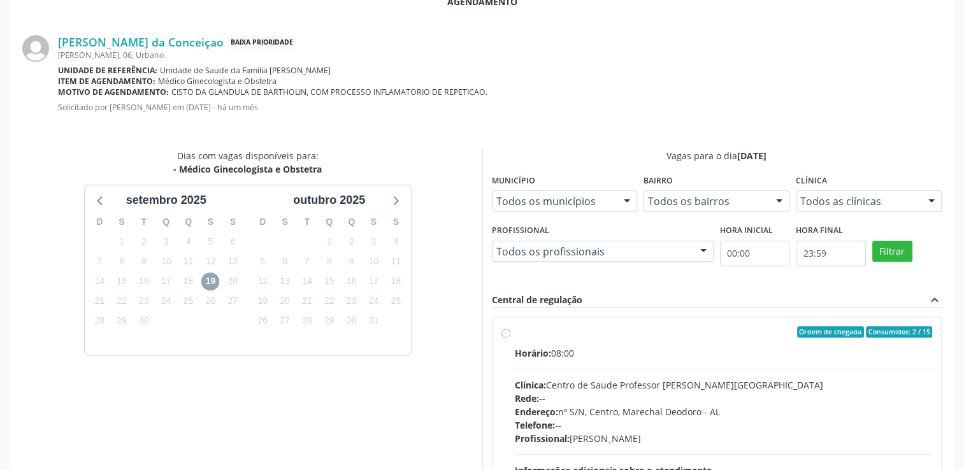
scroll to position [467, 0]
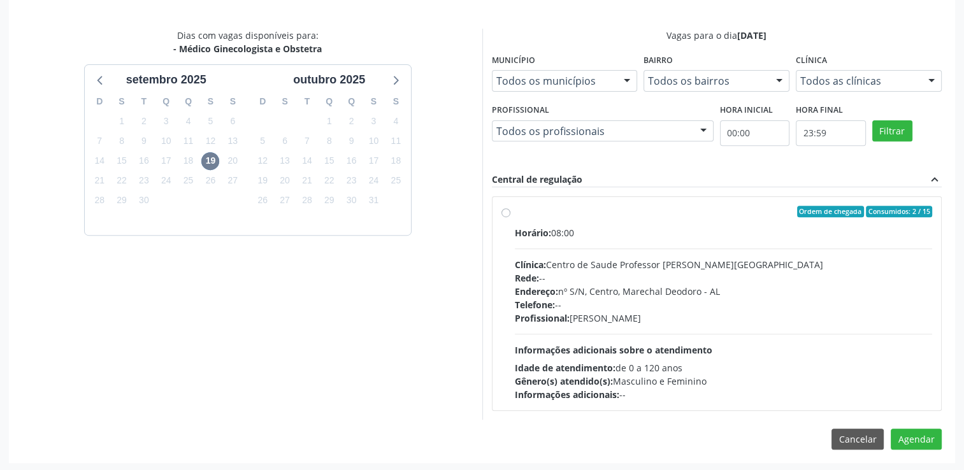
click at [586, 226] on div "Horário: 08:00" at bounding box center [724, 232] width 418 height 13
click at [510, 217] on input "Ordem de chegada Consumidos: 2 / 15 Horário: 08:00 Clínica: Centro de Saude Pro…" at bounding box center [506, 211] width 9 height 11
radio input "true"
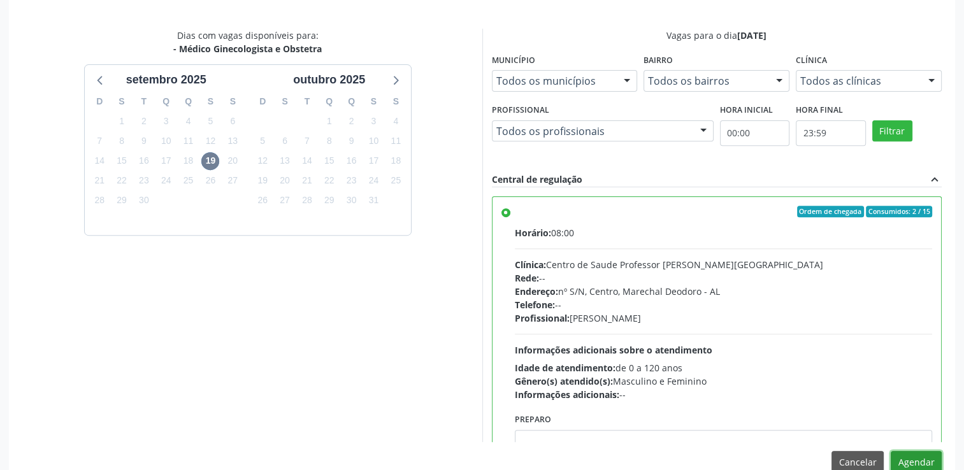
click at [905, 459] on button "Agendar" at bounding box center [916, 462] width 51 height 22
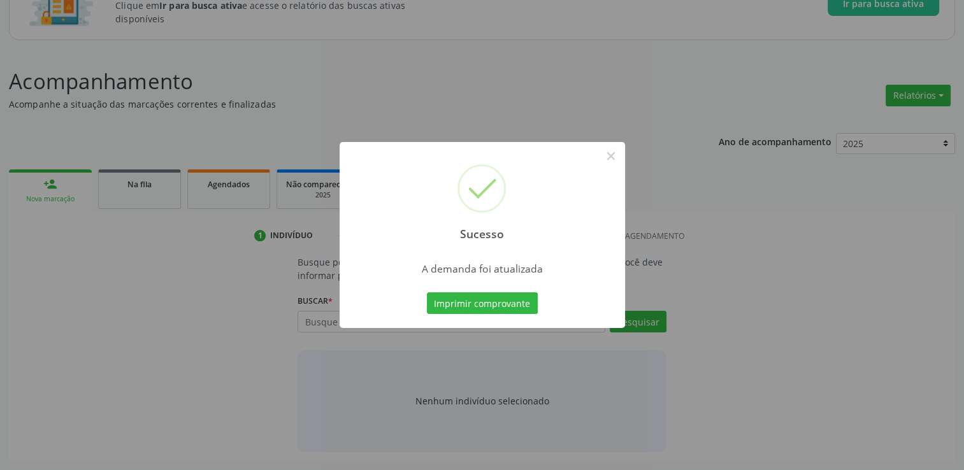
scroll to position [112, 0]
click at [614, 156] on button "×" at bounding box center [611, 156] width 22 height 22
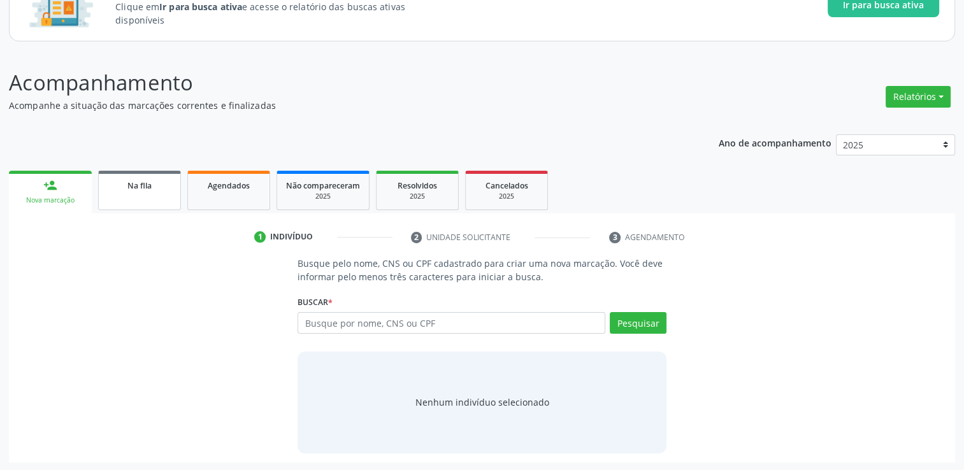
click at [142, 195] on link "Na fila" at bounding box center [139, 191] width 83 height 40
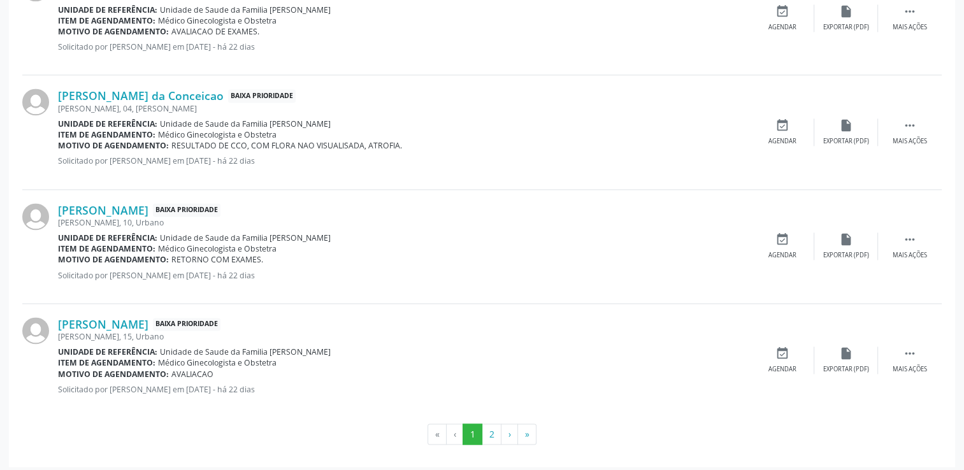
scroll to position [1770, 0]
click at [494, 430] on button "2" at bounding box center [492, 433] width 20 height 22
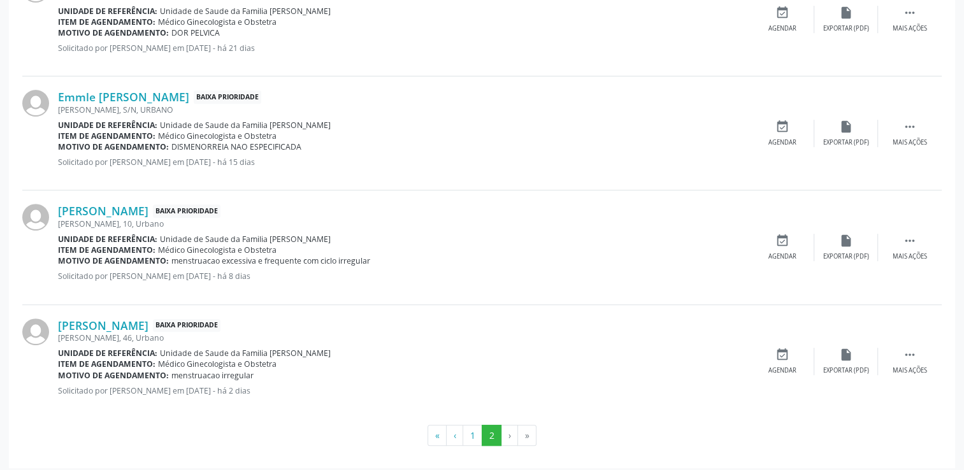
scroll to position [516, 0]
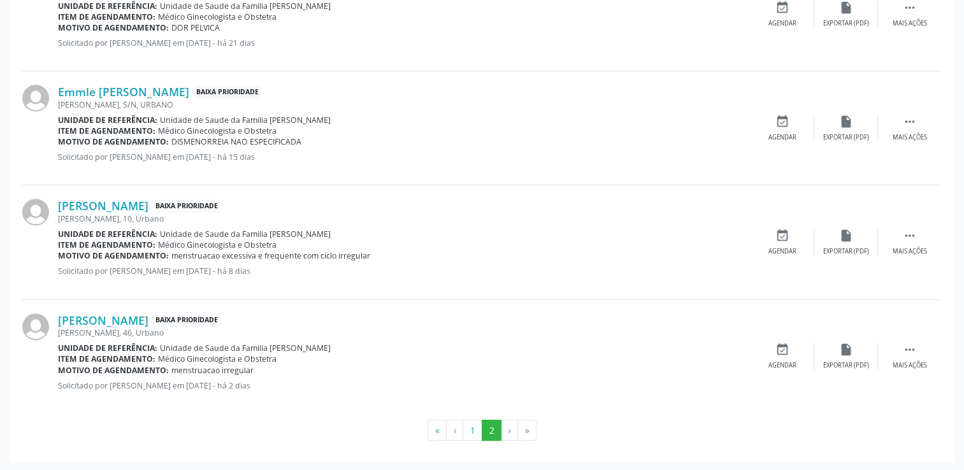
click at [514, 422] on li "›" at bounding box center [510, 431] width 17 height 22
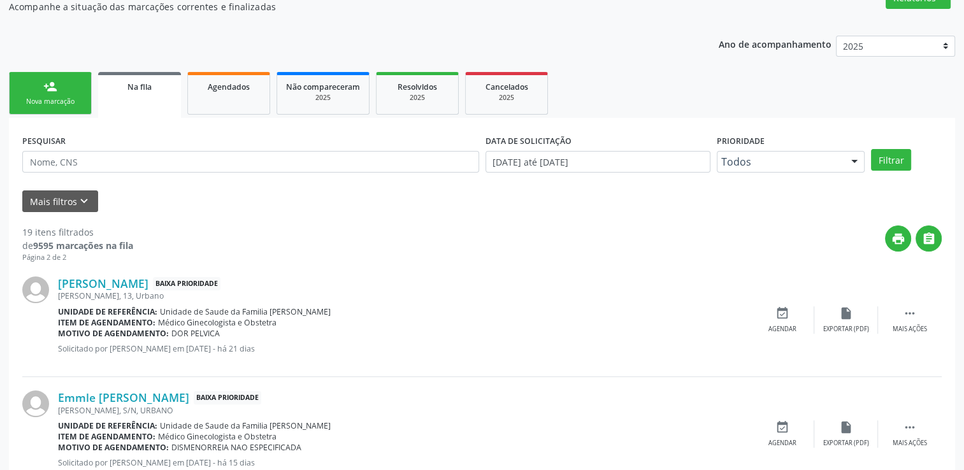
scroll to position [198, 0]
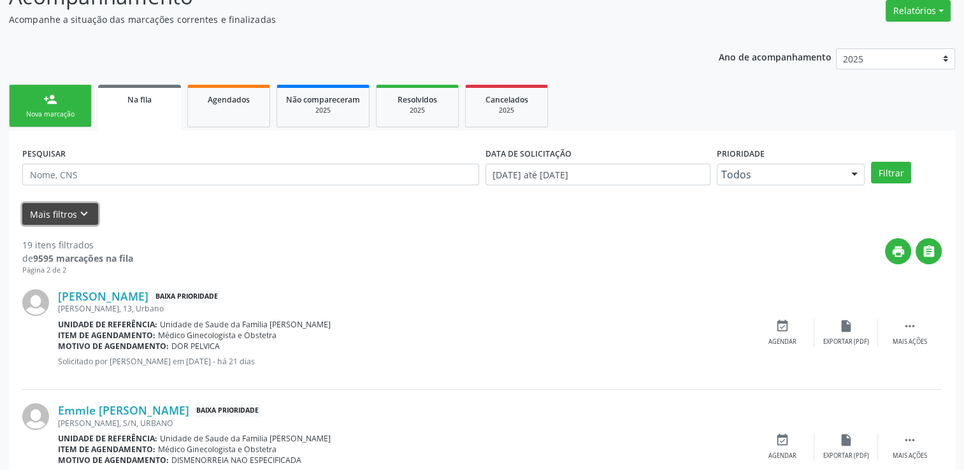
click at [64, 220] on button "Mais filtros keyboard_arrow_down" at bounding box center [60, 214] width 76 height 22
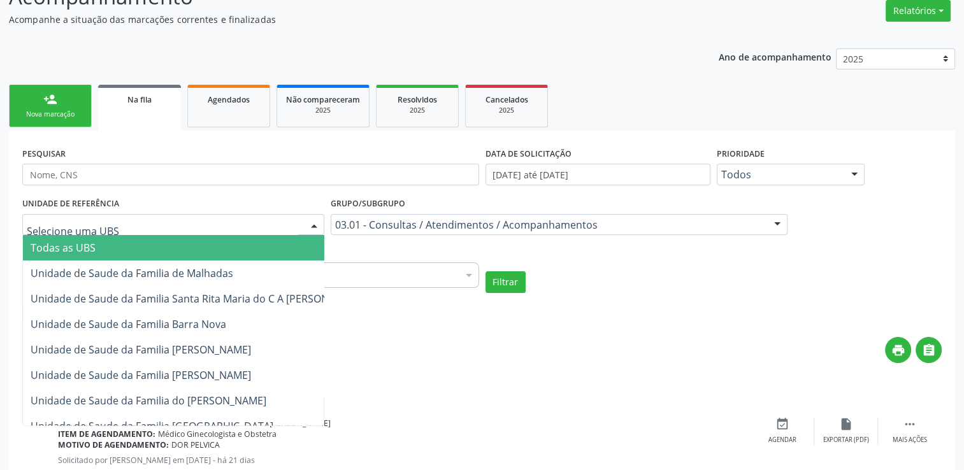
click at [238, 258] on span "Todas as UBS" at bounding box center [198, 247] width 350 height 25
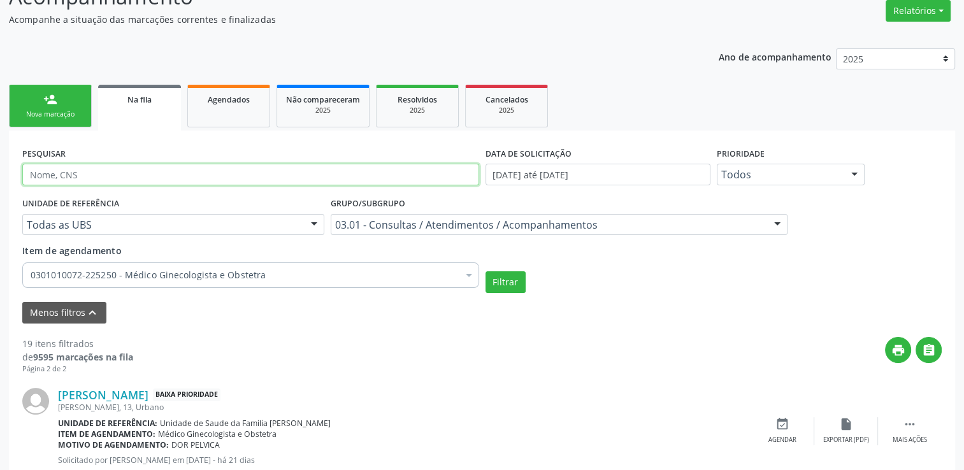
click at [225, 180] on input "text" at bounding box center [250, 175] width 457 height 22
type input "edeni"
click at [486, 271] on button "Filtrar" at bounding box center [506, 282] width 40 height 22
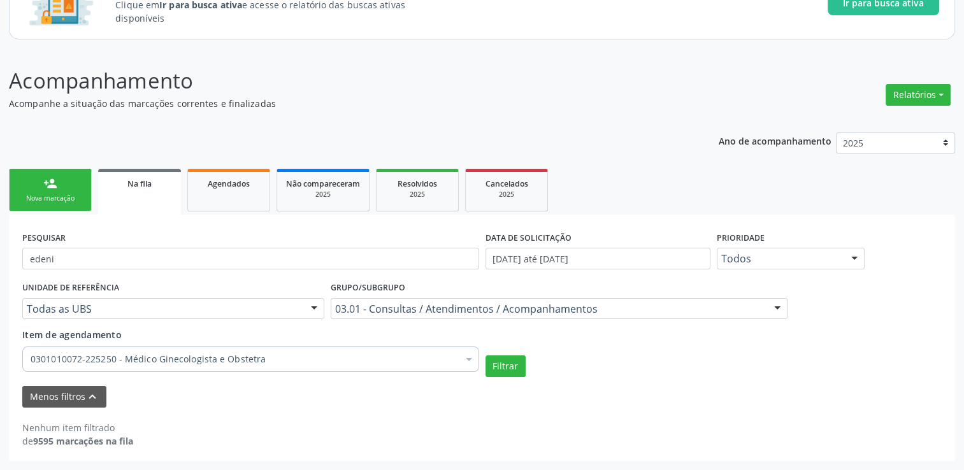
scroll to position [112, 0]
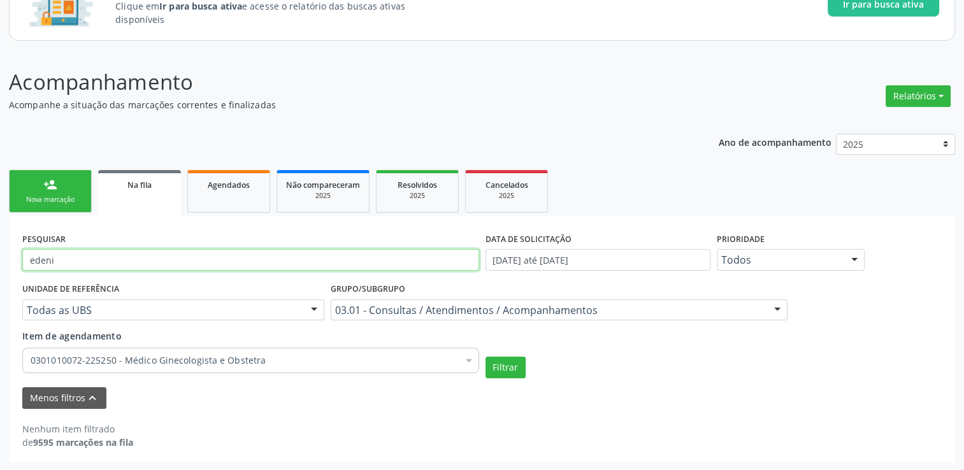
drag, startPoint x: 82, startPoint y: 259, endPoint x: -3, endPoint y: 266, distance: 84.4
click at [0, 266] on html "Central de Marcação notifications Luane Cristina Correia de Jesus Diretor de re…" at bounding box center [482, 123] width 964 height 470
type input "gilvanuzia"
click at [486, 357] on button "Filtrar" at bounding box center [506, 368] width 40 height 22
drag, startPoint x: 91, startPoint y: 260, endPoint x: 24, endPoint y: 261, distance: 67.6
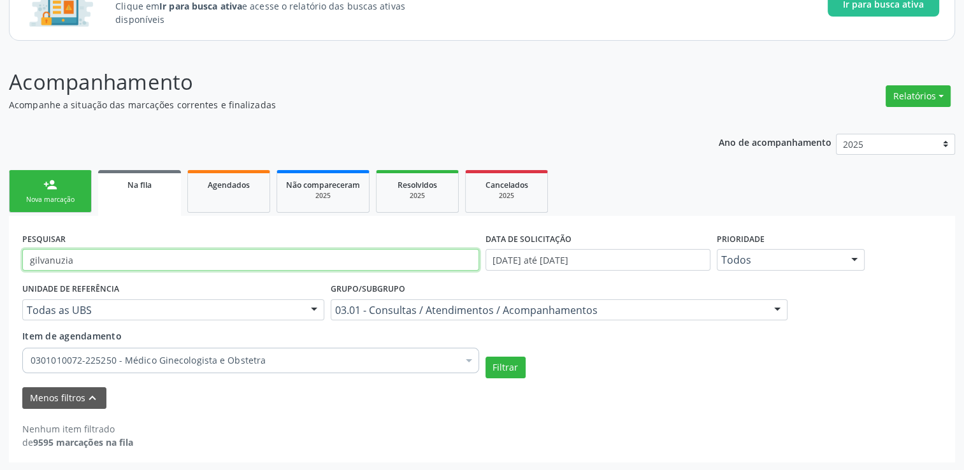
click at [24, 261] on input "gilvanuzia" at bounding box center [250, 260] width 457 height 22
type input "alba"
click at [486, 357] on button "Filtrar" at bounding box center [506, 368] width 40 height 22
drag, startPoint x: 91, startPoint y: 257, endPoint x: 11, endPoint y: 258, distance: 79.7
click at [13, 257] on div "PESQUISAR alba DATA DE SOLICITAÇÃO 01/01/2025 até 19/09/2025 Prioridade Todos T…" at bounding box center [482, 339] width 946 height 247
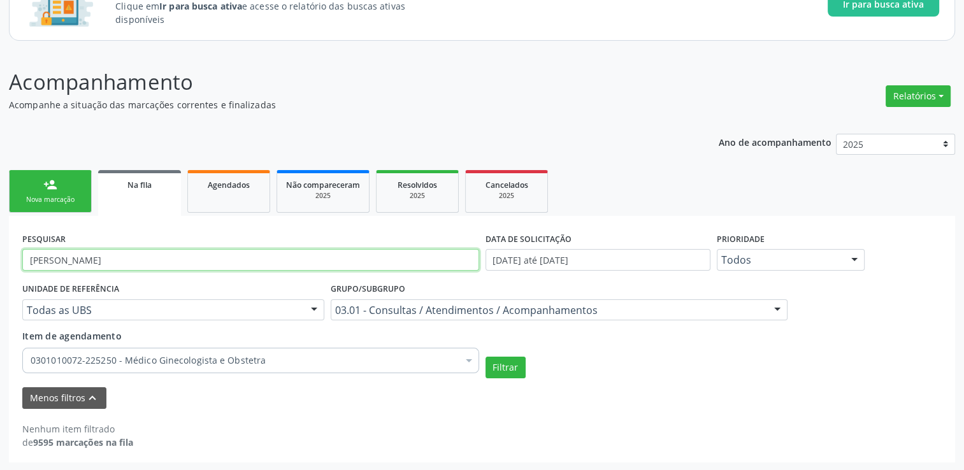
type input "maria gabriela"
click at [486, 357] on button "Filtrar" at bounding box center [506, 368] width 40 height 22
drag, startPoint x: 119, startPoint y: 266, endPoint x: 18, endPoint y: 259, distance: 101.0
click at [18, 259] on div "PESQUISAR maria gabriela DATA DE SOLICITAÇÃO 01/01/2025 até 19/09/2025 Priorida…" at bounding box center [482, 339] width 946 height 247
click at [486, 357] on button "Filtrar" at bounding box center [506, 368] width 40 height 22
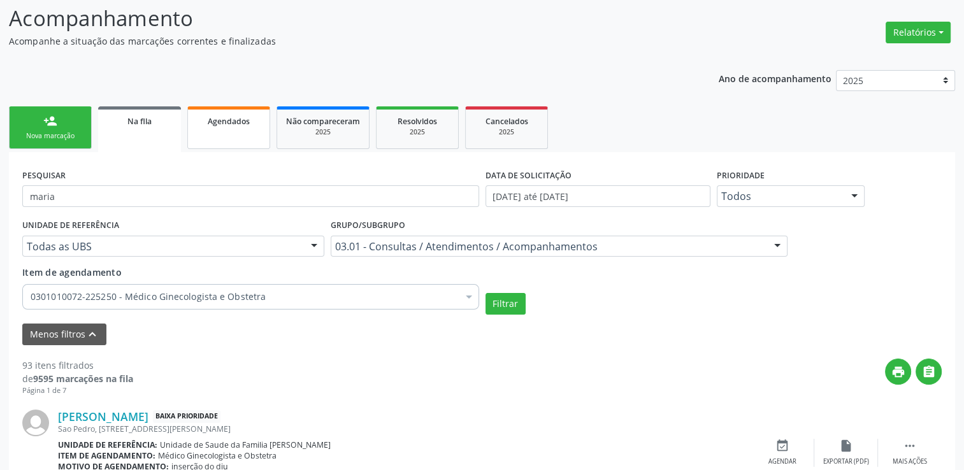
scroll to position [176, 0]
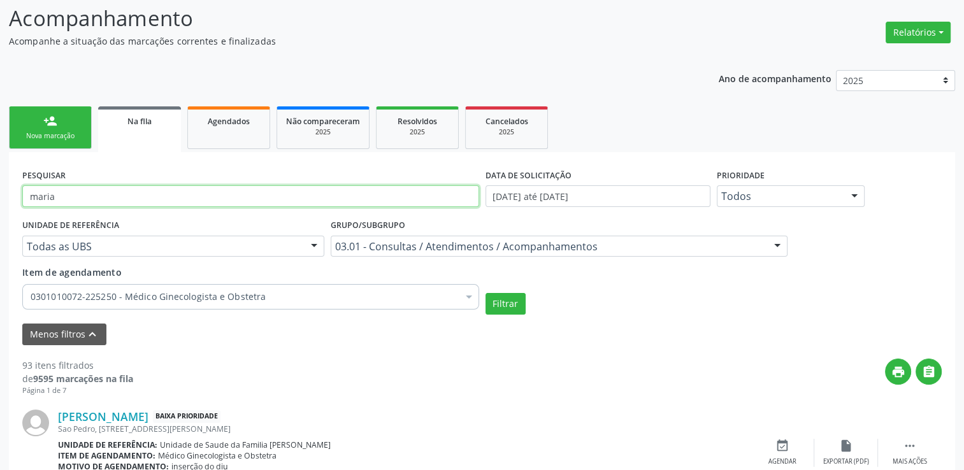
click at [129, 196] on input "maria" at bounding box center [250, 196] width 457 height 22
type input "maria quiteria"
click at [486, 293] on button "Filtrar" at bounding box center [506, 304] width 40 height 22
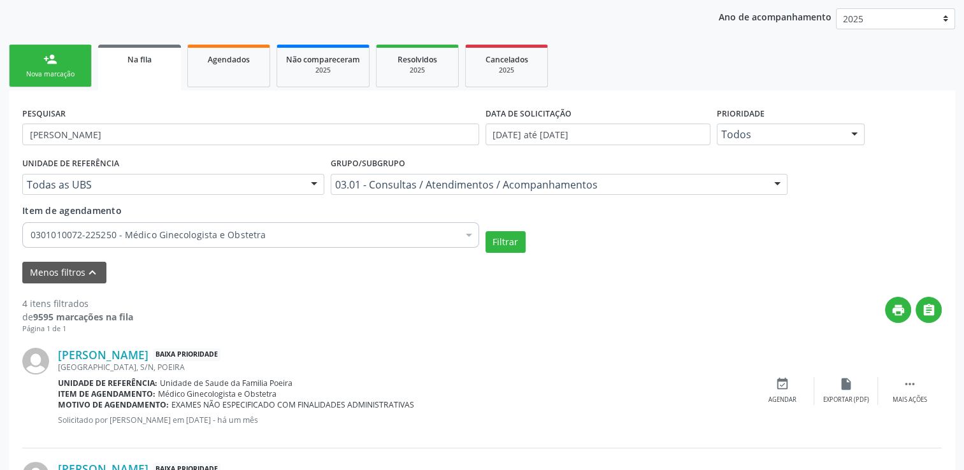
scroll to position [255, 0]
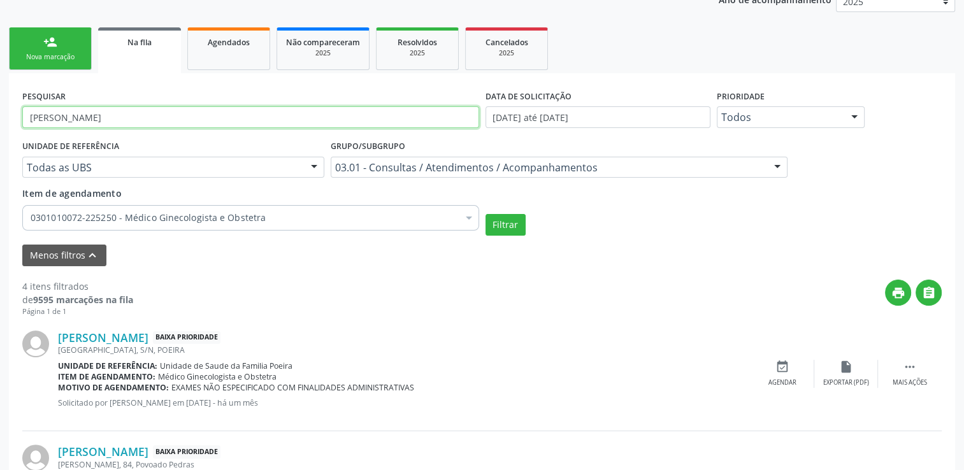
drag, startPoint x: 107, startPoint y: 123, endPoint x: 0, endPoint y: 128, distance: 107.2
type input "carla vanessa"
click at [486, 214] on button "Filtrar" at bounding box center [506, 225] width 40 height 22
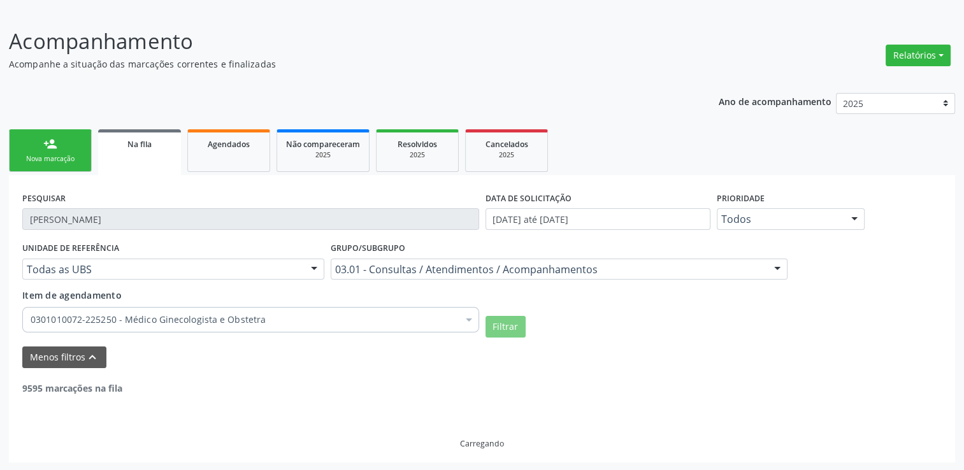
scroll to position [112, 0]
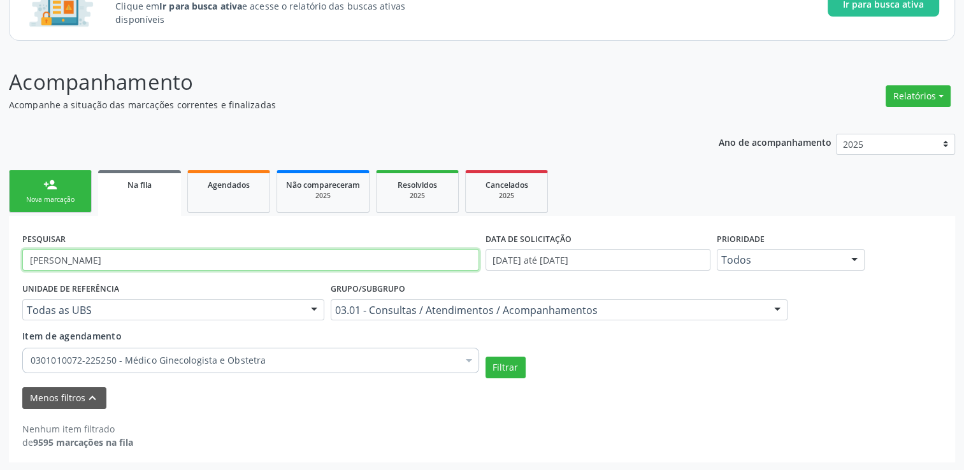
drag, startPoint x: 155, startPoint y: 260, endPoint x: -3, endPoint y: 279, distance: 159.2
click at [0, 279] on html "Central de Marcação notifications Luane Cristina Correia de Jesus Diretor de re…" at bounding box center [482, 123] width 964 height 470
